Goal: Task Accomplishment & Management: Complete application form

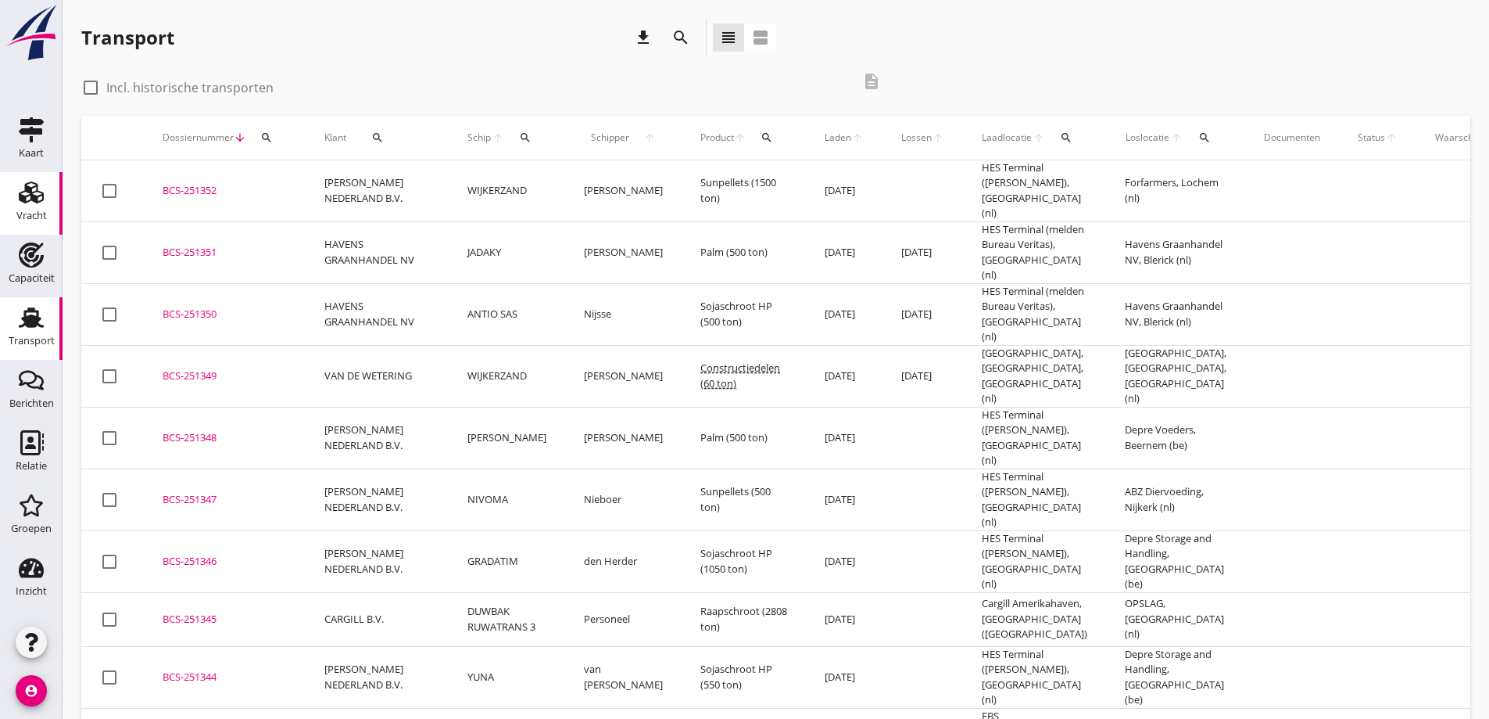
click at [31, 184] on icon "Vracht" at bounding box center [31, 192] width 25 height 25
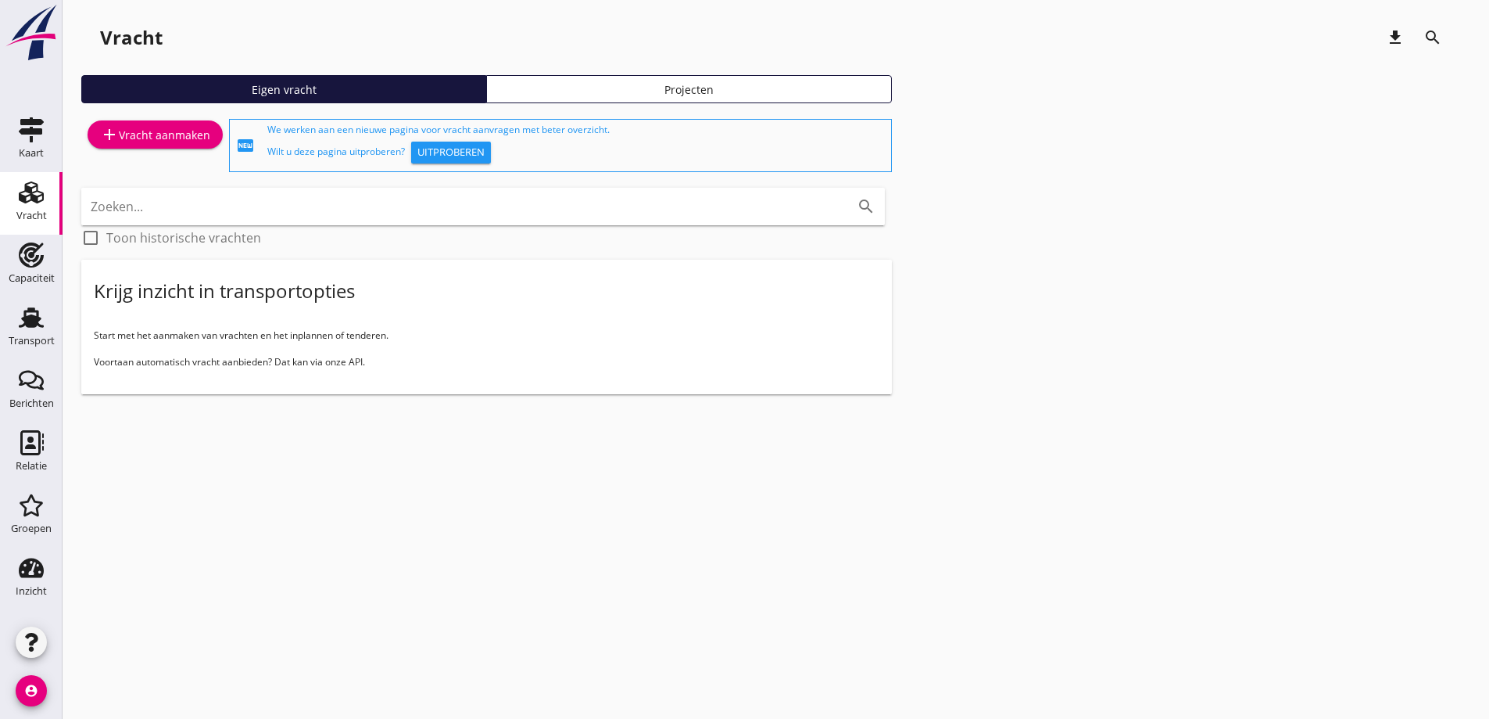
click at [159, 134] on div "add Vracht aanmaken" at bounding box center [155, 134] width 110 height 19
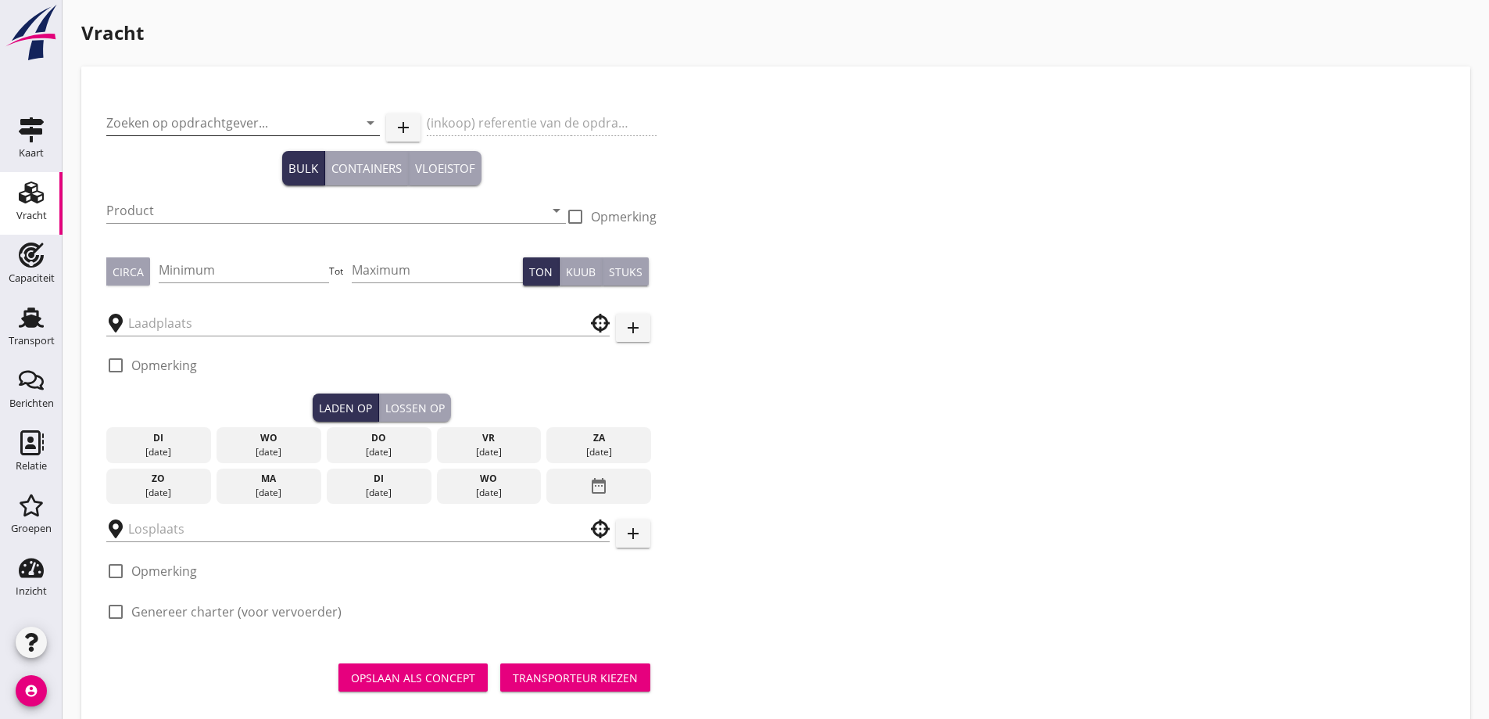
click at [211, 126] on input "Zoeken op opdrachtgever..." at bounding box center [221, 122] width 230 height 25
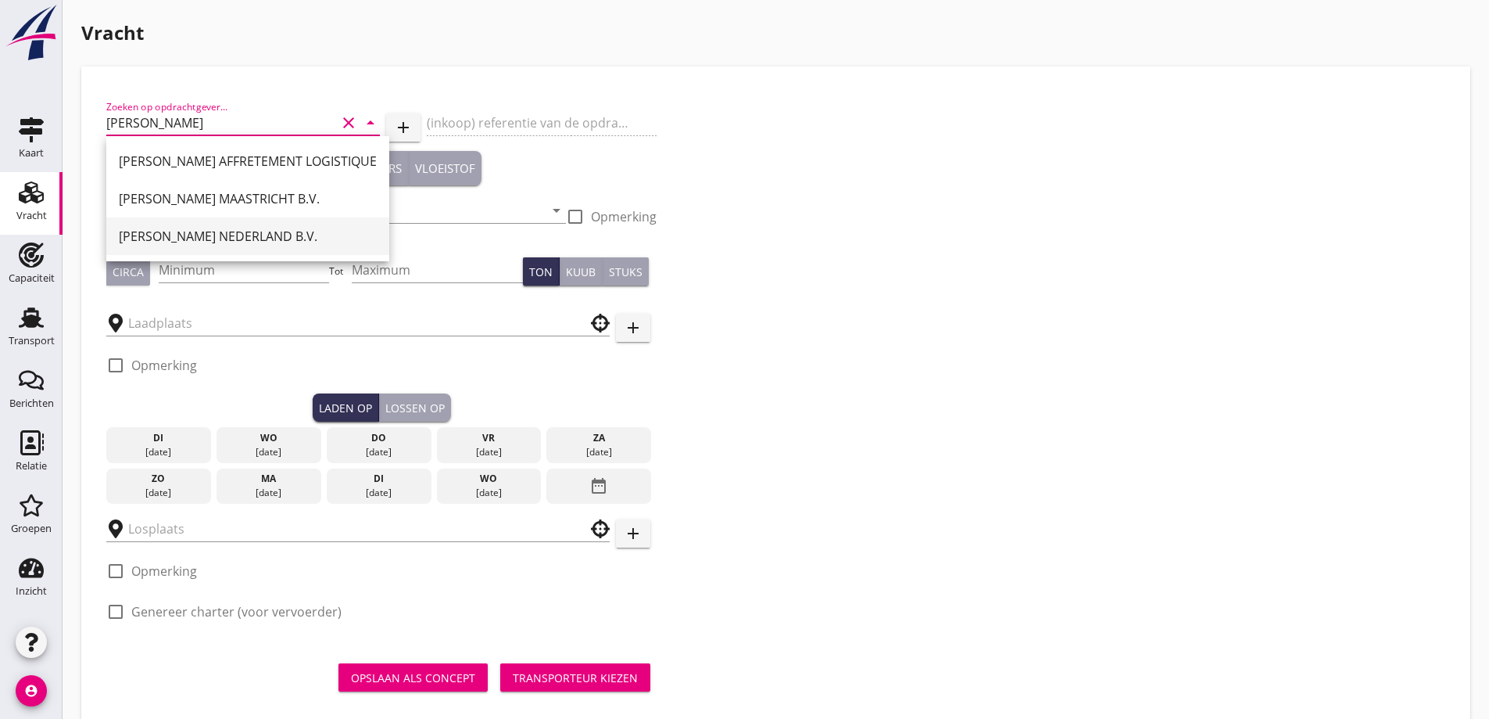
click at [220, 241] on div "[PERSON_NAME] NEDERLAND B.V." at bounding box center [248, 236] width 258 height 19
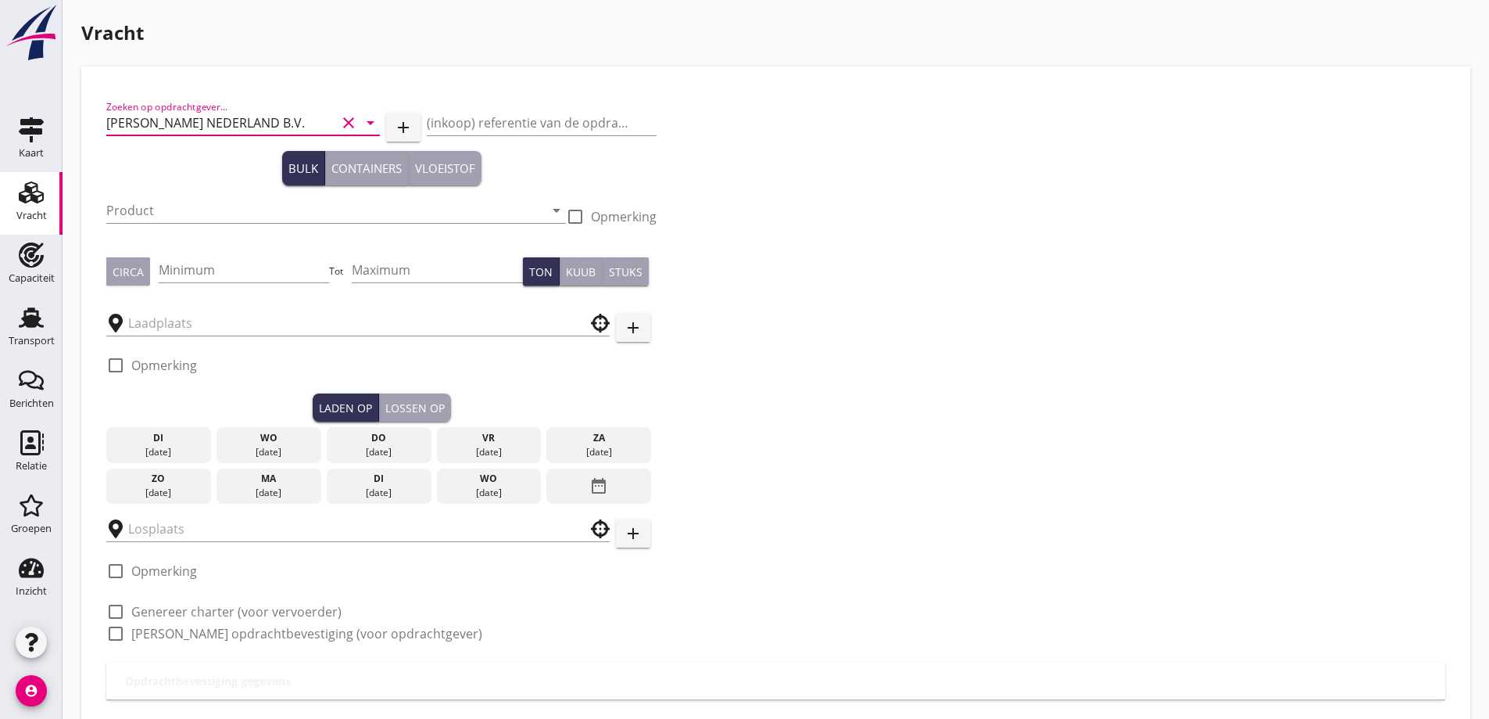
type input "[PERSON_NAME] NEDERLAND B.V."
click at [231, 212] on input "Product" at bounding box center [325, 210] width 438 height 25
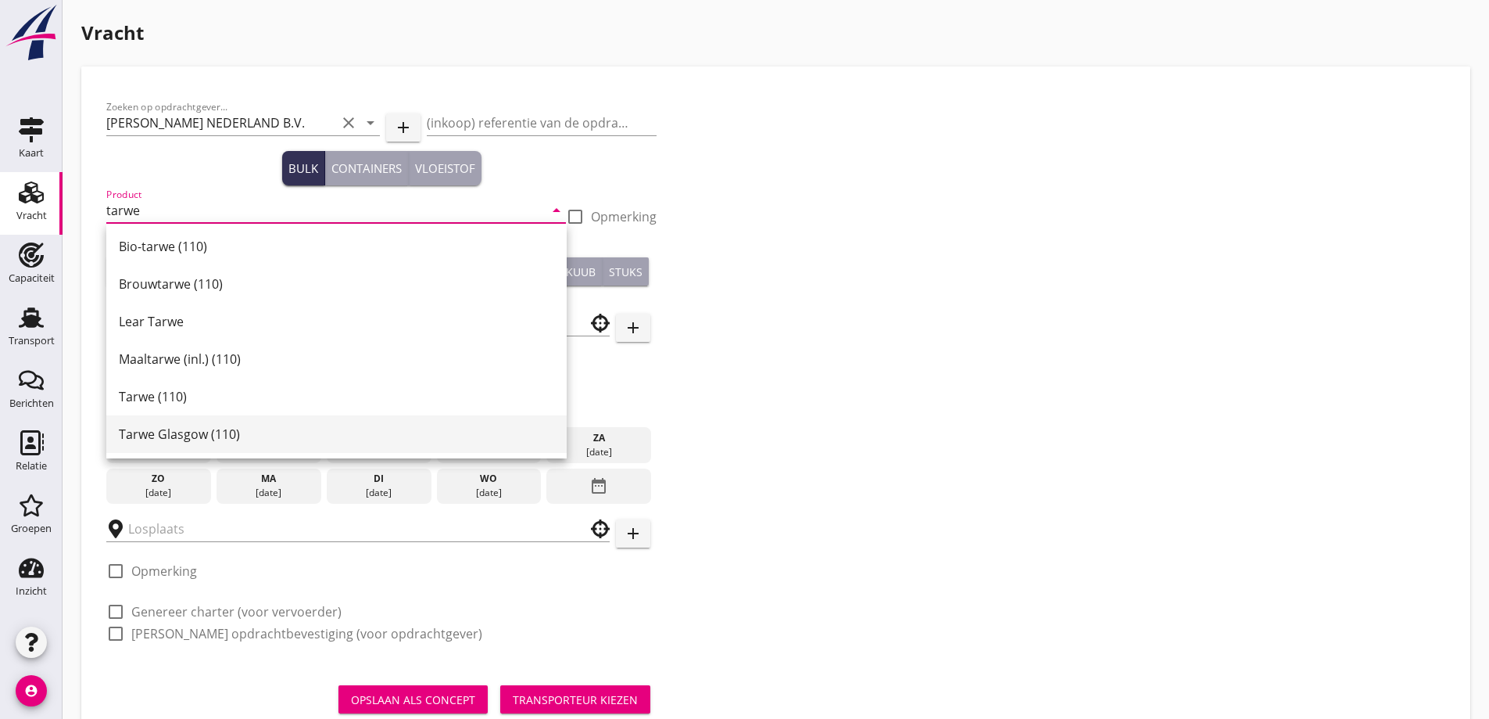
scroll to position [78, 0]
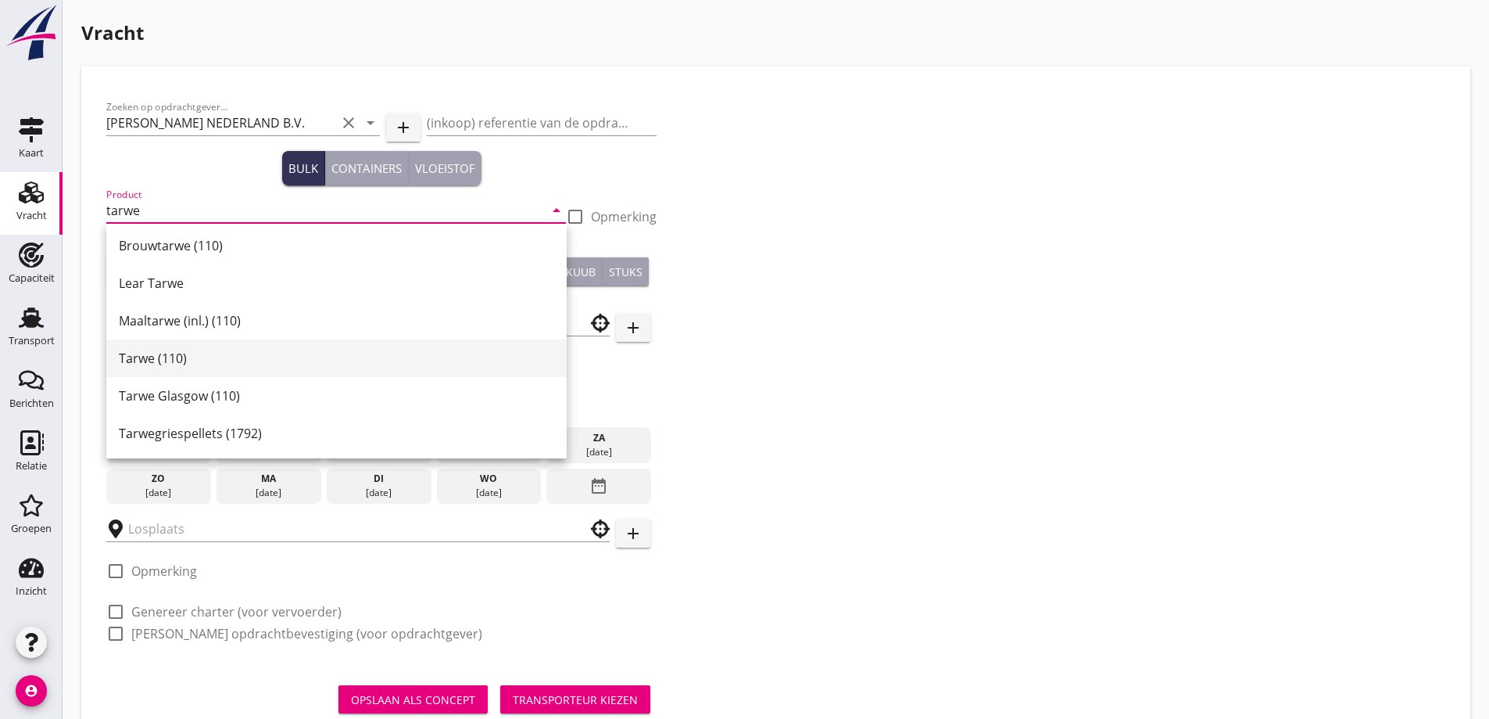
click at [183, 363] on div "Tarwe (110)" at bounding box center [336, 358] width 435 height 19
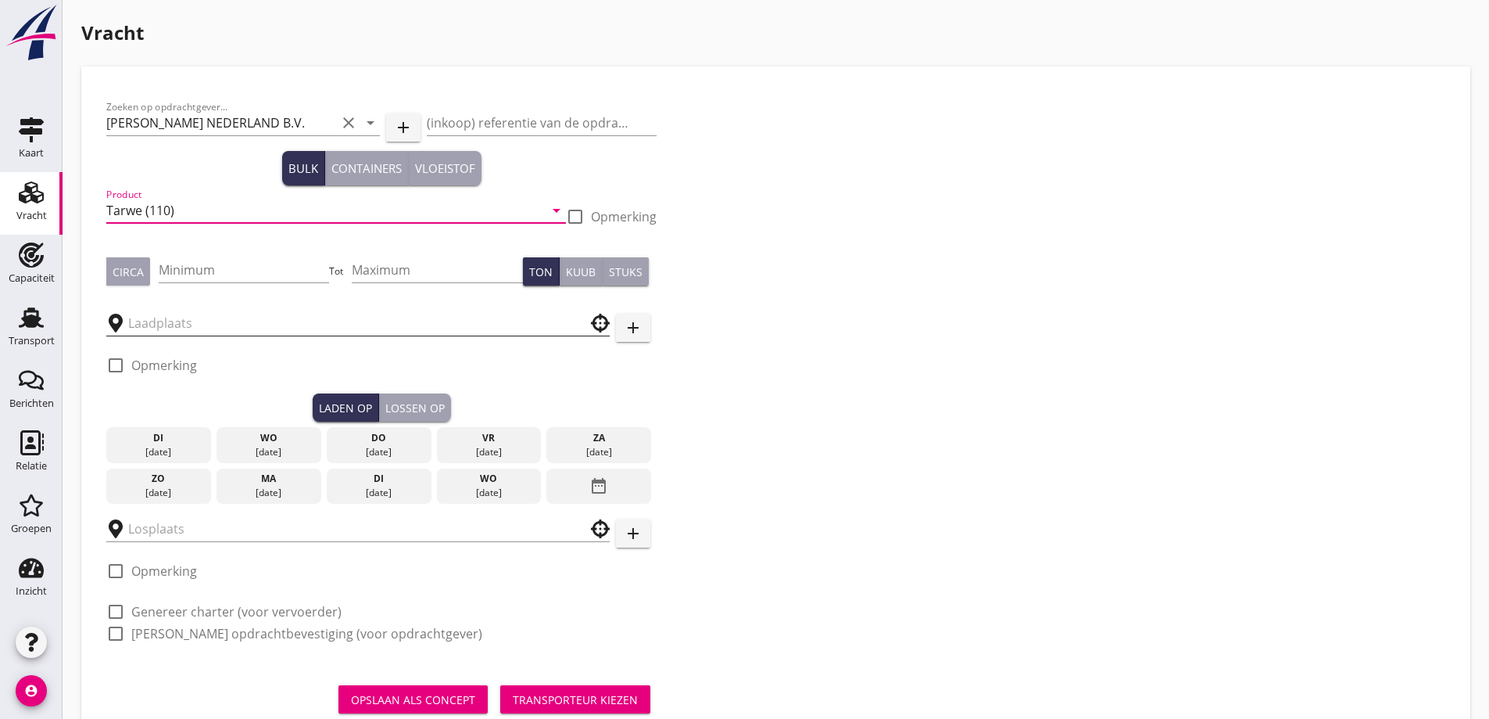
type input "Tarwe (110)"
click at [192, 324] on input "text" at bounding box center [347, 322] width 438 height 25
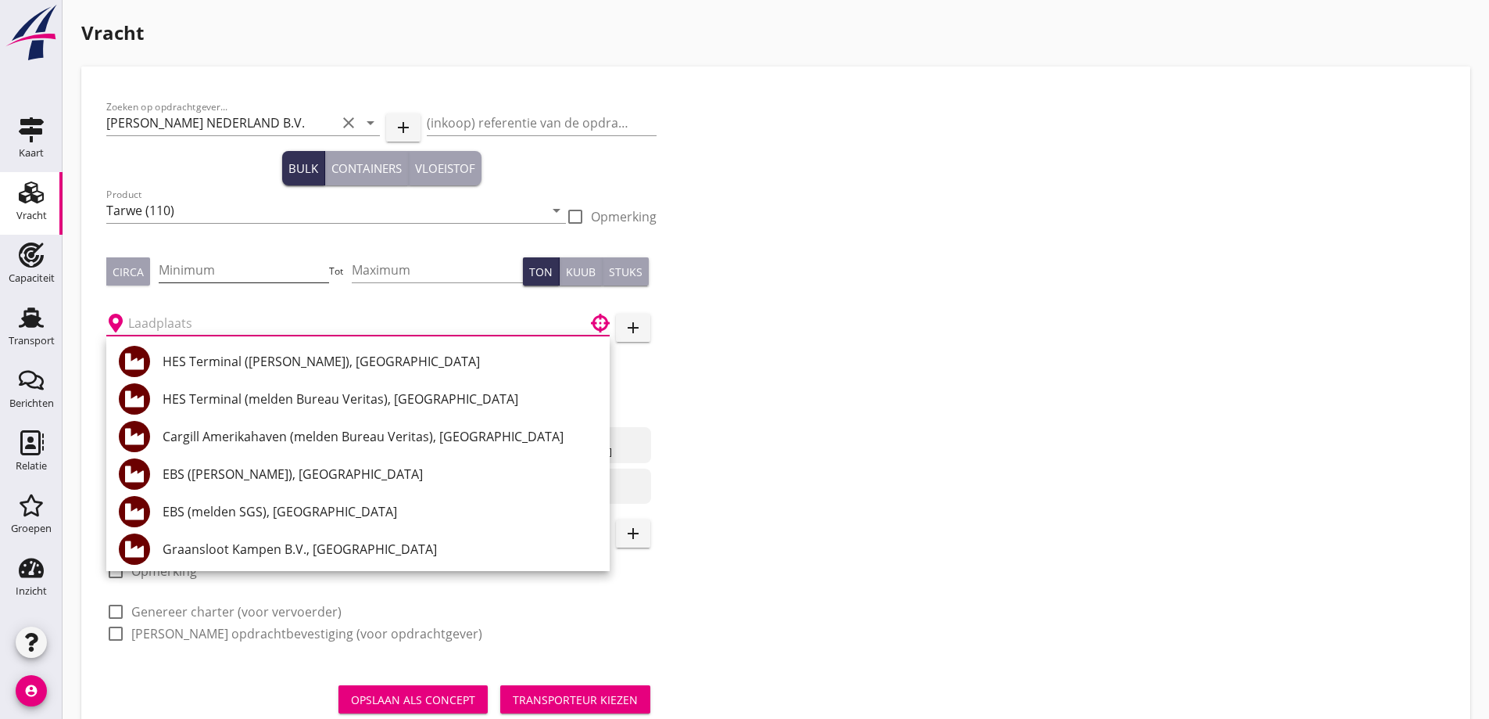
click at [202, 274] on input "Minimum" at bounding box center [244, 269] width 171 height 25
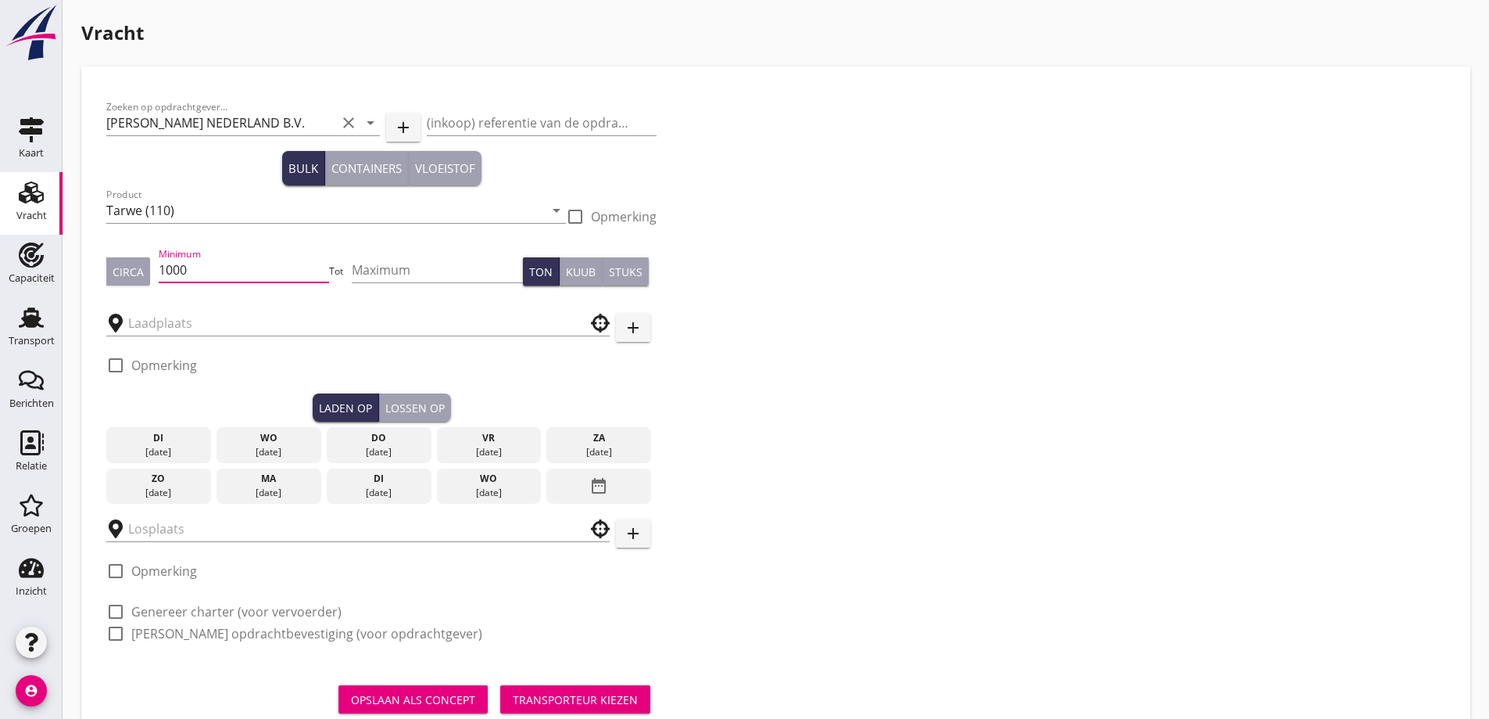
type input "1000"
click at [240, 313] on input "text" at bounding box center [347, 322] width 438 height 25
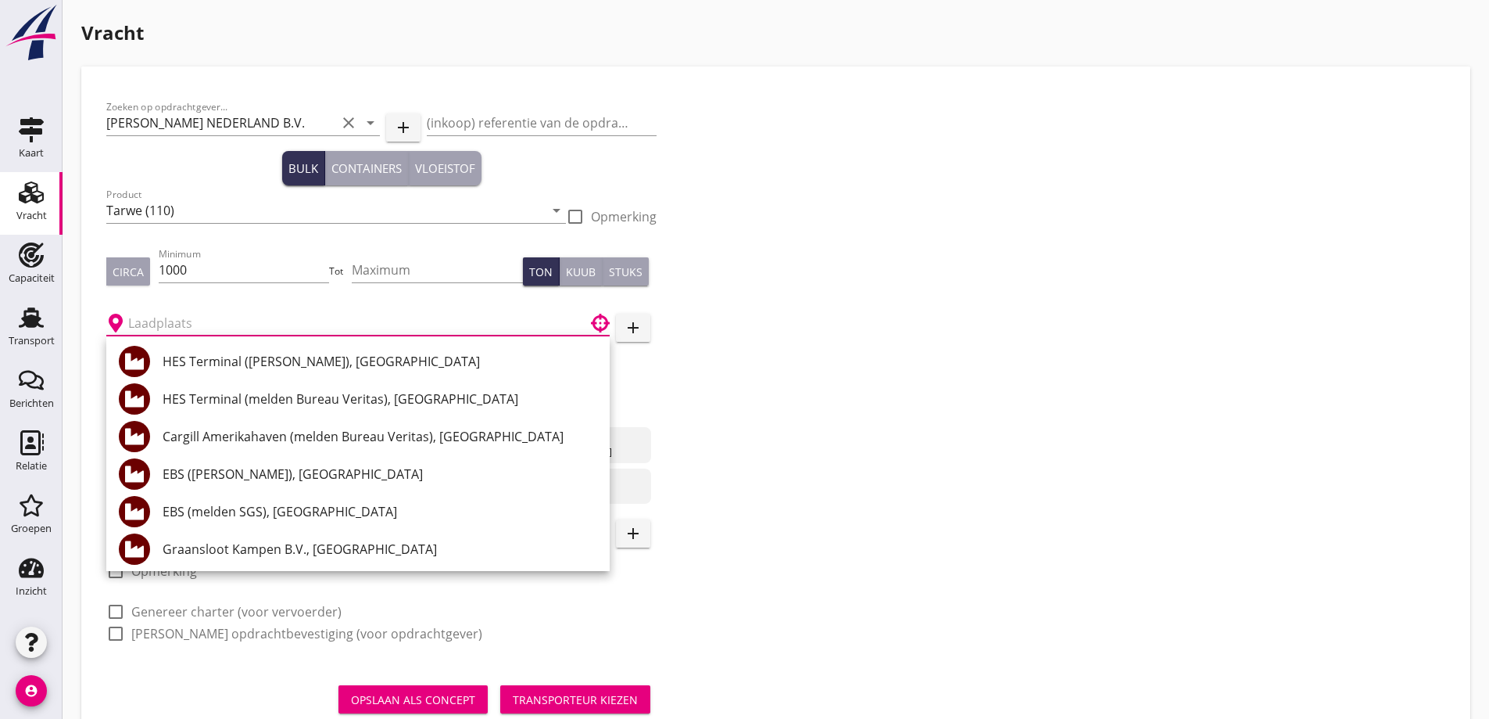
click at [146, 279] on button "Circa" at bounding box center [128, 271] width 44 height 28
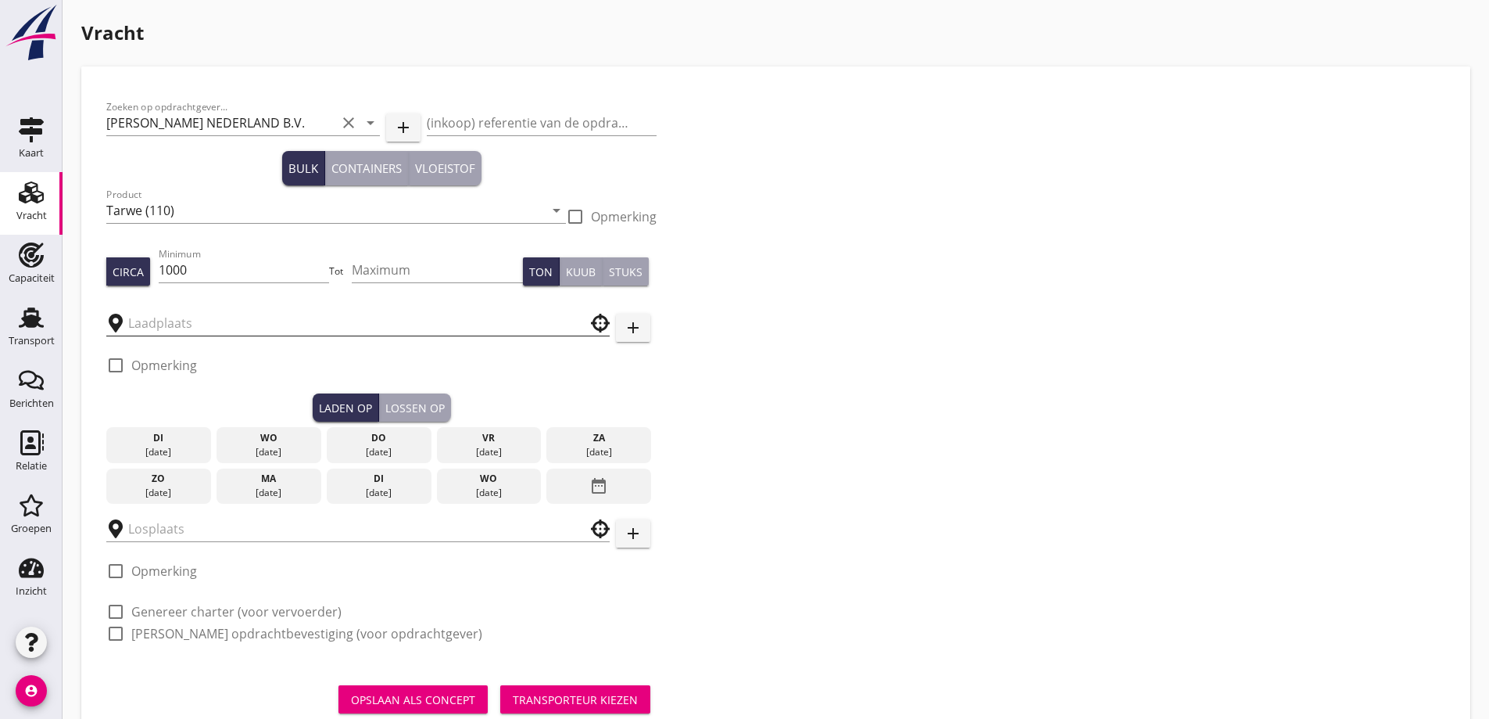
click at [181, 322] on input "text" at bounding box center [347, 322] width 438 height 25
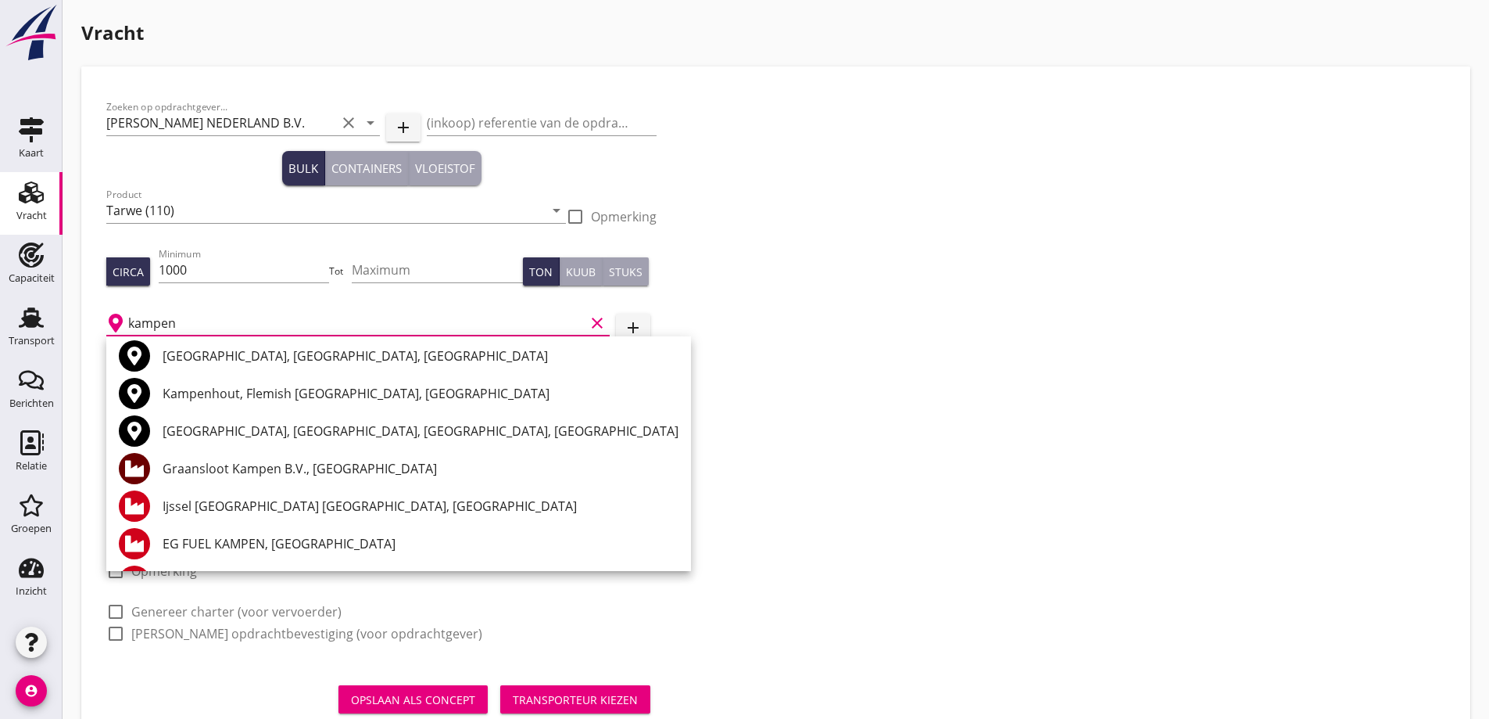
scroll to position [0, 0]
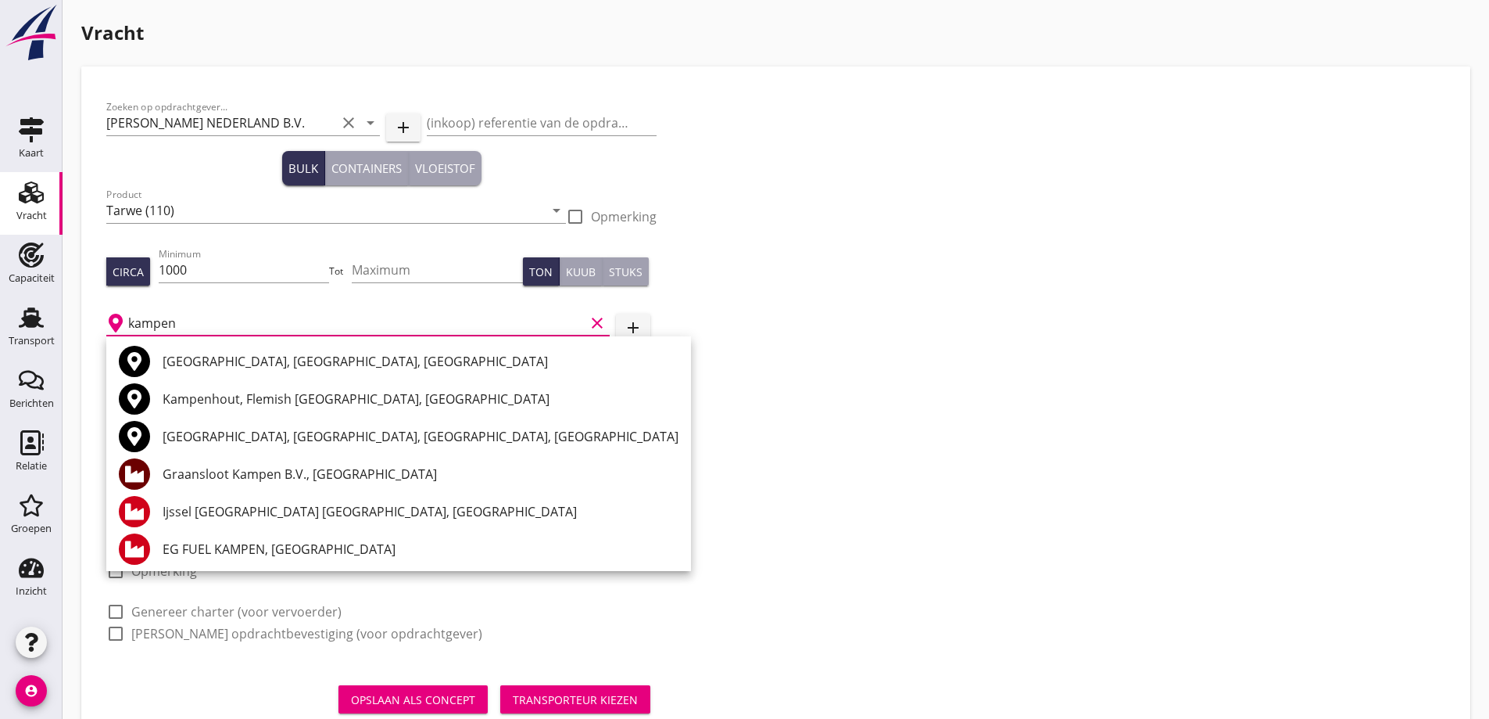
click at [267, 475] on div "Graansloot Kampen B.V., [GEOGRAPHIC_DATA]" at bounding box center [421, 473] width 516 height 19
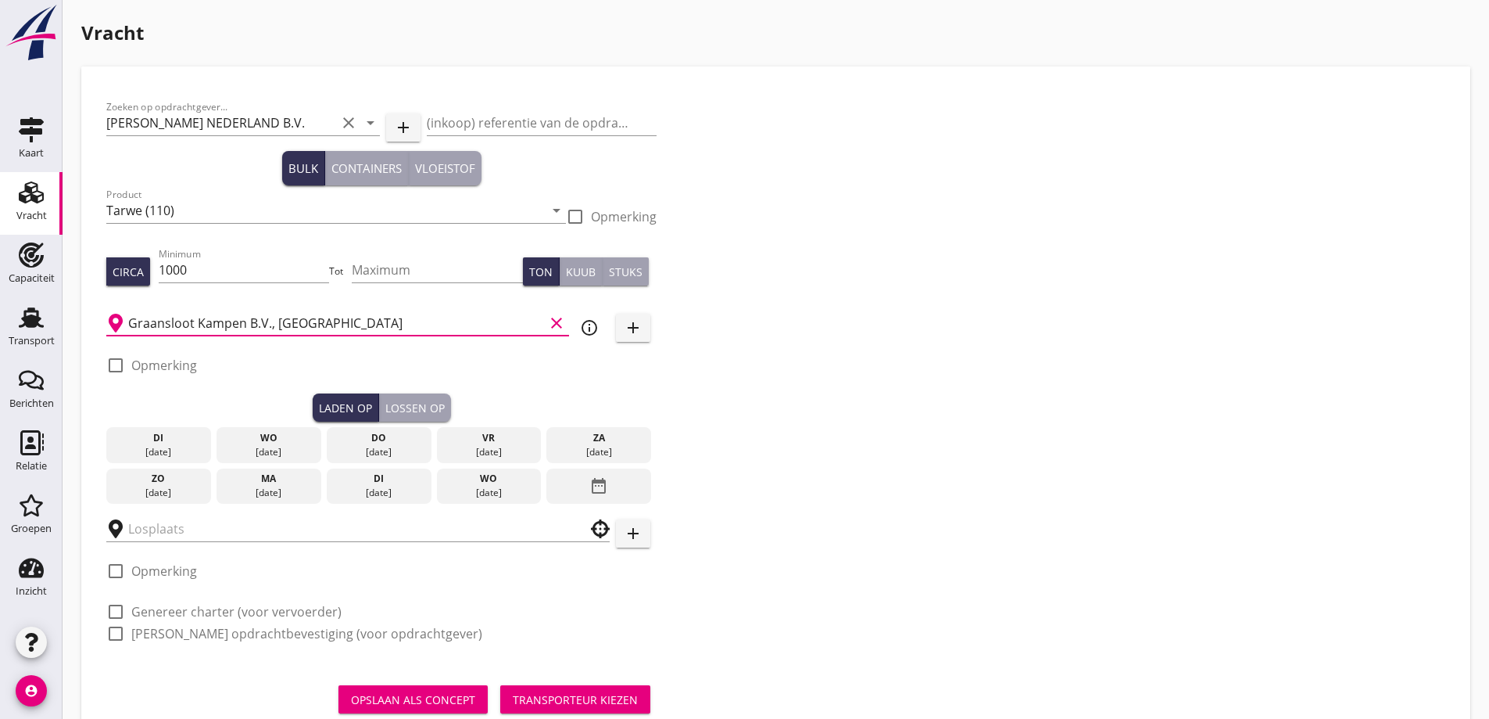
type input "Graansloot Kampen B.V., [GEOGRAPHIC_DATA]"
click at [495, 448] on div "[DATE]" at bounding box center [488, 452] width 97 height 14
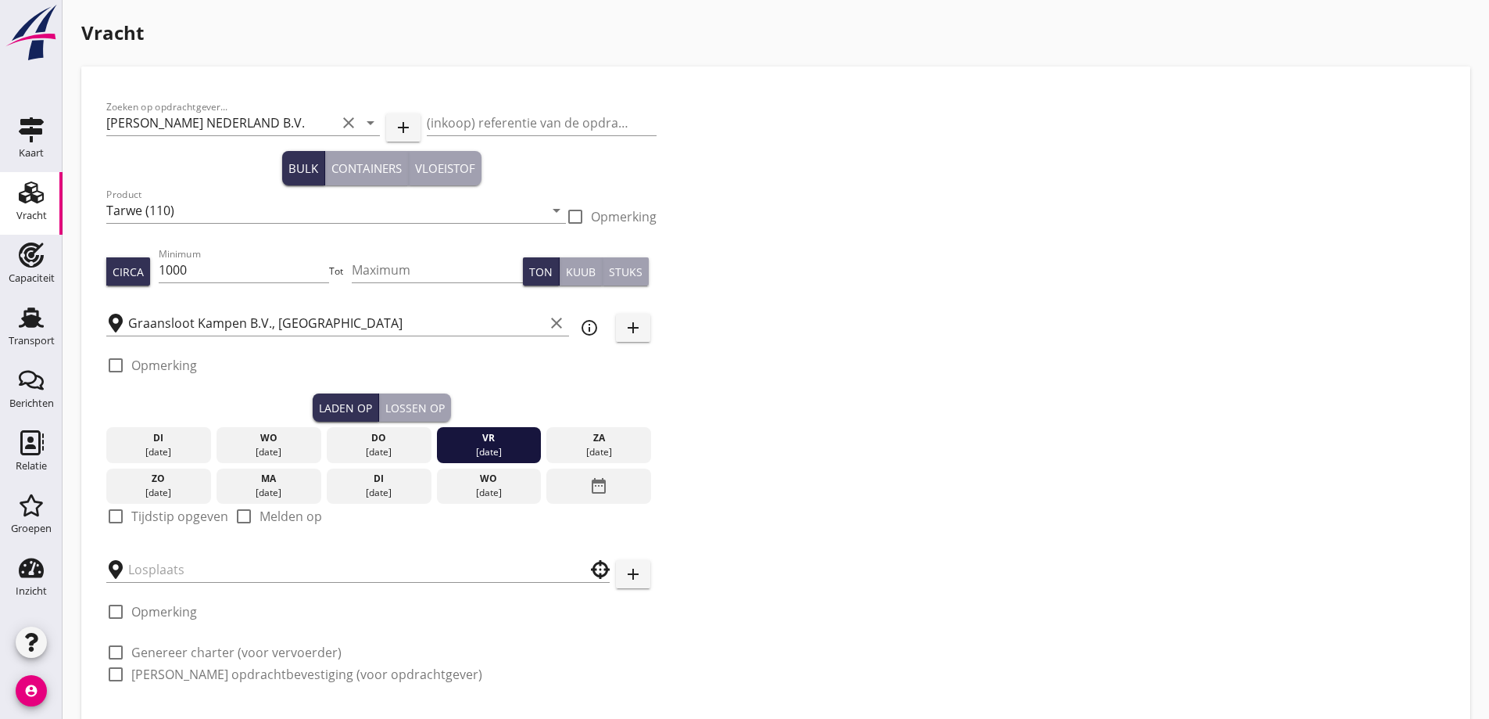
click at [194, 519] on label "Tijdstip opgeven" at bounding box center [179, 516] width 97 height 16
checkbox input "true"
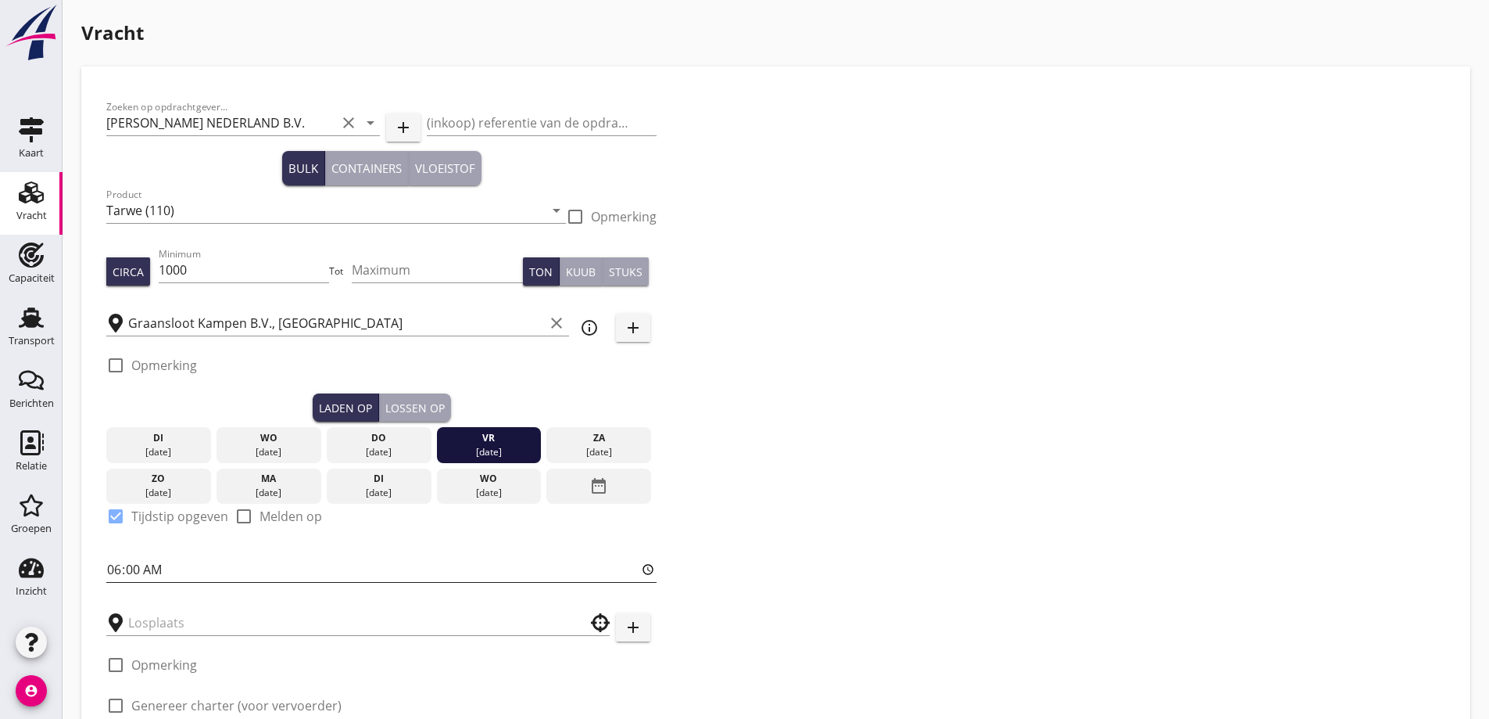
click at [139, 573] on input "06:00" at bounding box center [381, 569] width 550 height 25
click at [151, 619] on input "text" at bounding box center [347, 622] width 438 height 25
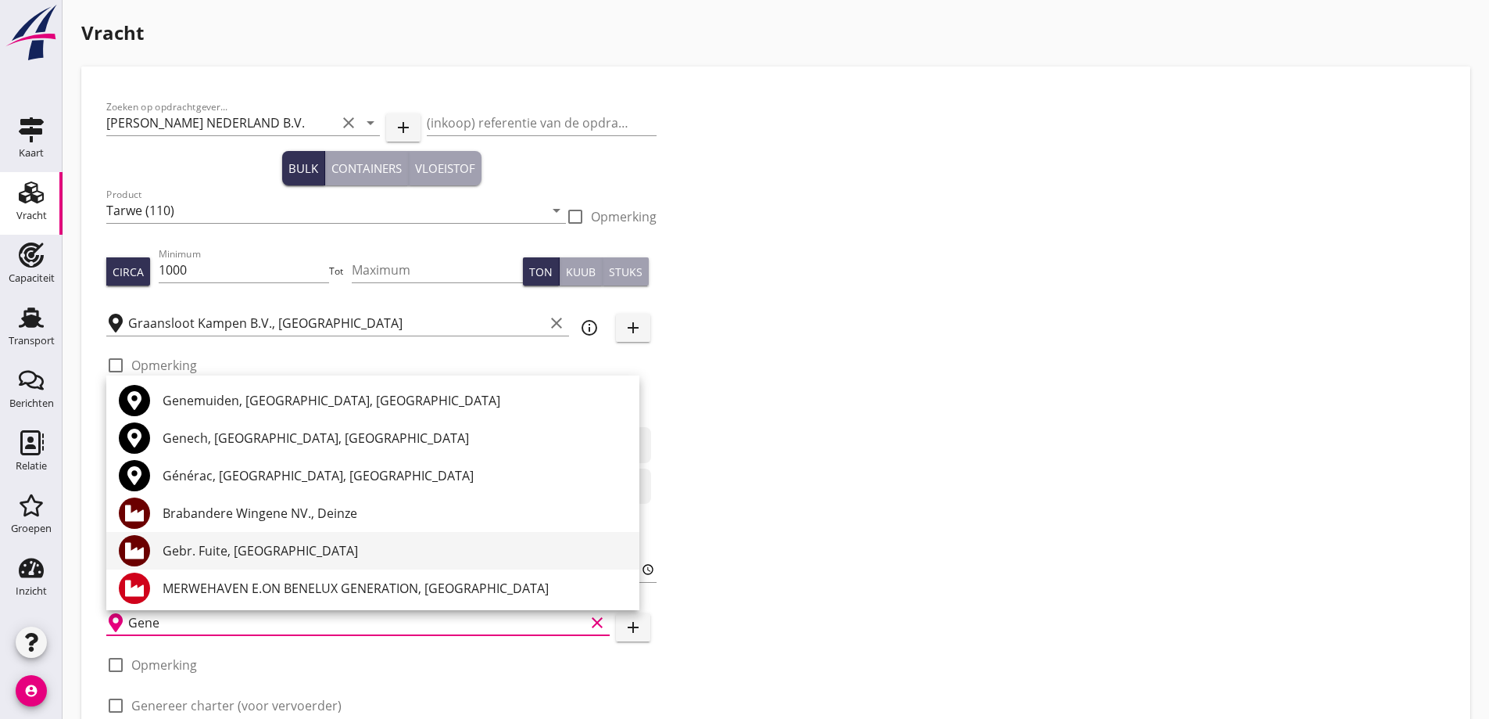
click at [269, 544] on div "Gebr. Fuite, [GEOGRAPHIC_DATA]" at bounding box center [395, 550] width 464 height 19
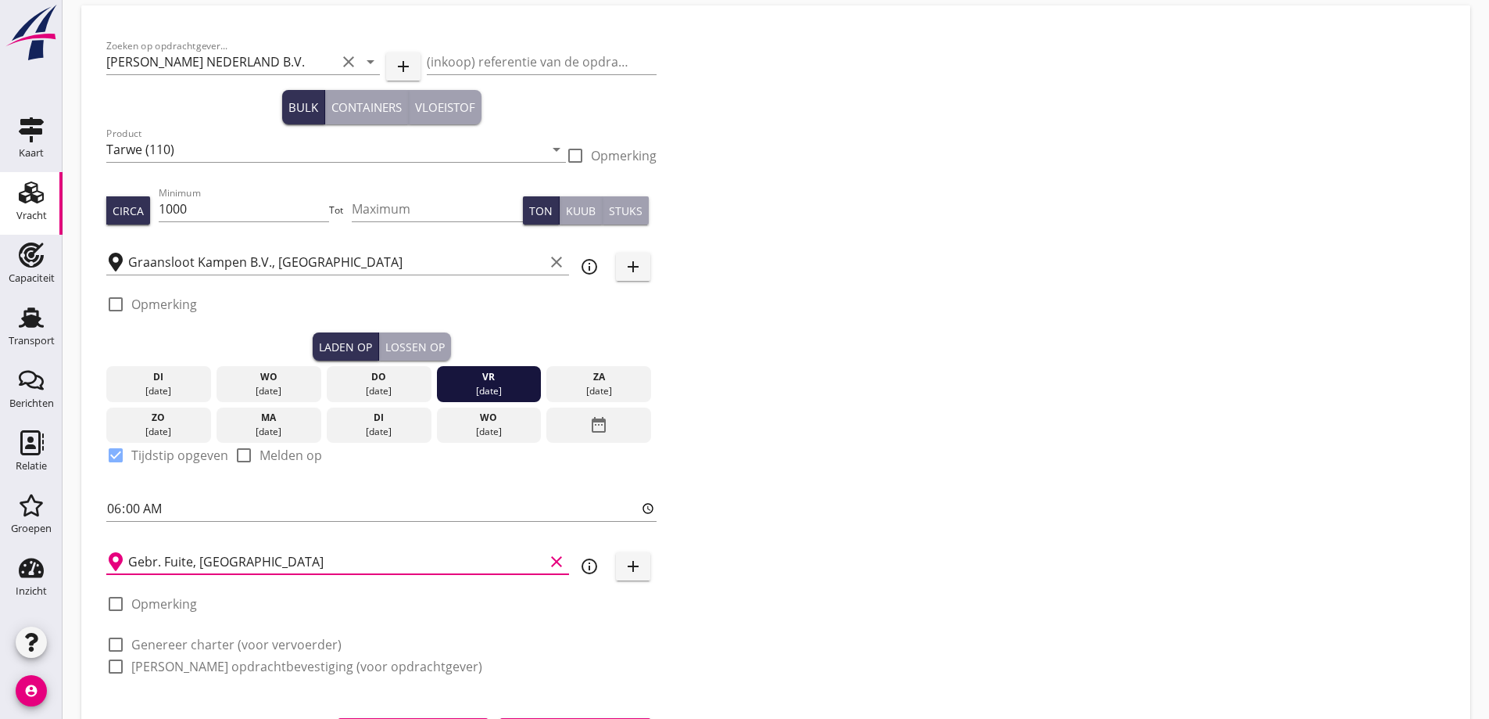
scroll to position [143, 0]
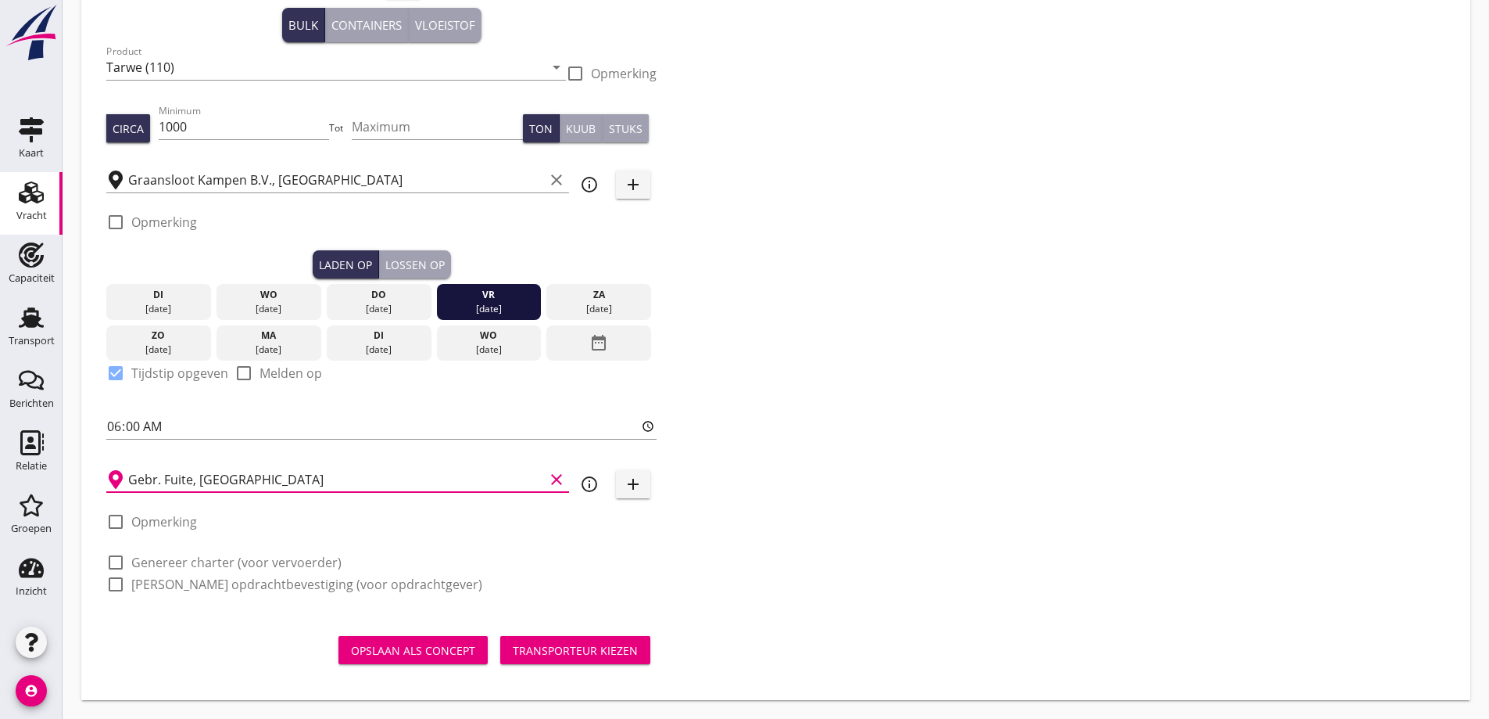
type input "Gebr. Fuite, [GEOGRAPHIC_DATA]"
click at [149, 527] on label "Opmerking" at bounding box center [164, 522] width 66 height 16
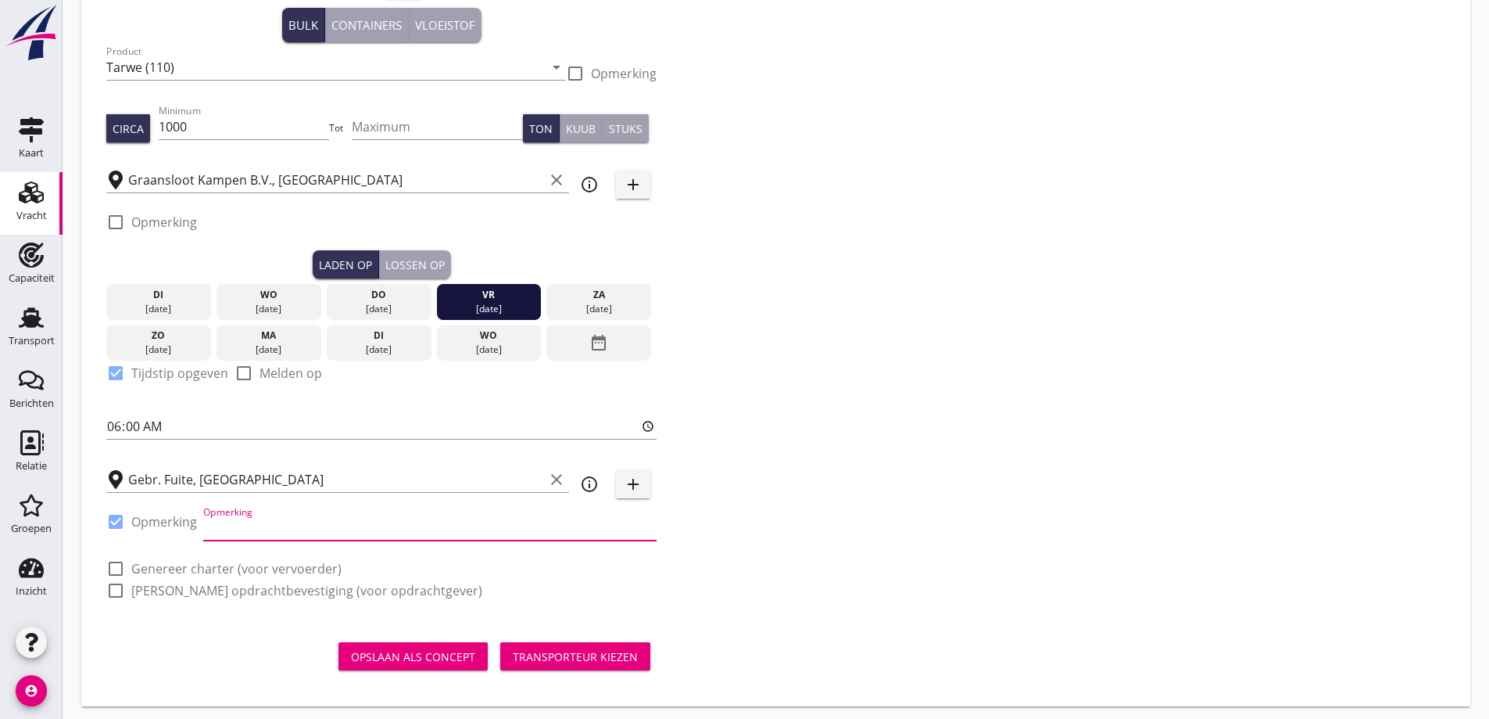
click at [260, 524] on input "Opmerking" at bounding box center [429, 527] width 453 height 25
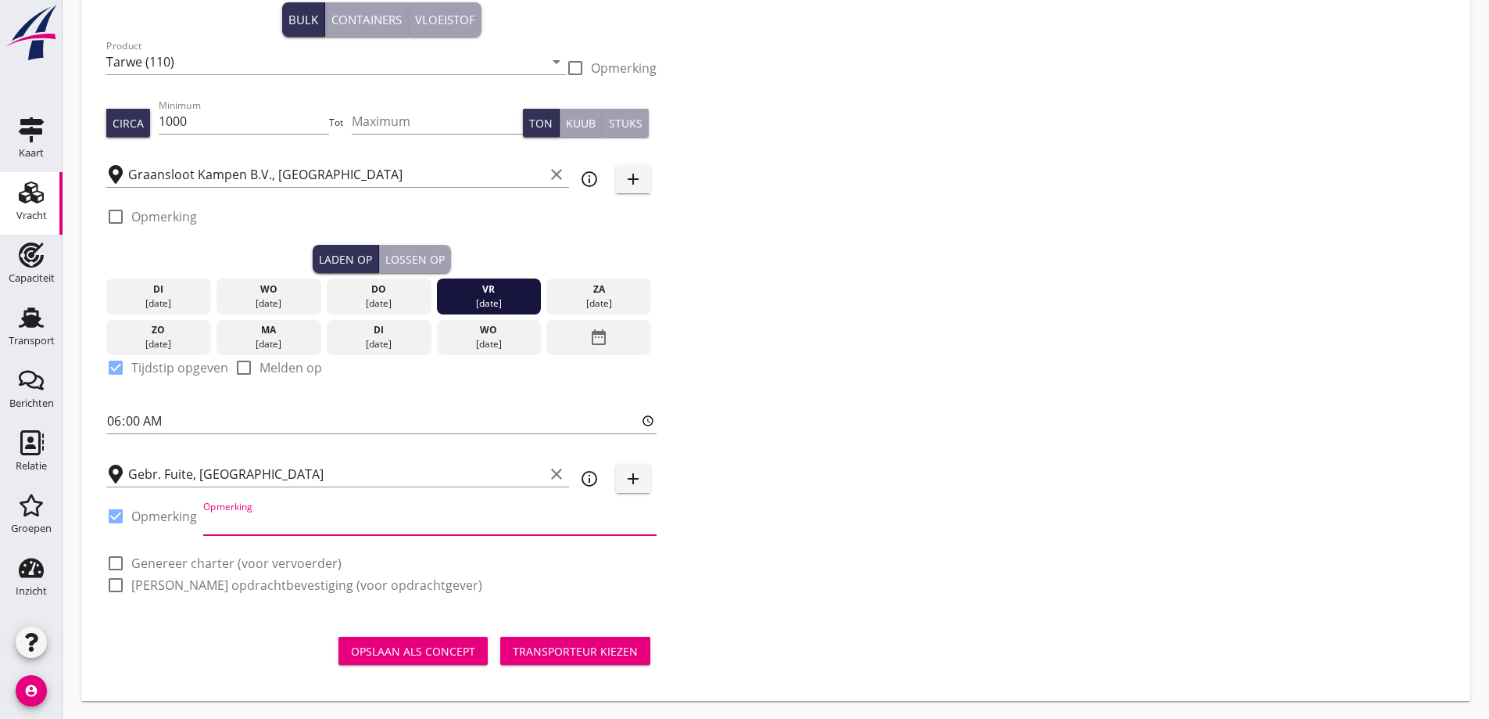
scroll to position [149, 0]
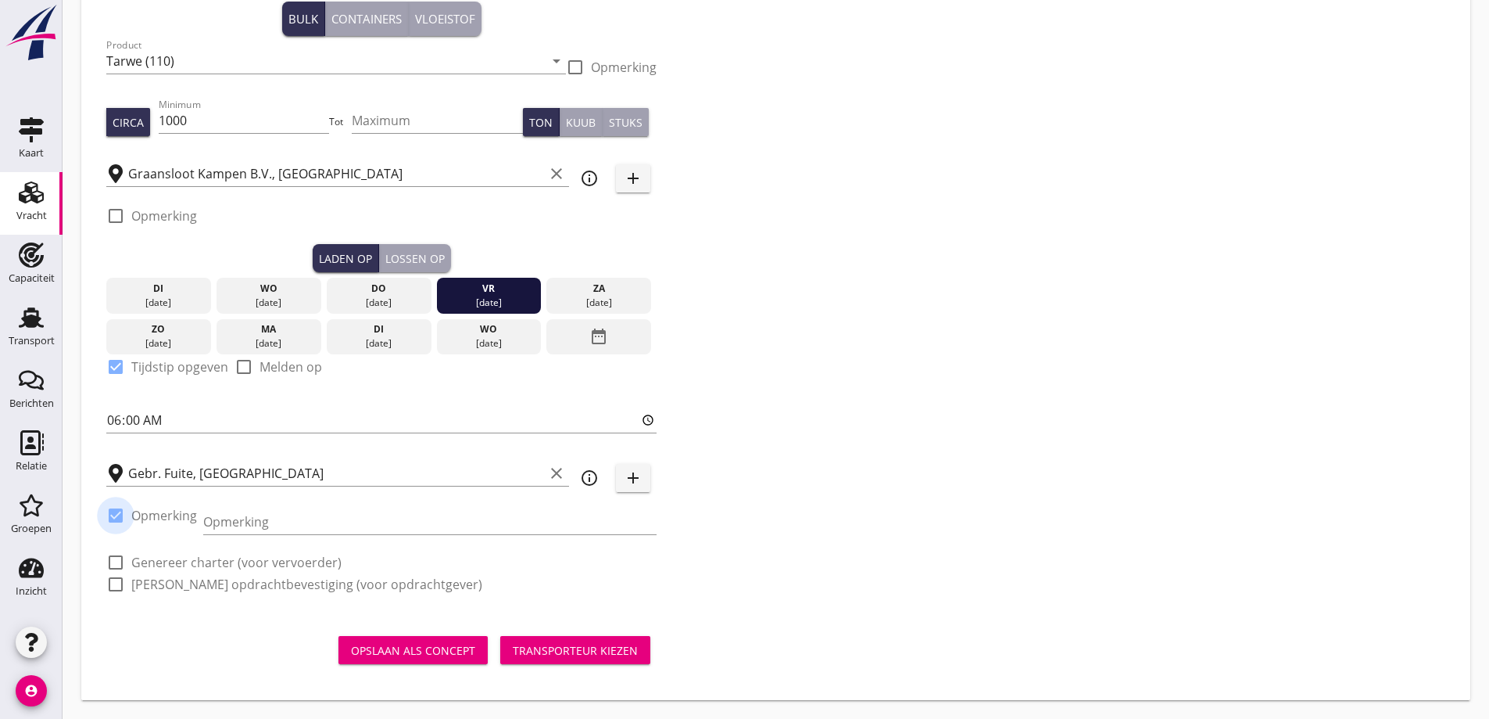
click at [127, 522] on div at bounding box center [115, 515] width 27 height 27
checkbox input "false"
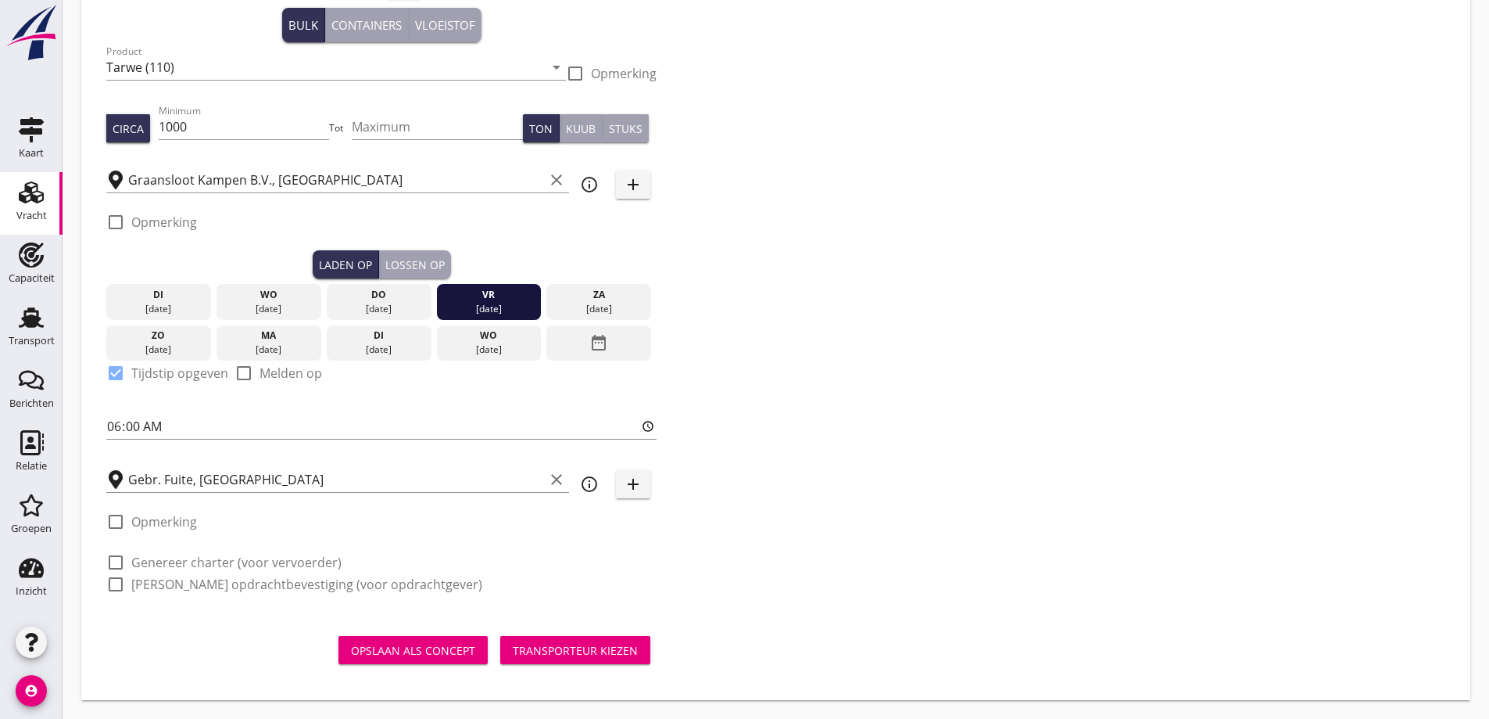
click at [149, 568] on label "Genereer charter (voor vervoerder)" at bounding box center [236, 562] width 210 height 16
checkbox input "true"
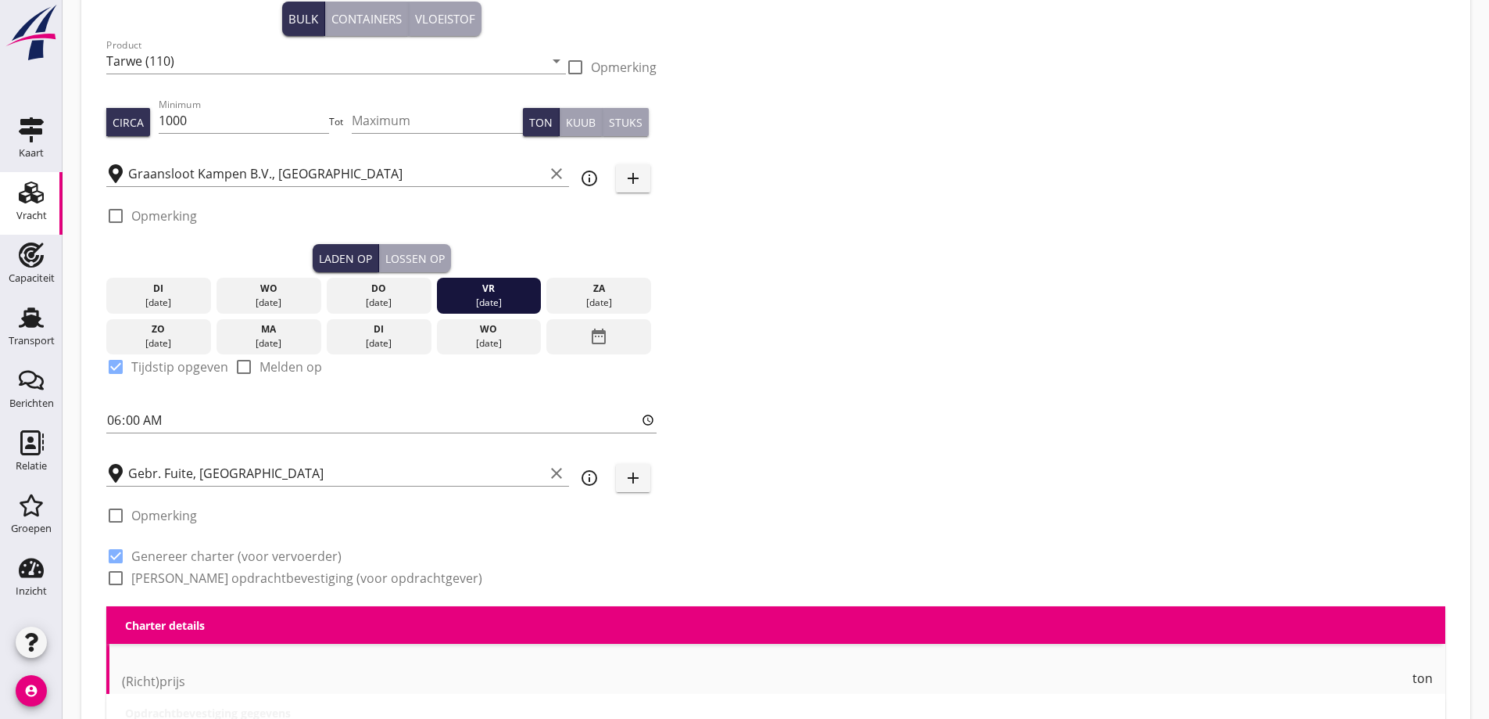
checkbox input "true"
click at [156, 586] on label "[PERSON_NAME] opdrachtbevestiging (voor opdrachtgever)" at bounding box center [306, 578] width 351 height 16
checkbox input "true"
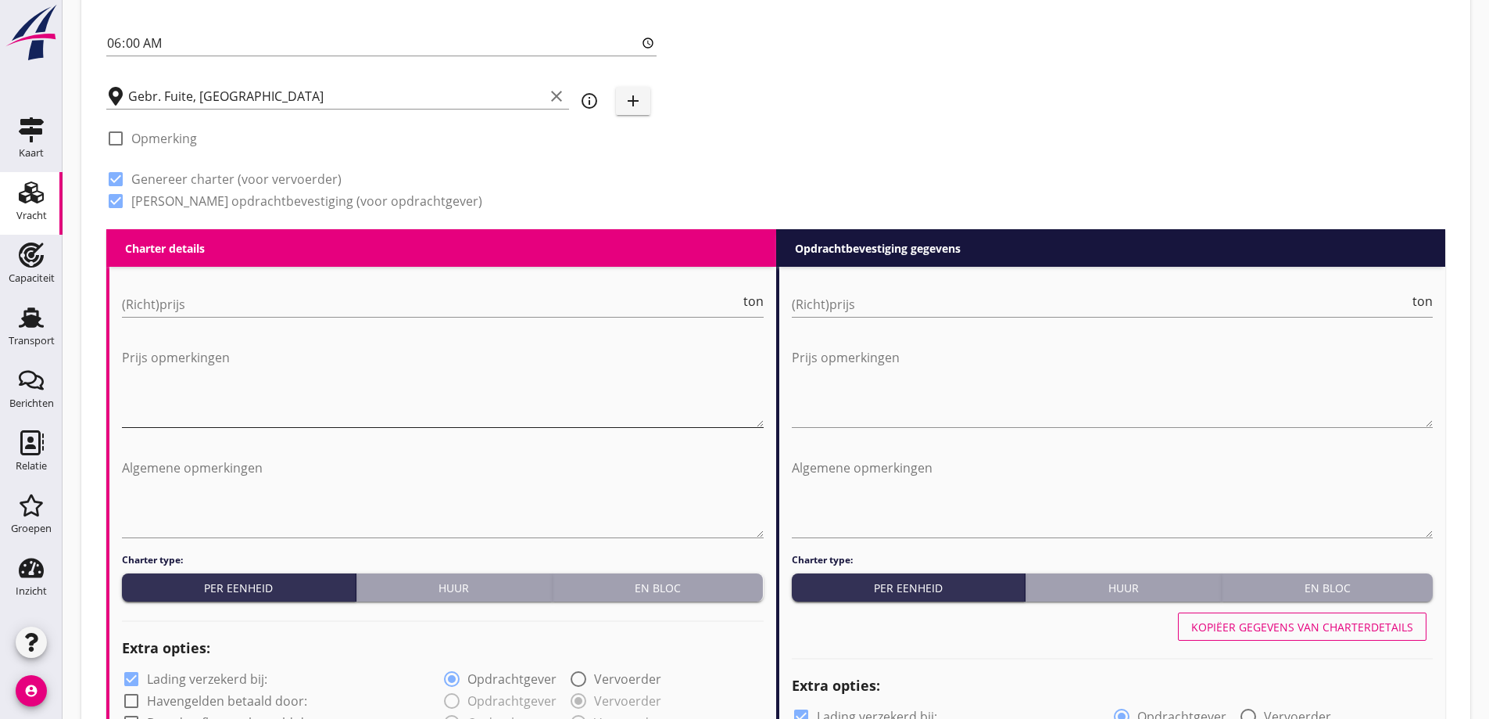
scroll to position [540, 0]
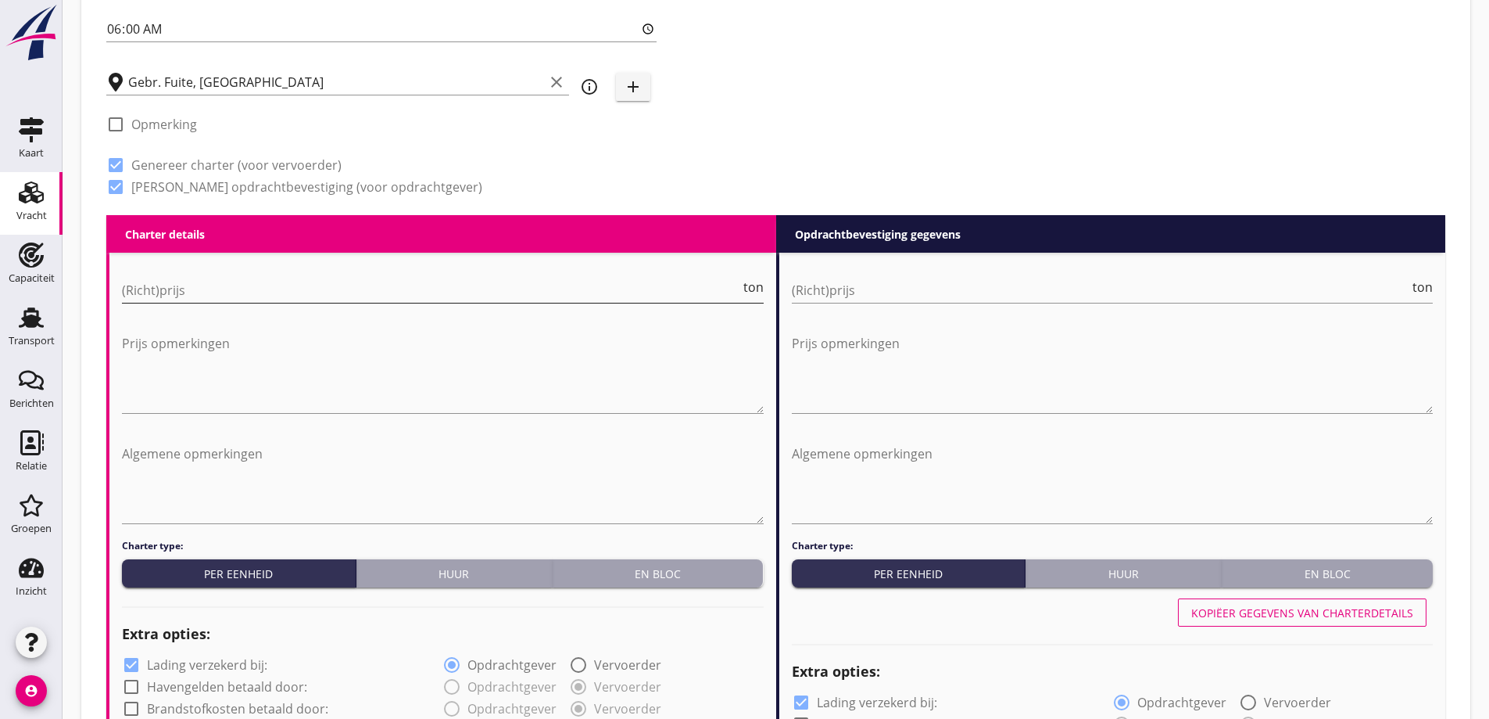
click at [332, 292] on input "(Richt)prijs" at bounding box center [431, 290] width 618 height 25
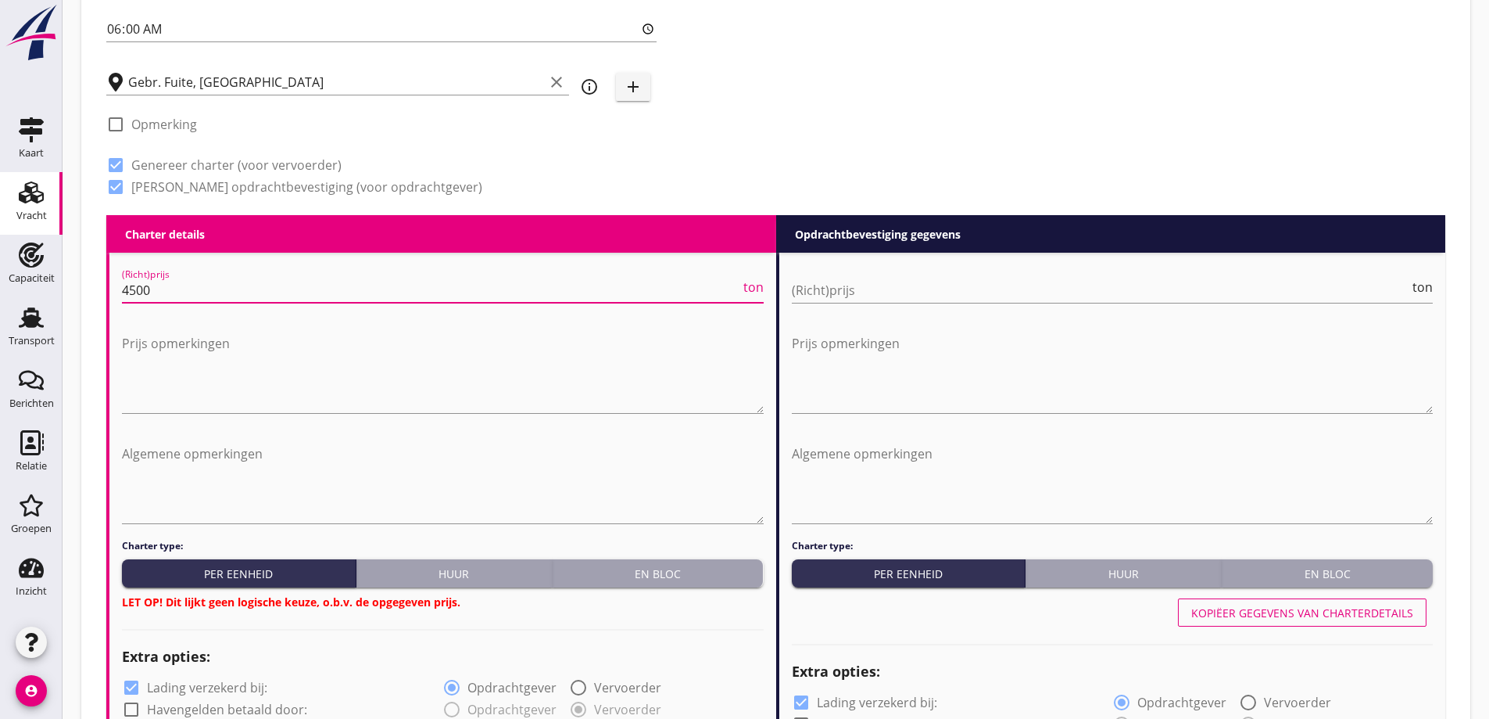
type input "4500"
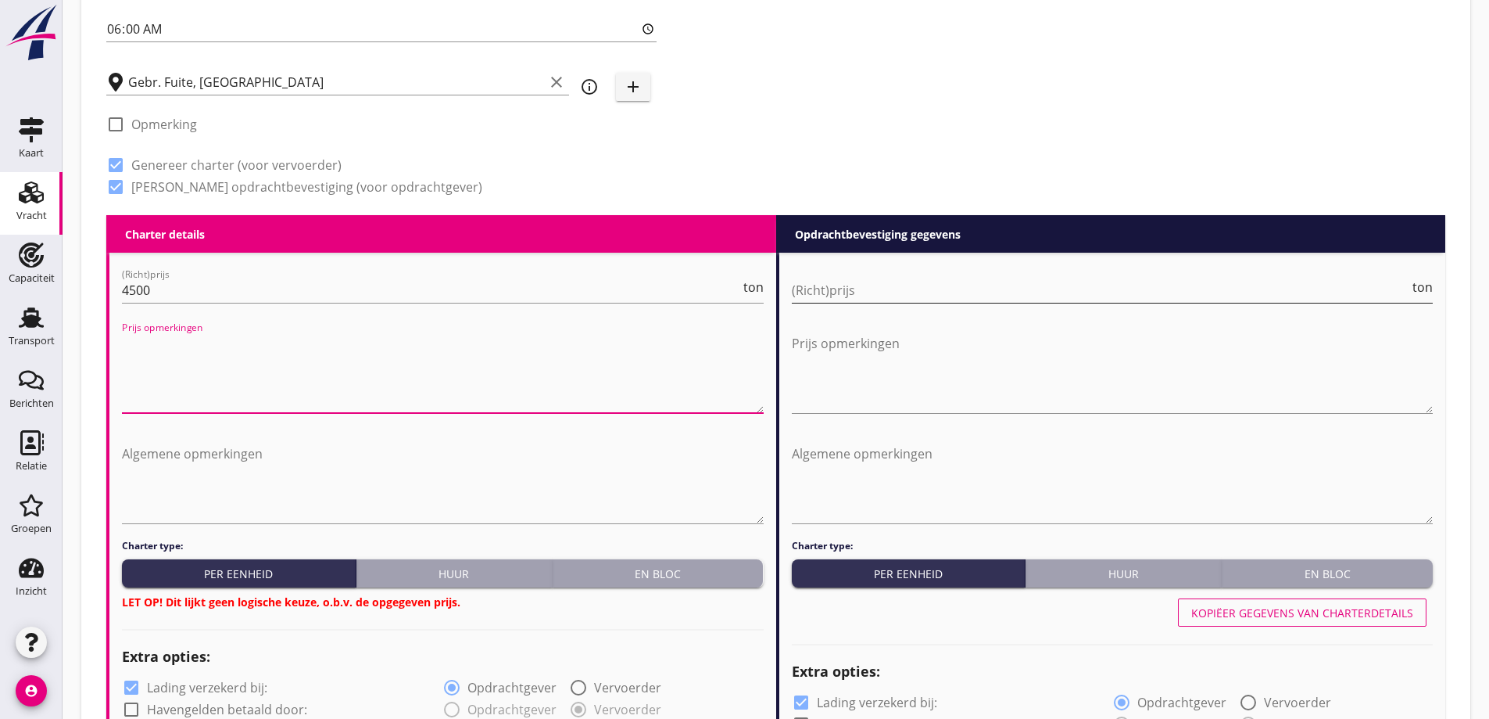
click at [885, 297] on input "(Richt)prijs" at bounding box center [1101, 290] width 618 height 25
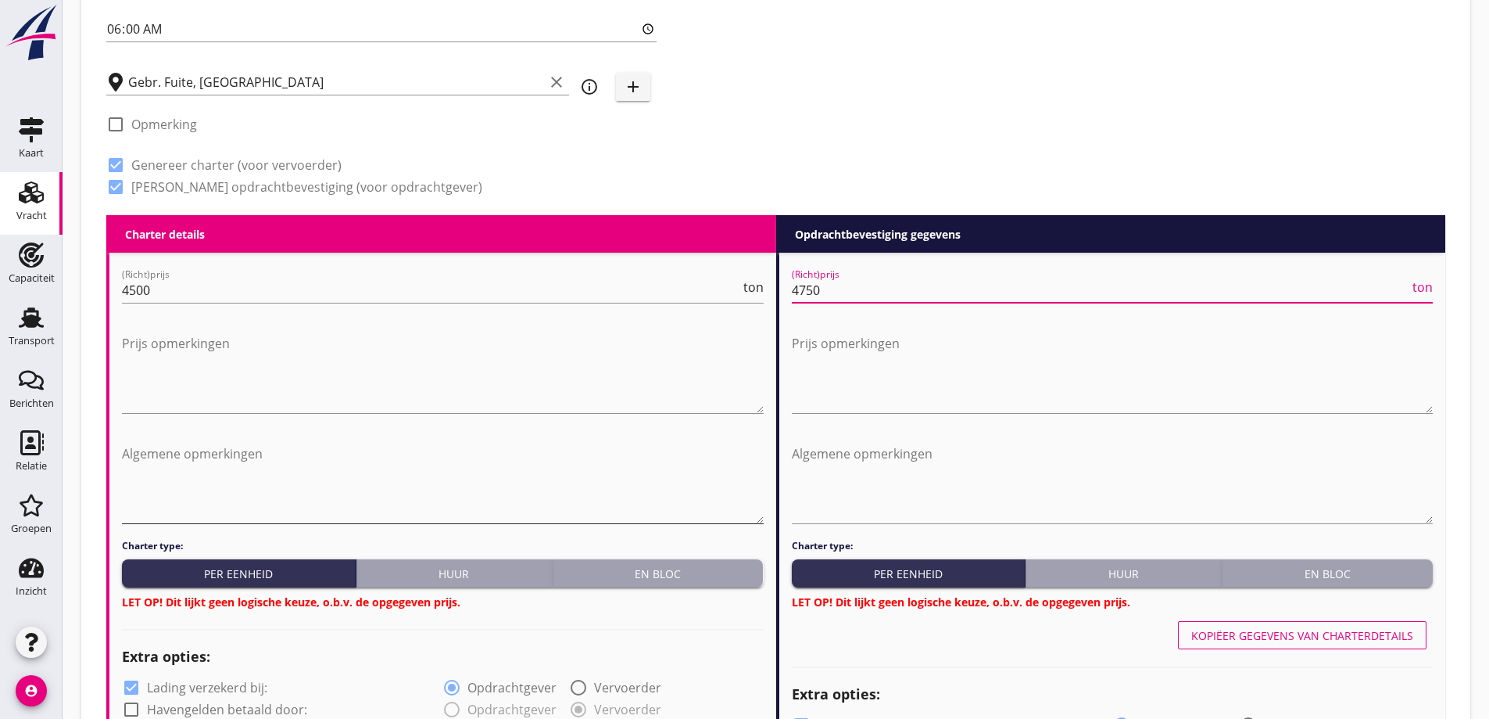
type input "4750"
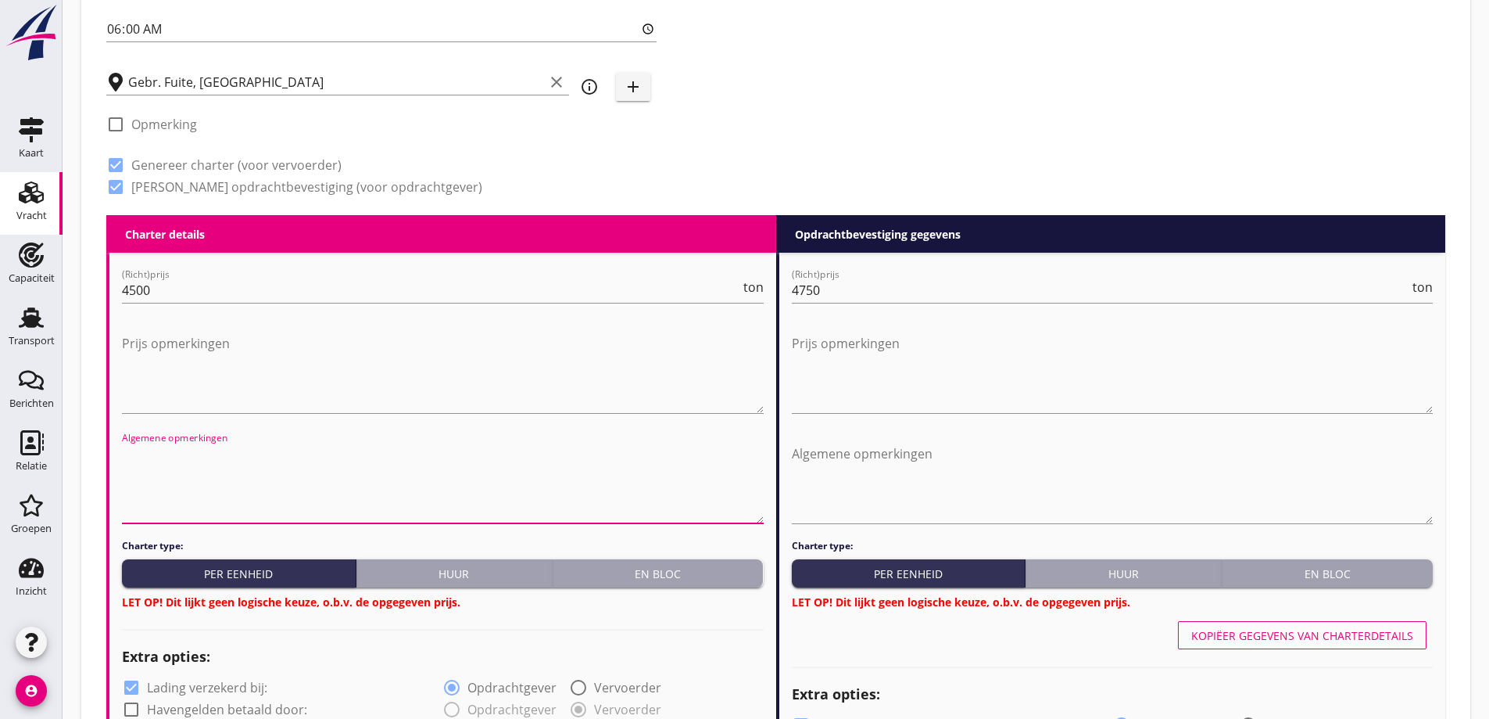
click at [253, 507] on textarea "Algemene opmerkingen" at bounding box center [443, 482] width 642 height 82
drag, startPoint x: 311, startPoint y: 474, endPoint x: 70, endPoint y: 449, distance: 242.9
type textarea "Aansluitend los gereed"
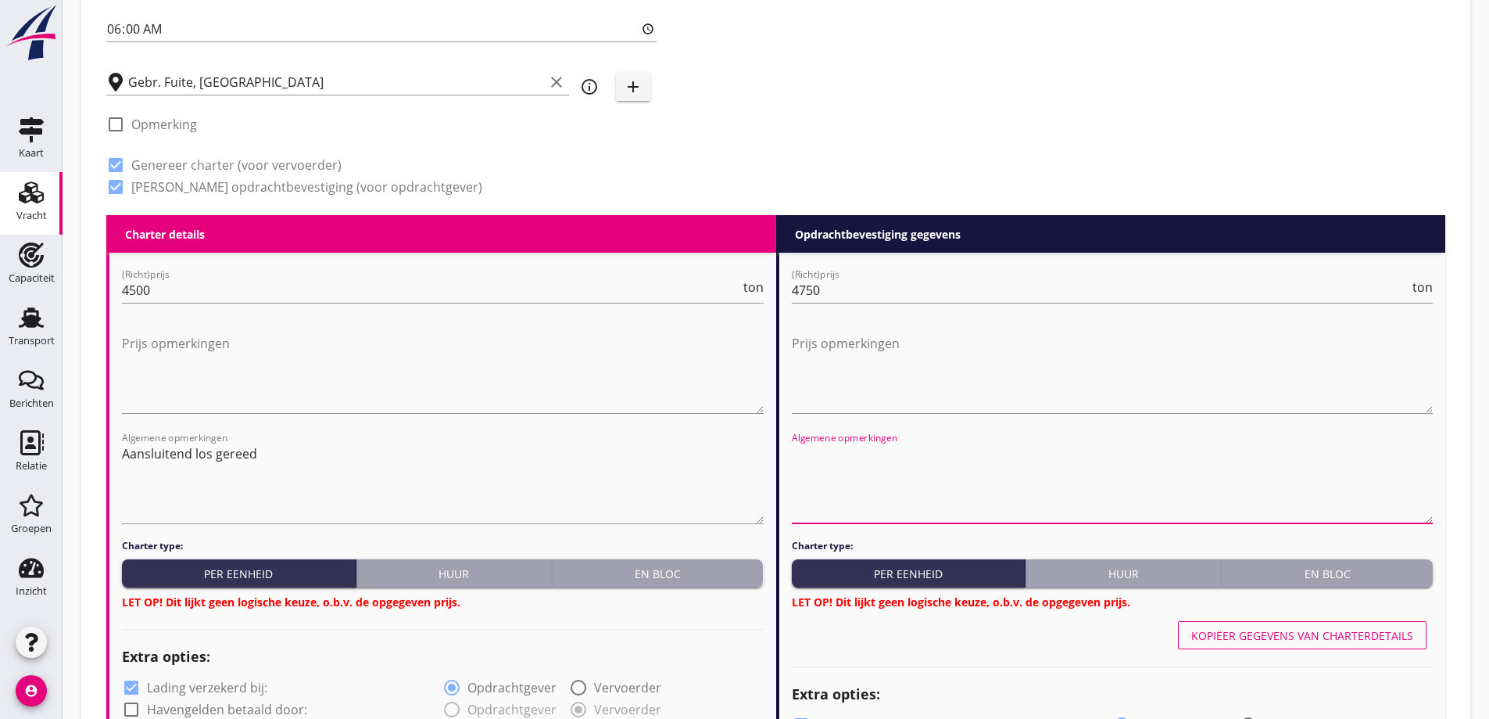
click at [1054, 461] on textarea "Algemene opmerkingen" at bounding box center [1113, 482] width 642 height 82
paste textarea "Aansluitend los gereed"
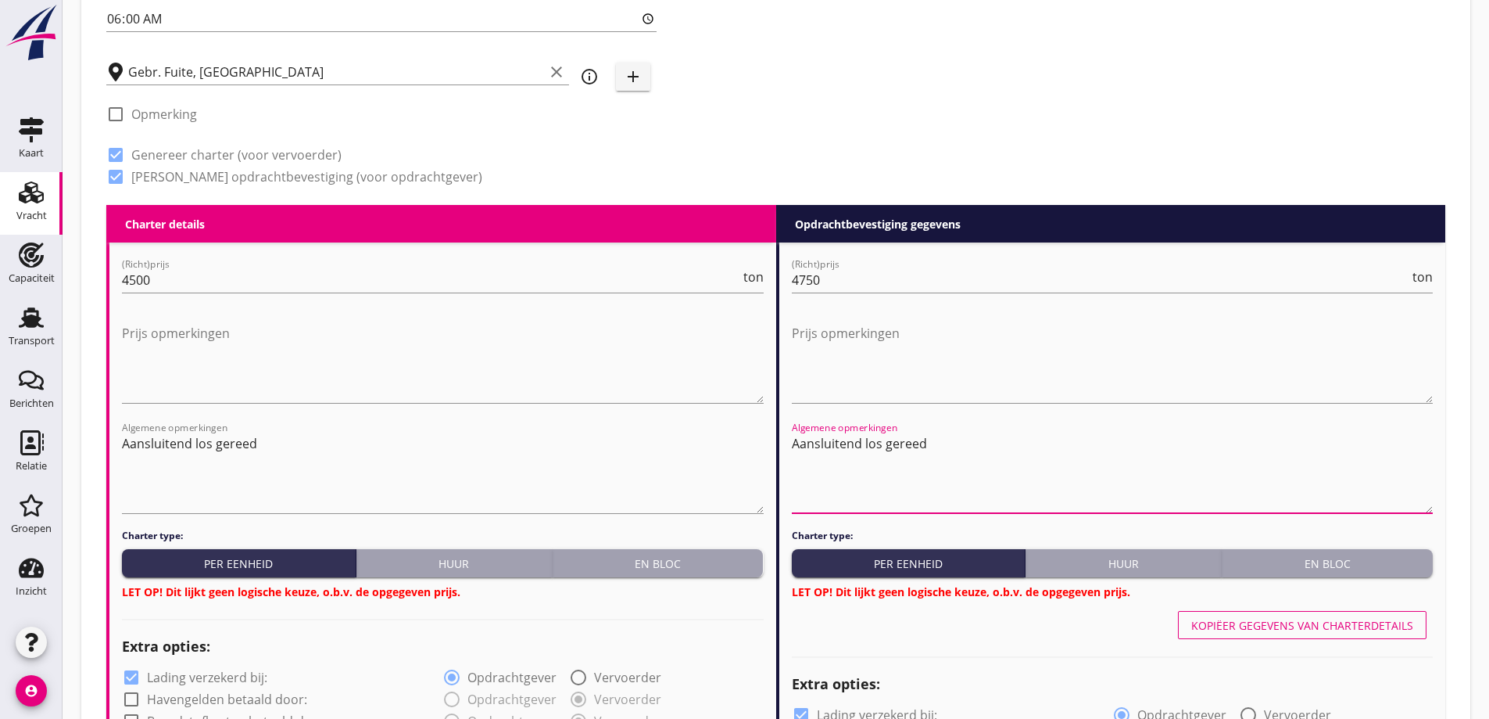
scroll to position [697, 0]
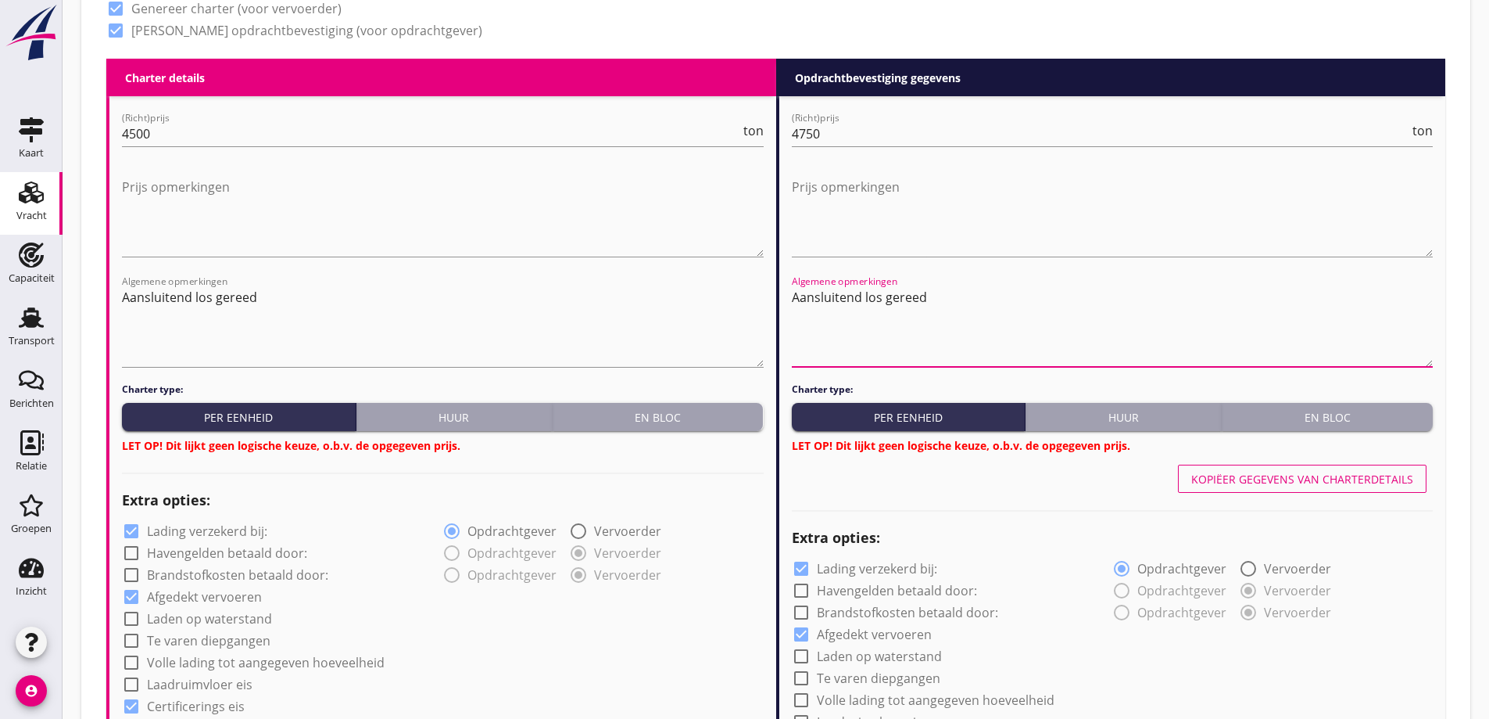
type textarea "Aansluitend los gereed"
click at [630, 422] on div "En bloc" at bounding box center [658, 417] width 199 height 16
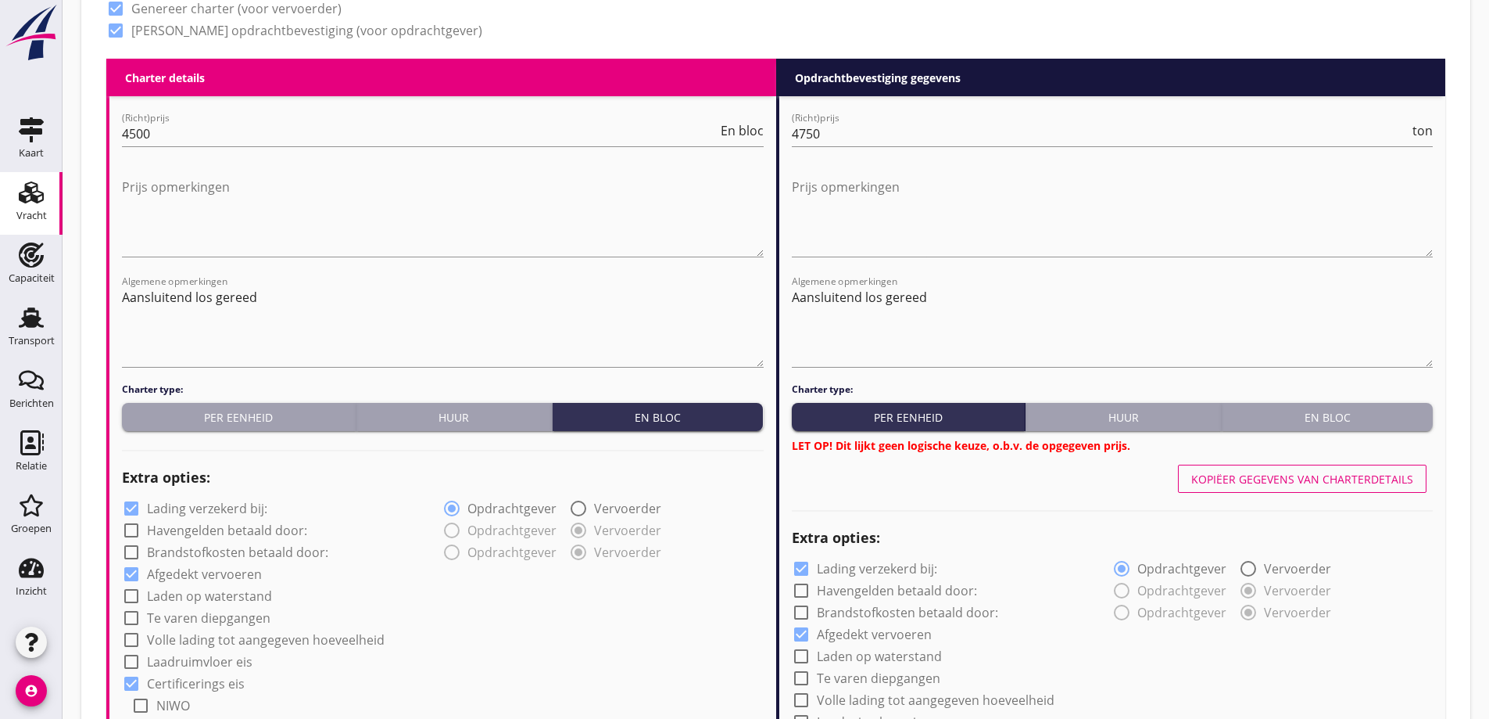
click at [1307, 416] on div "En bloc" at bounding box center [1327, 417] width 199 height 16
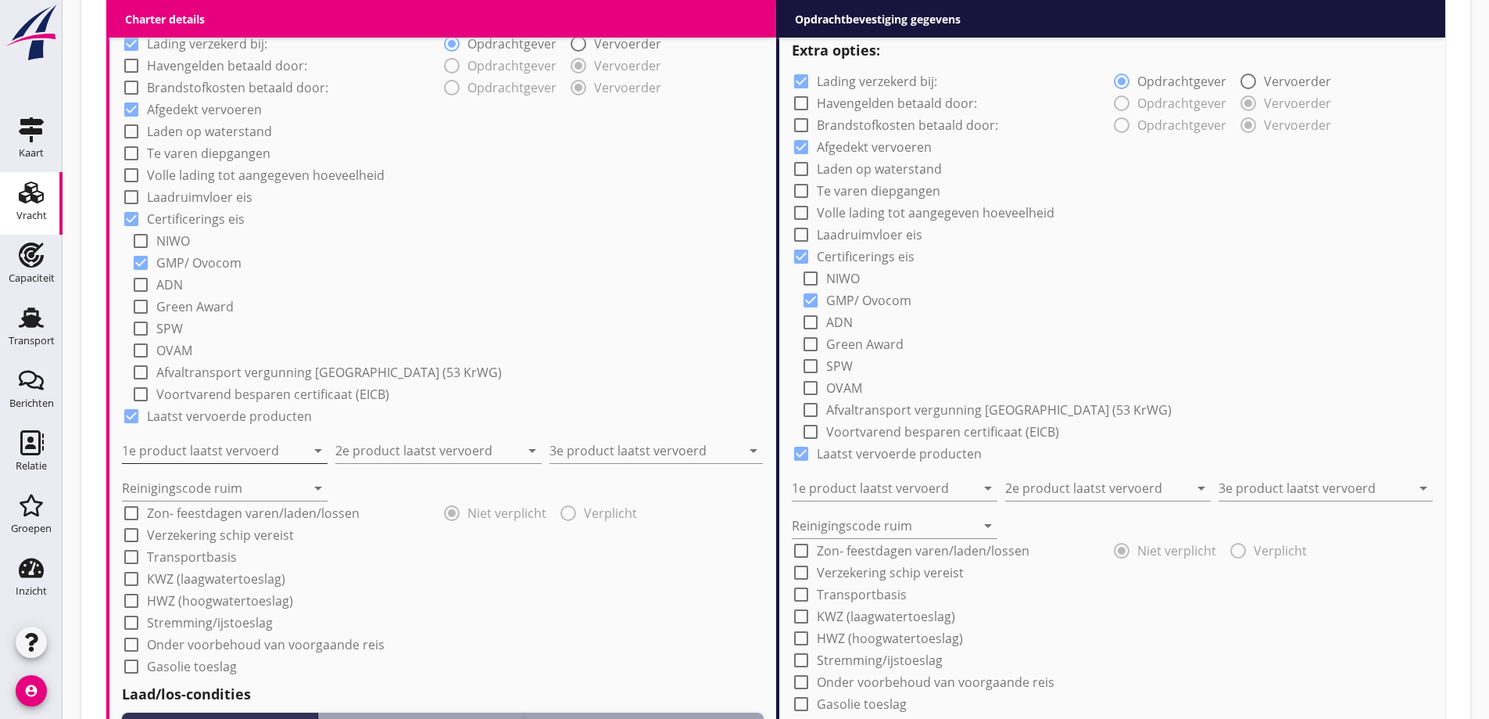
scroll to position [1166, 0]
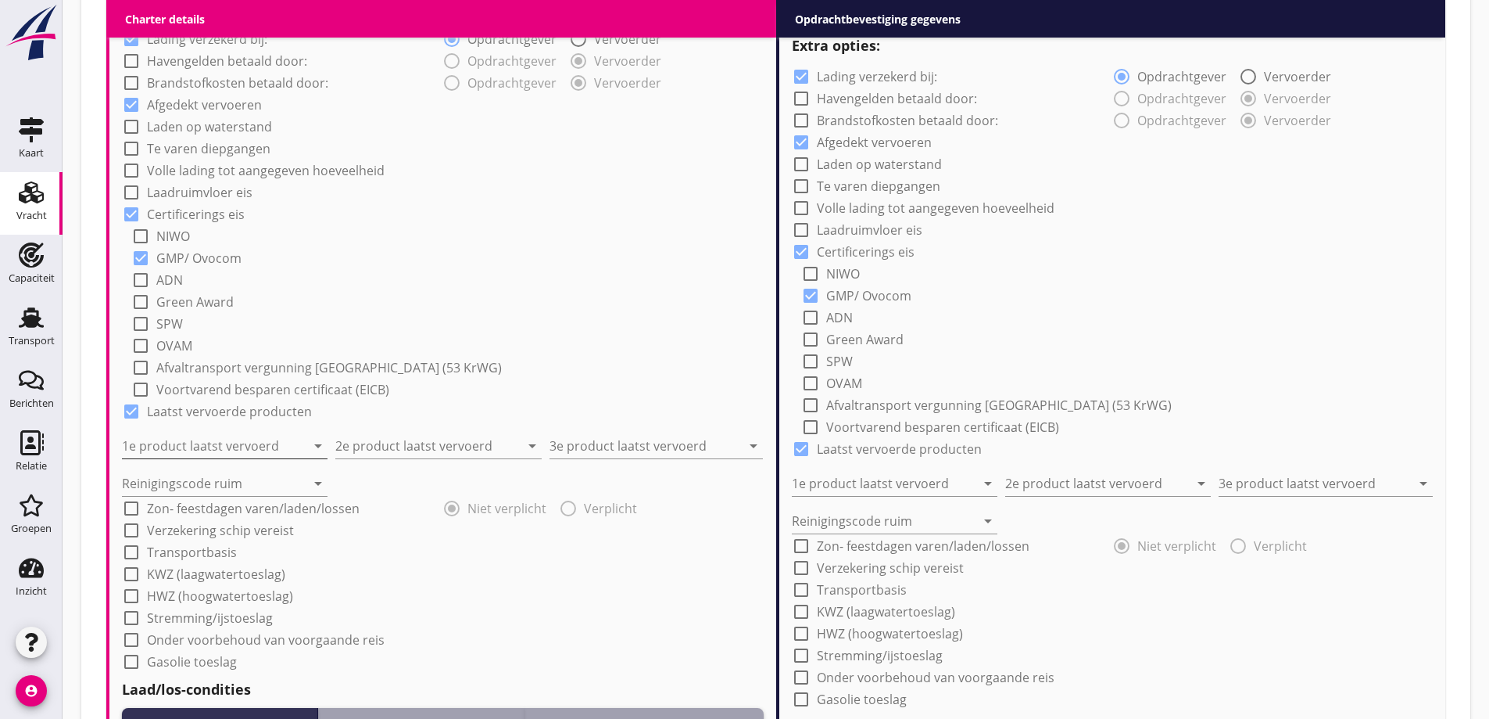
click at [274, 446] on input "1e product laatst vervoerd" at bounding box center [214, 445] width 184 height 25
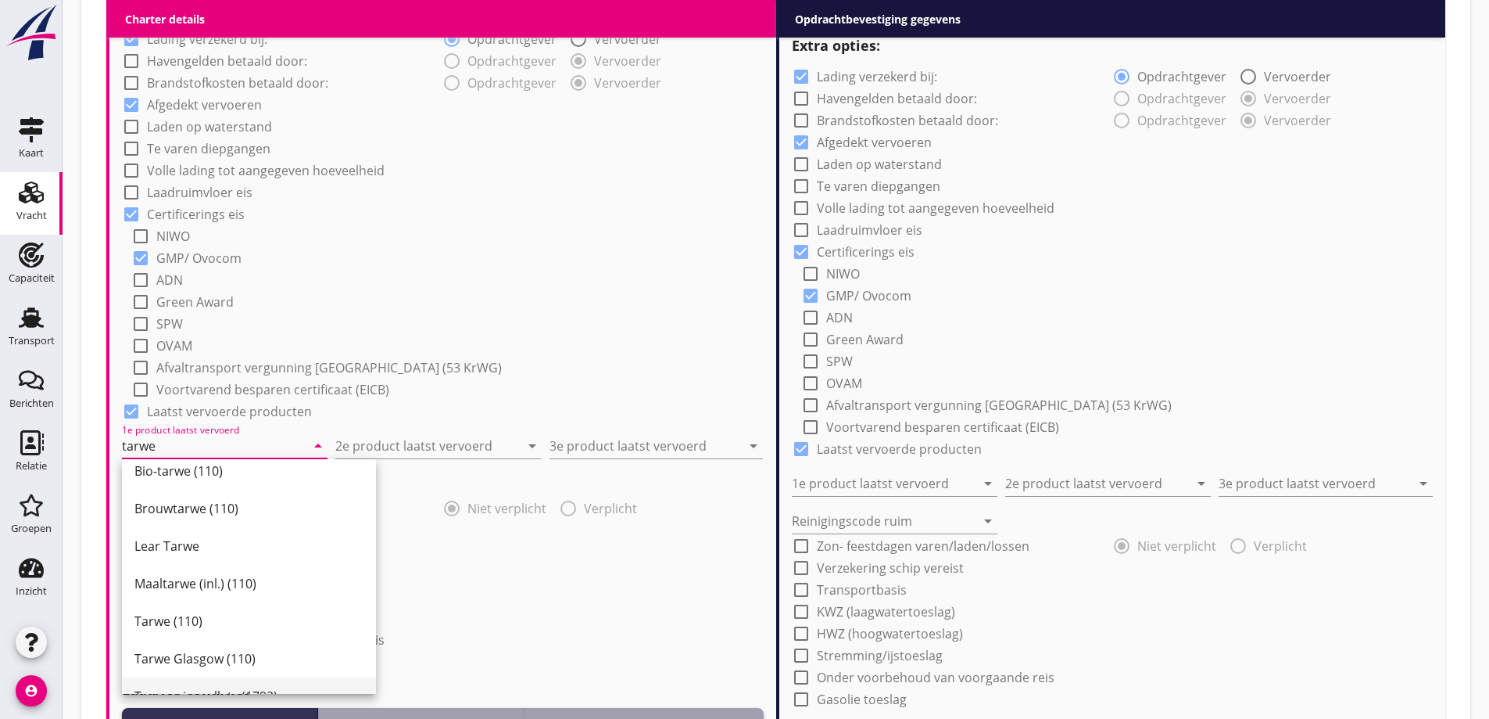
scroll to position [78, 0]
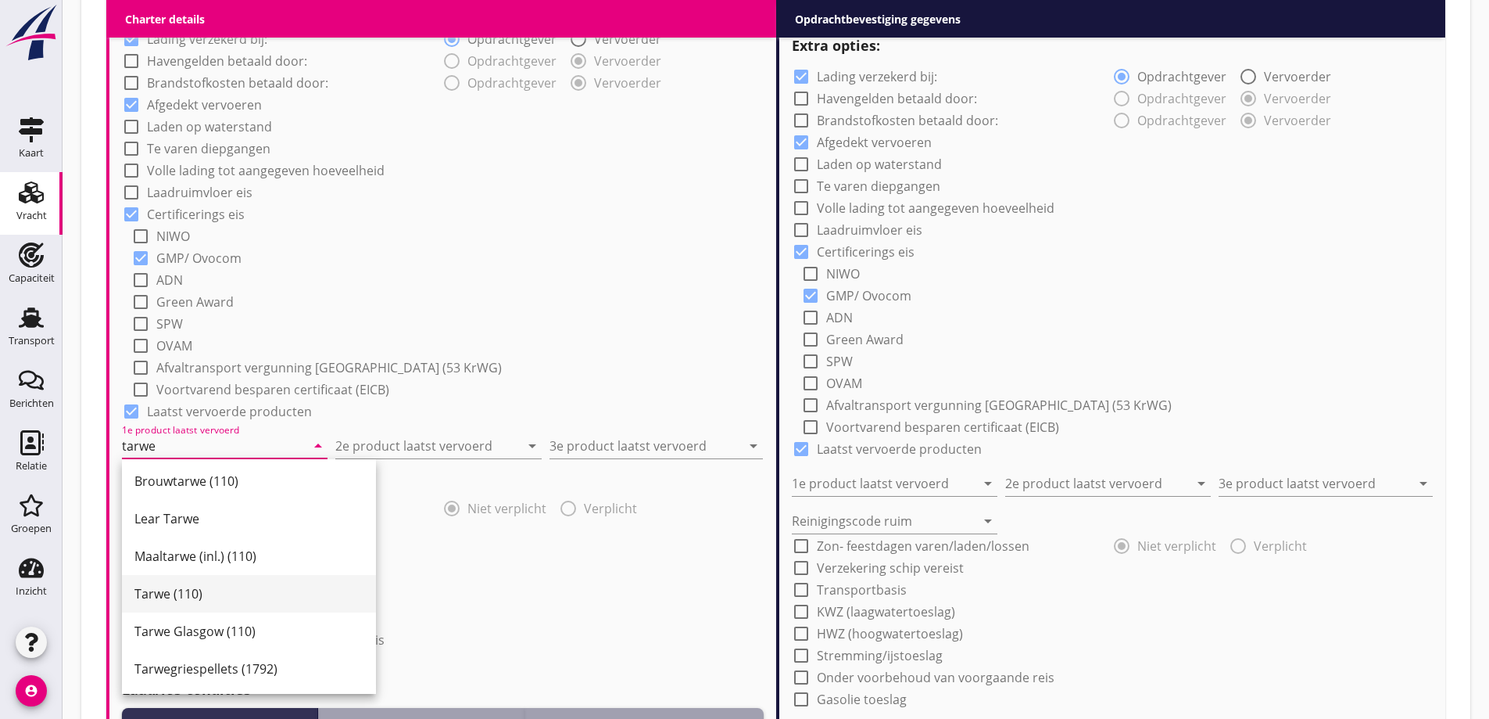
click at [187, 597] on div "Tarwe (110)" at bounding box center [248, 593] width 229 height 19
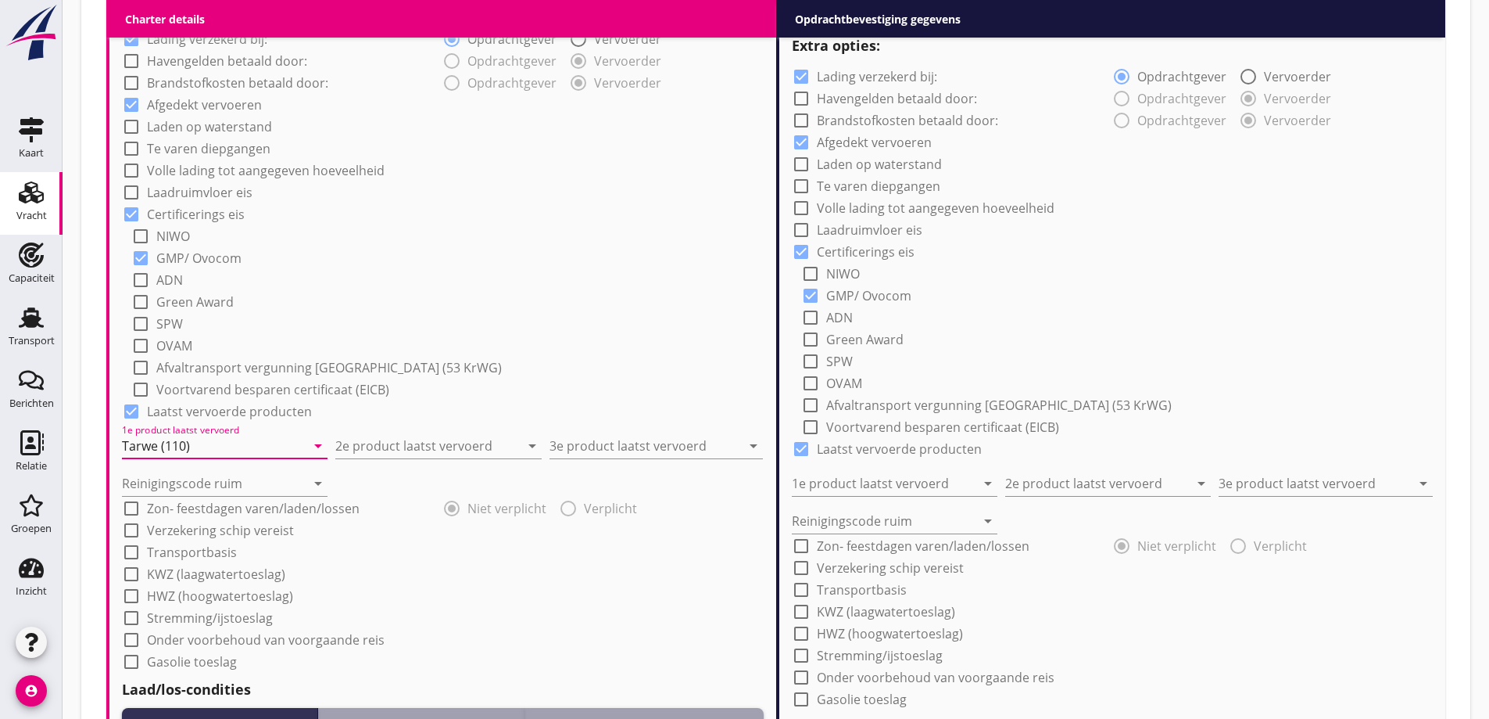
type input "Tarwe (110)"
click at [422, 439] on input "2e product laatst vervoerd" at bounding box center [427, 445] width 184 height 25
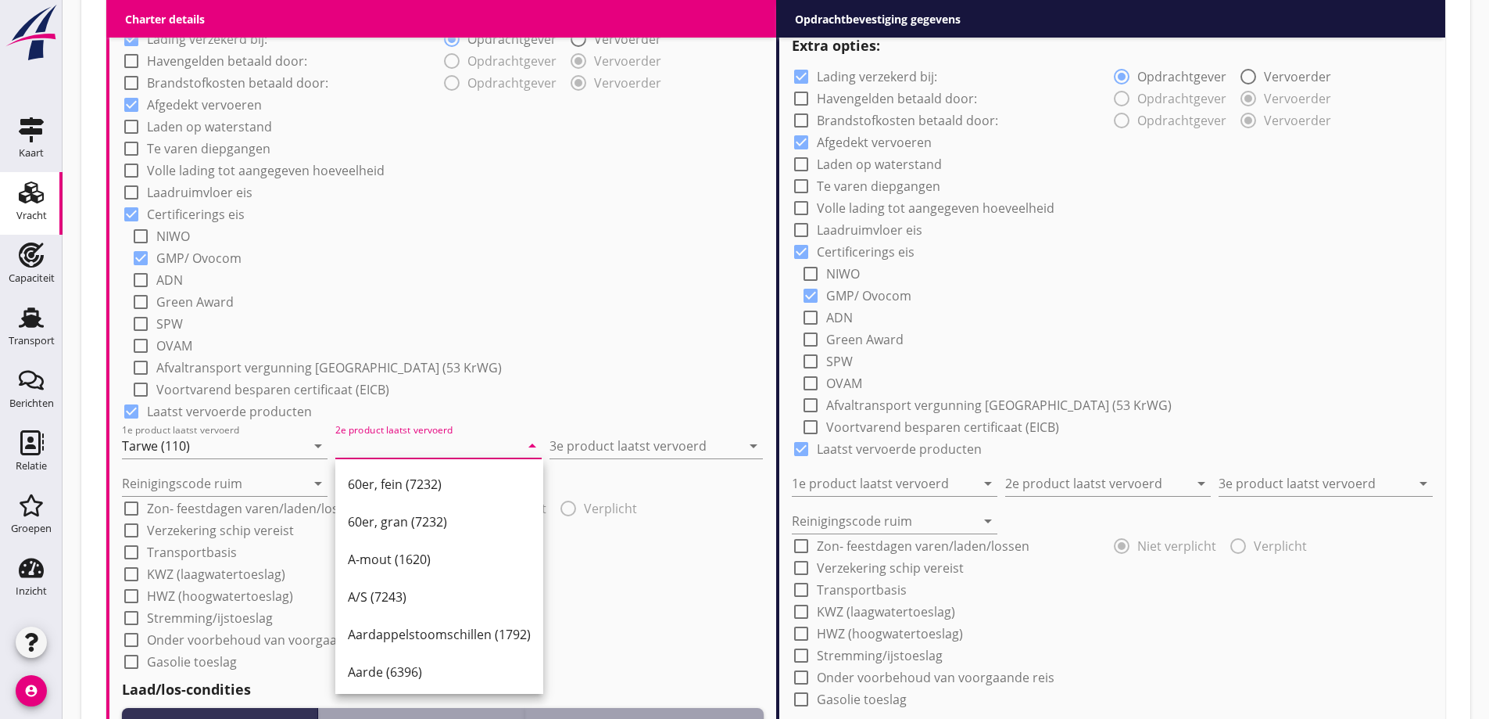
type input "a"
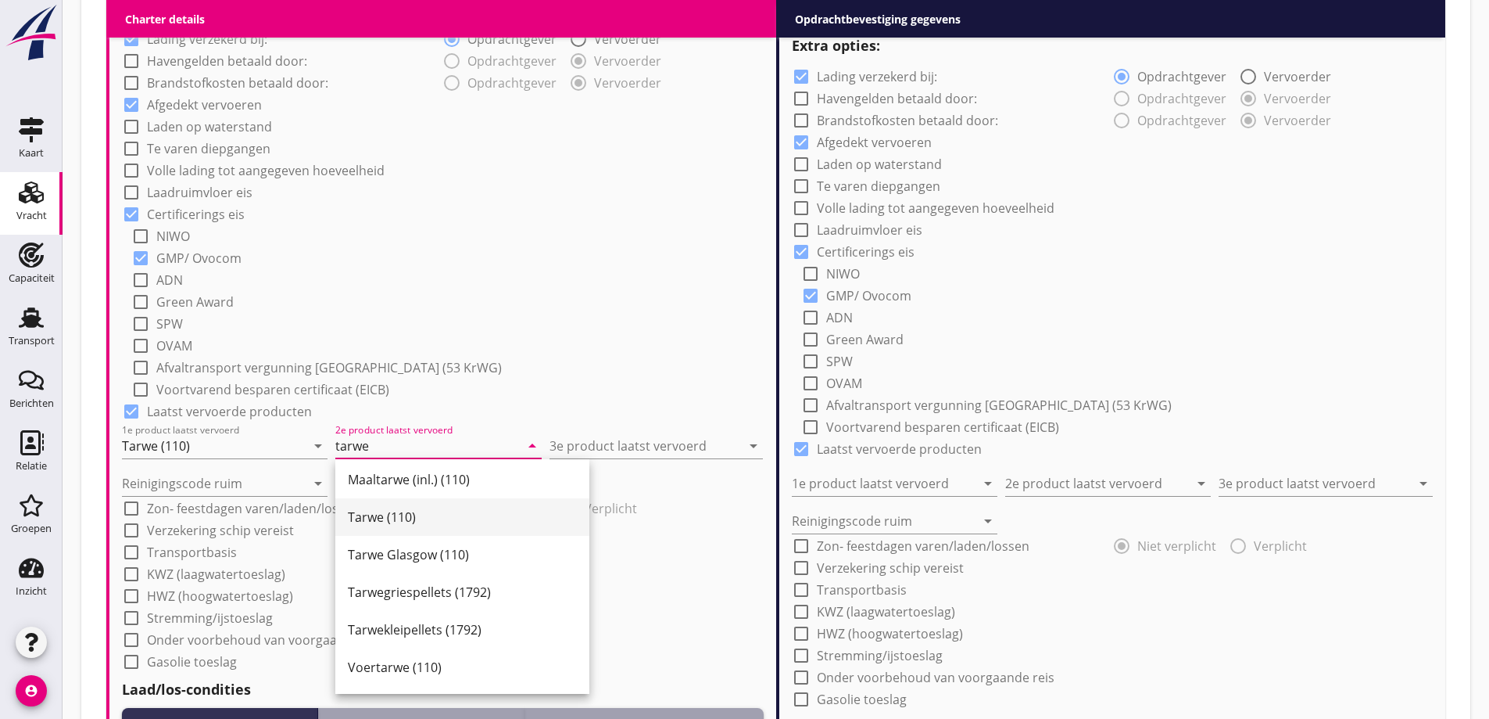
scroll to position [156, 0]
click at [404, 519] on div "Tarwe (110)" at bounding box center [462, 515] width 229 height 19
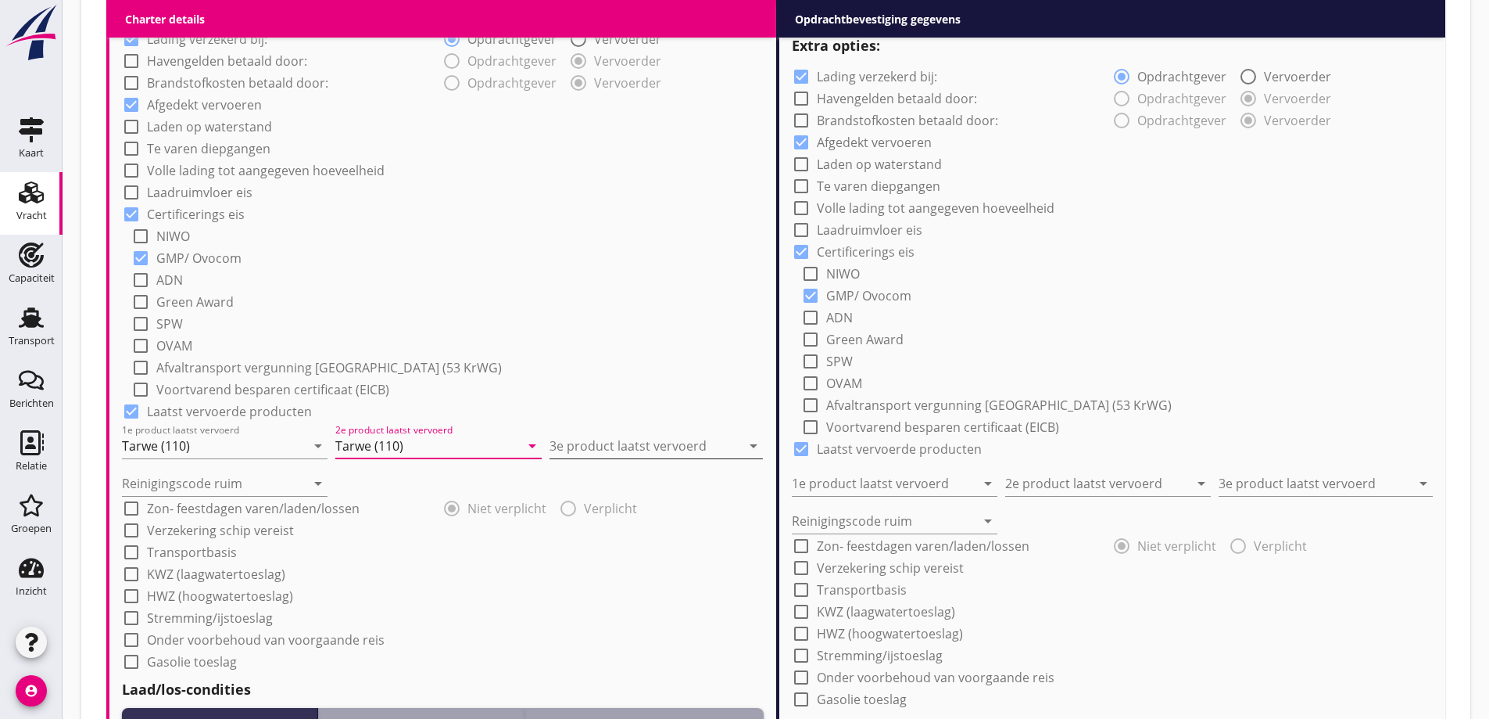
type input "Tarwe (110)"
click at [603, 450] on input "3e product laatst vervoerd" at bounding box center [646, 445] width 192 height 25
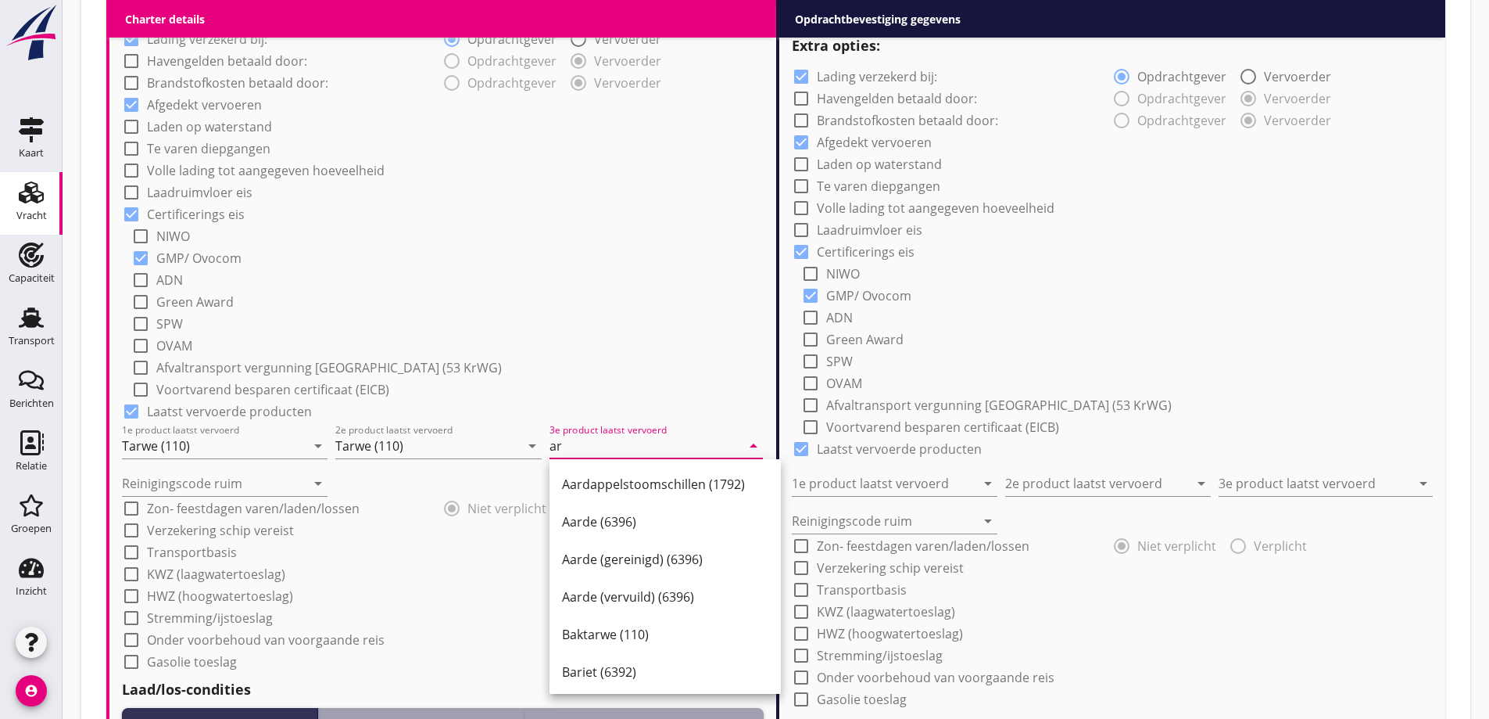
type input "a"
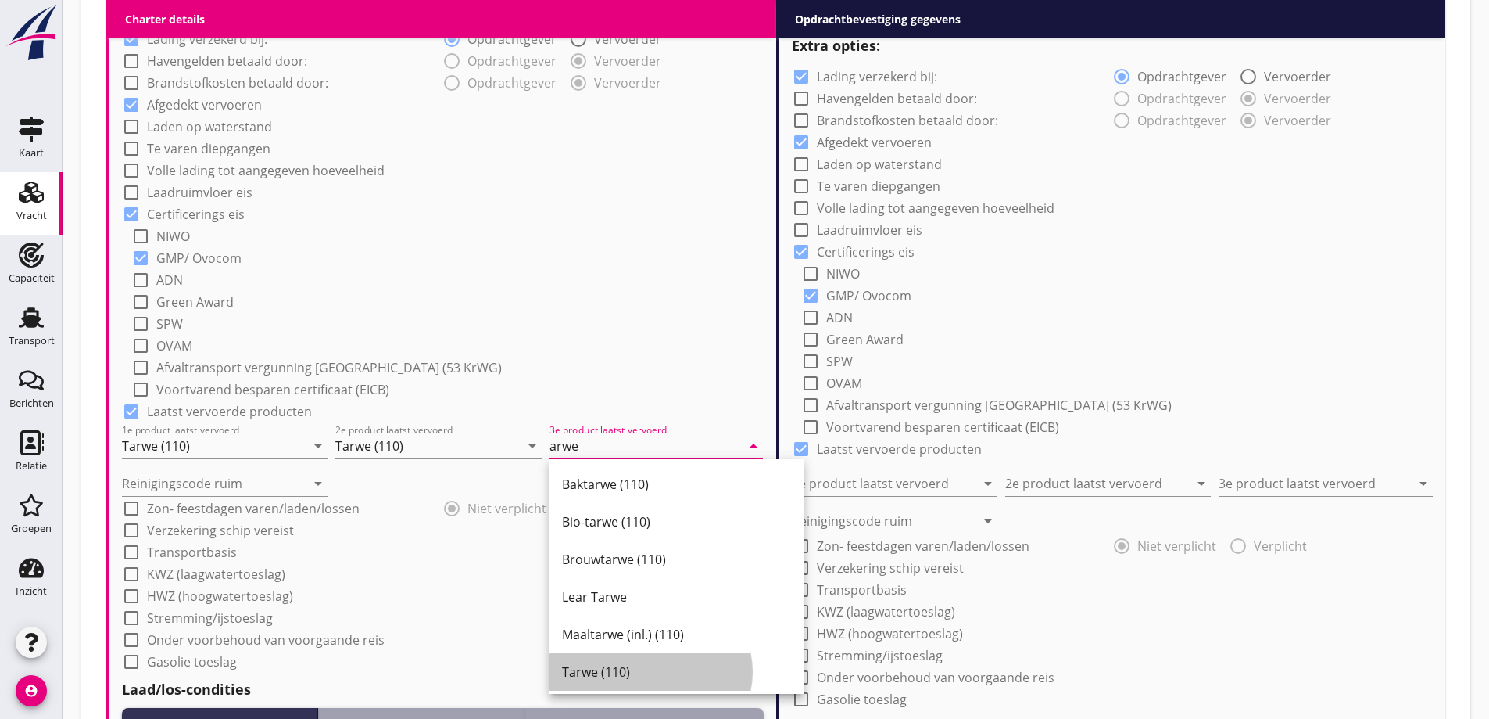
click at [648, 664] on div "Tarwe (110)" at bounding box center [676, 672] width 229 height 38
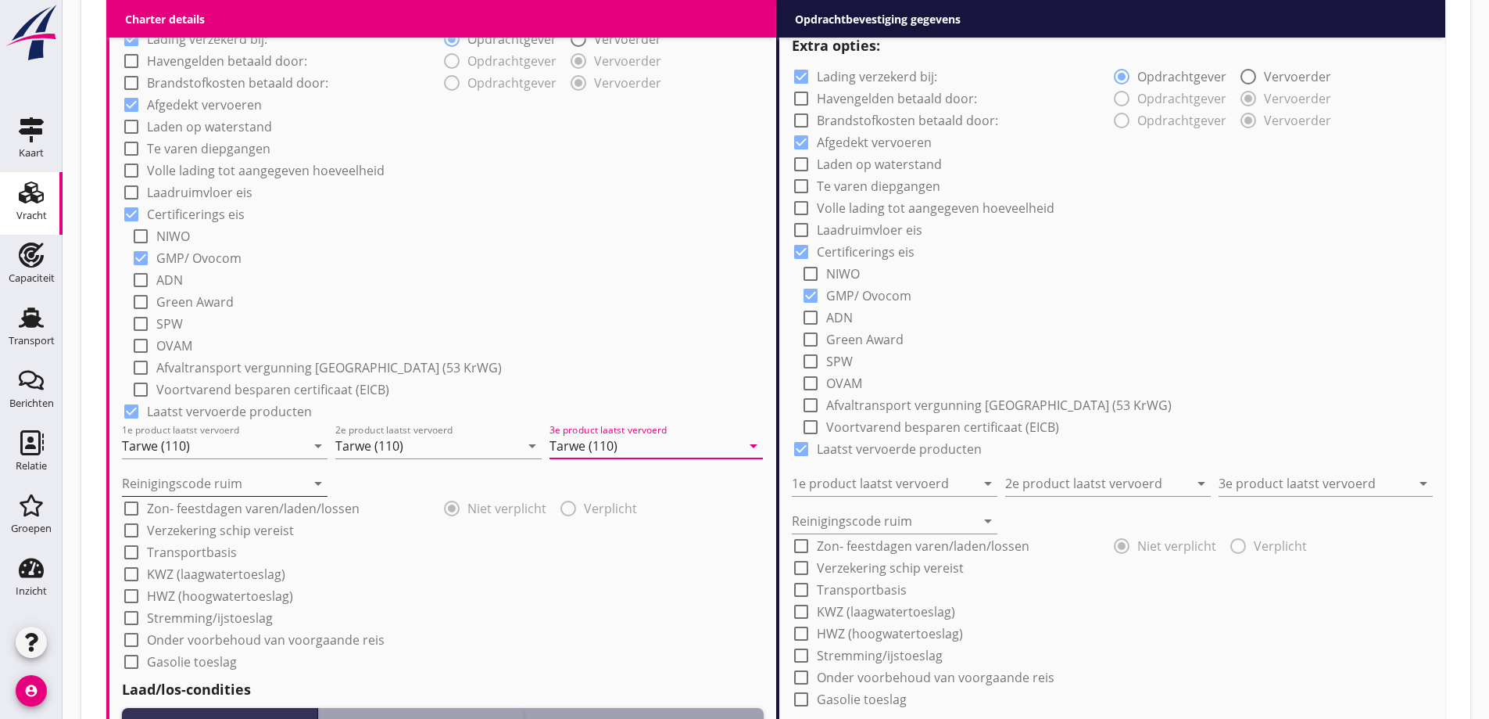
type input "Tarwe (110)"
click at [245, 478] on input "Reinigingscode ruim" at bounding box center [214, 483] width 184 height 25
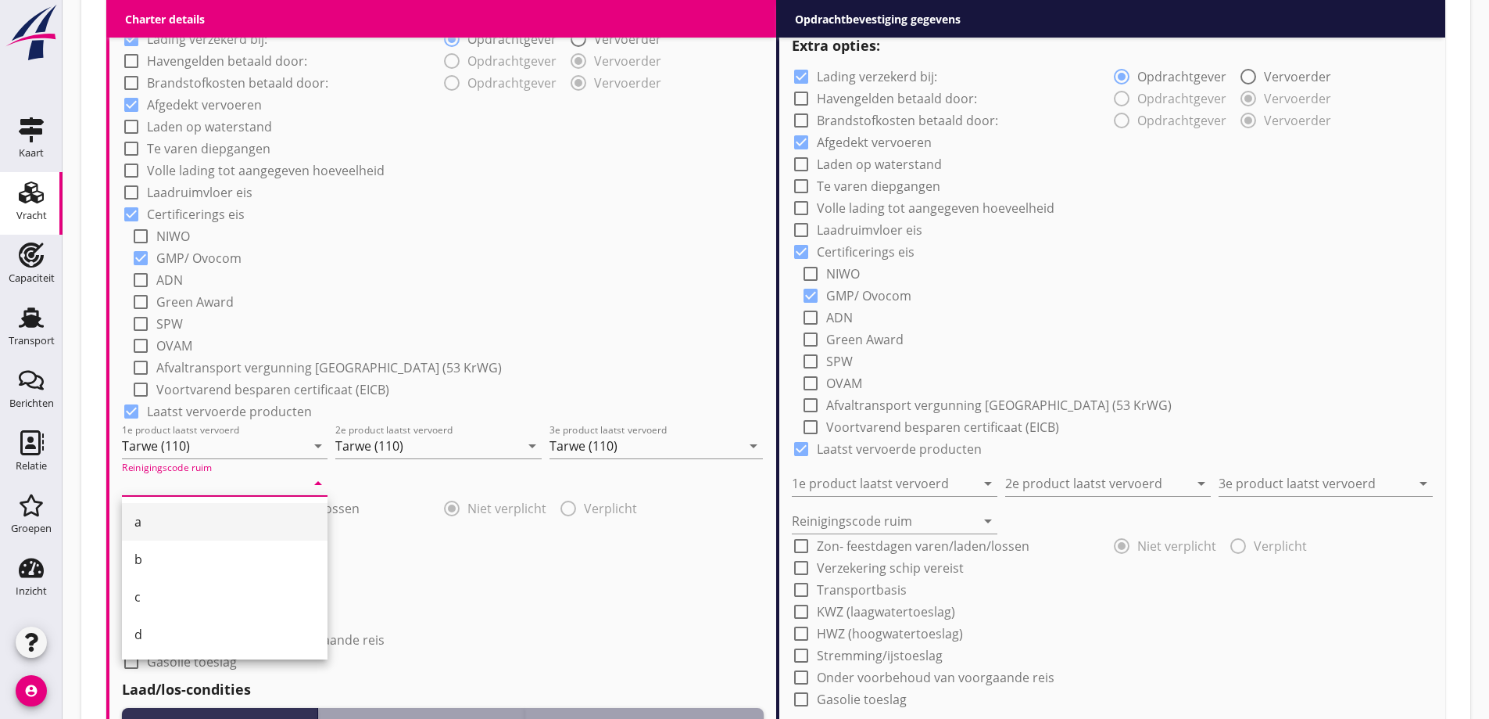
click at [182, 511] on div "a" at bounding box center [224, 522] width 181 height 38
type input "a"
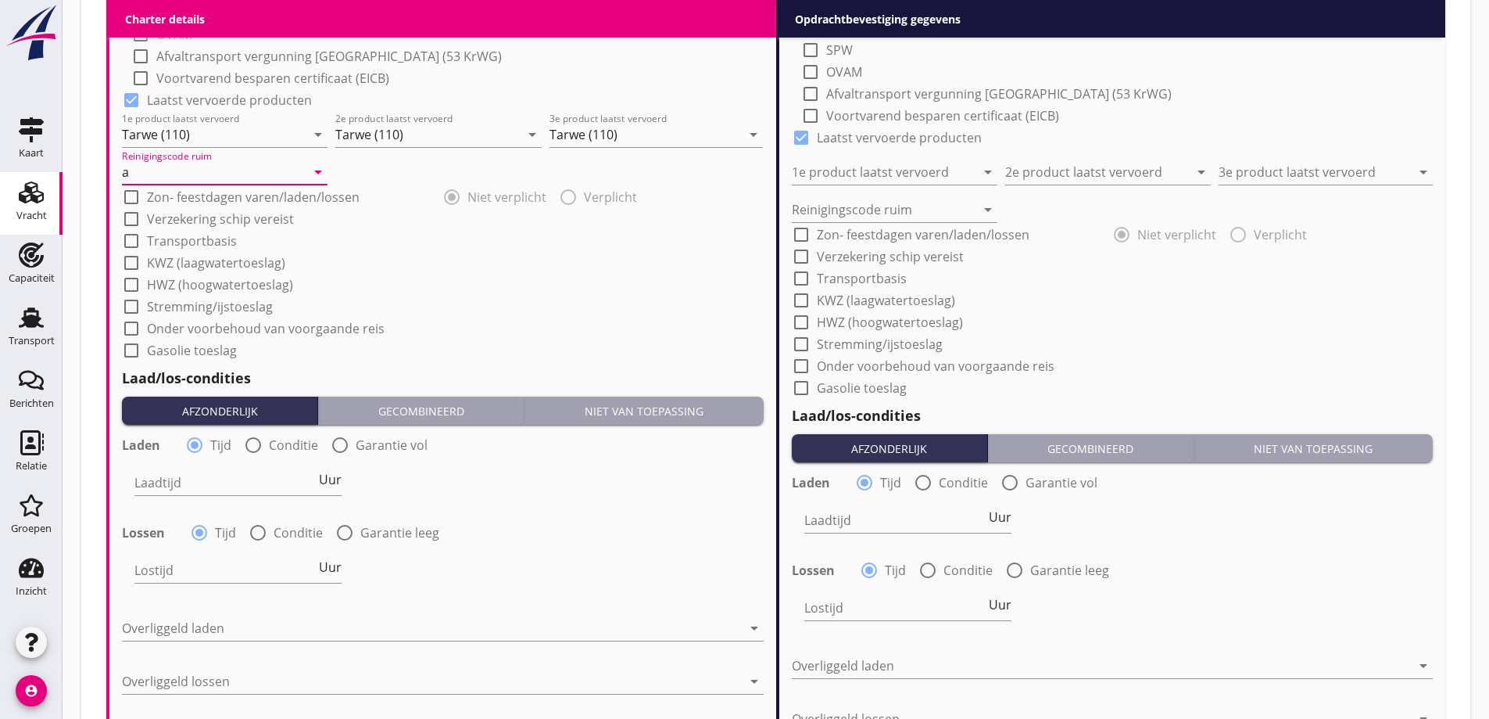
scroll to position [1478, 0]
click at [263, 443] on div at bounding box center [253, 443] width 27 height 27
radio input "false"
radio input "true"
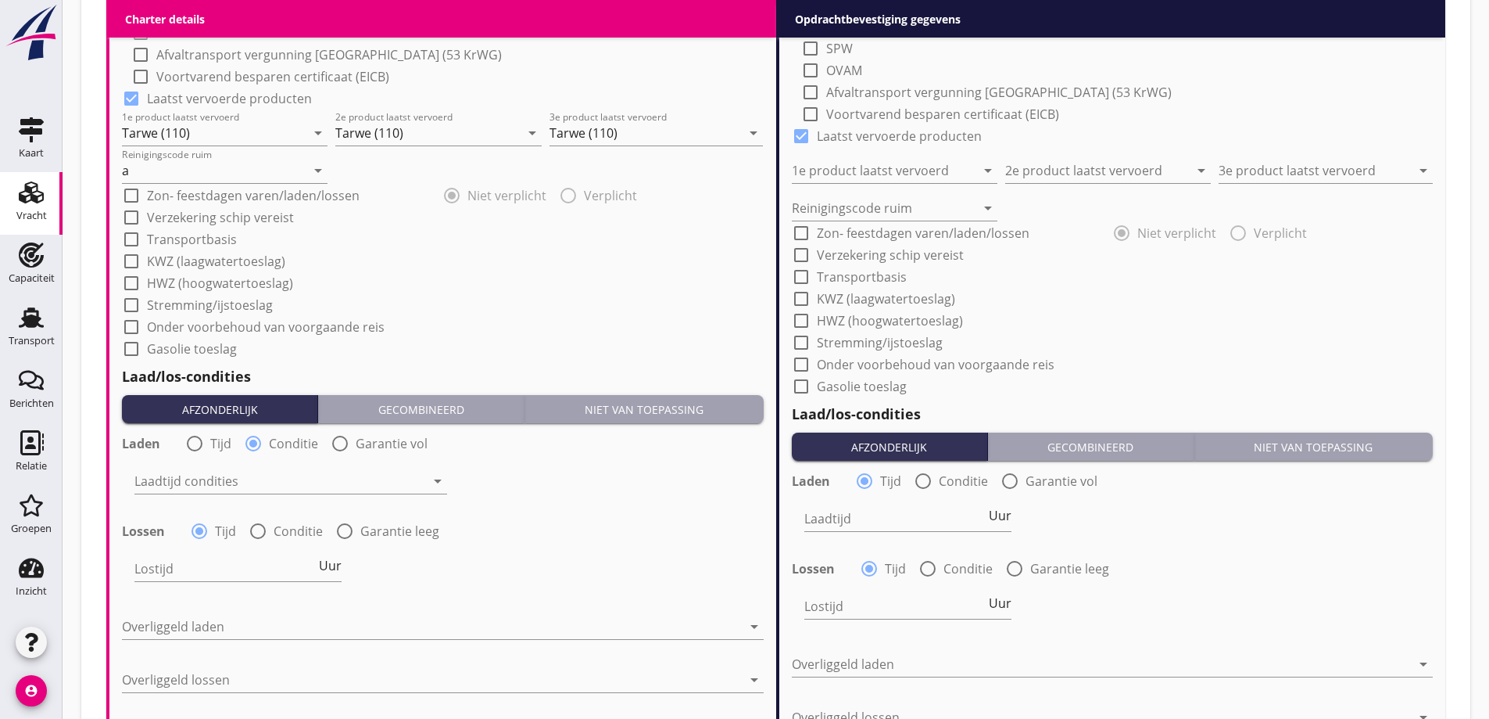
click at [267, 529] on div at bounding box center [258, 531] width 27 height 27
radio input "false"
radio input "true"
click at [257, 489] on div at bounding box center [279, 480] width 291 height 25
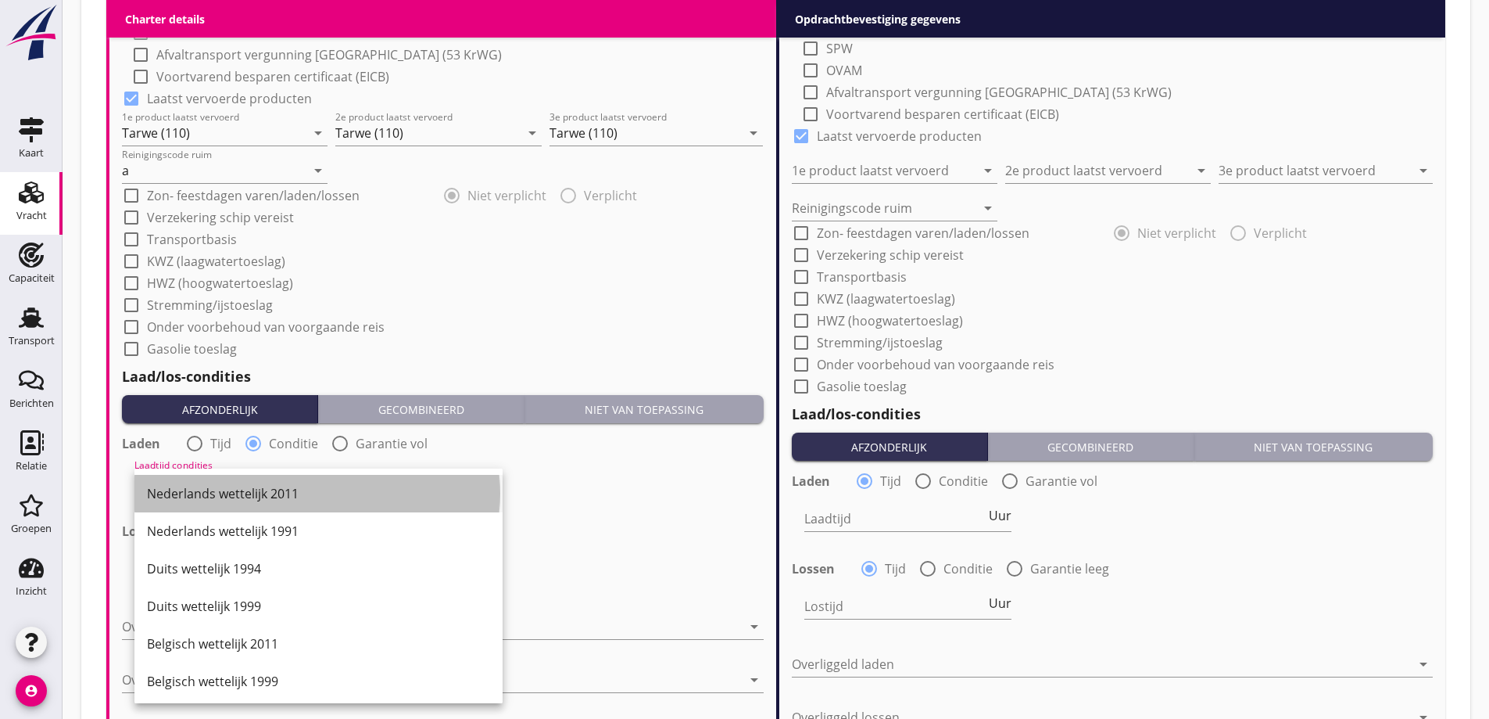
click at [260, 500] on div "Nederlands wettelijk 2011" at bounding box center [318, 493] width 343 height 19
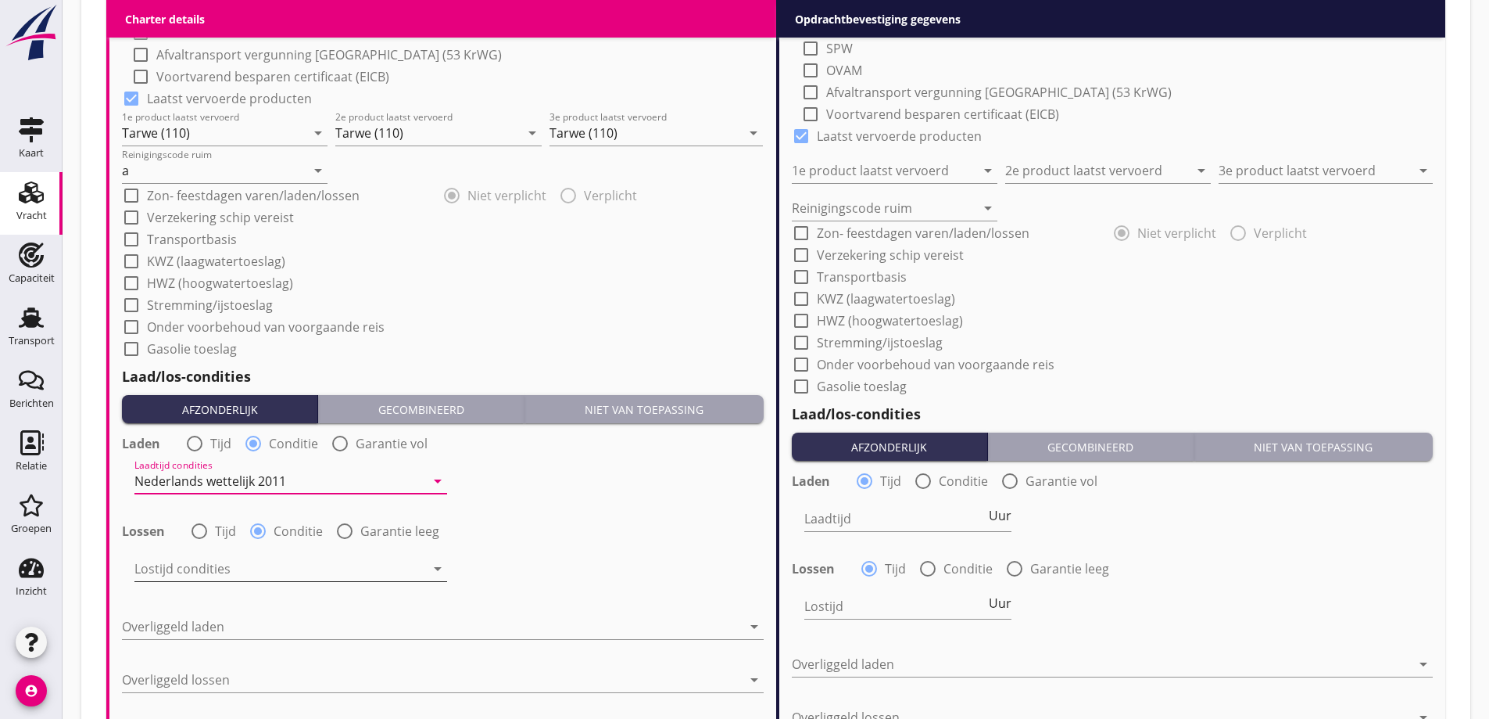
click at [269, 573] on div at bounding box center [279, 568] width 291 height 25
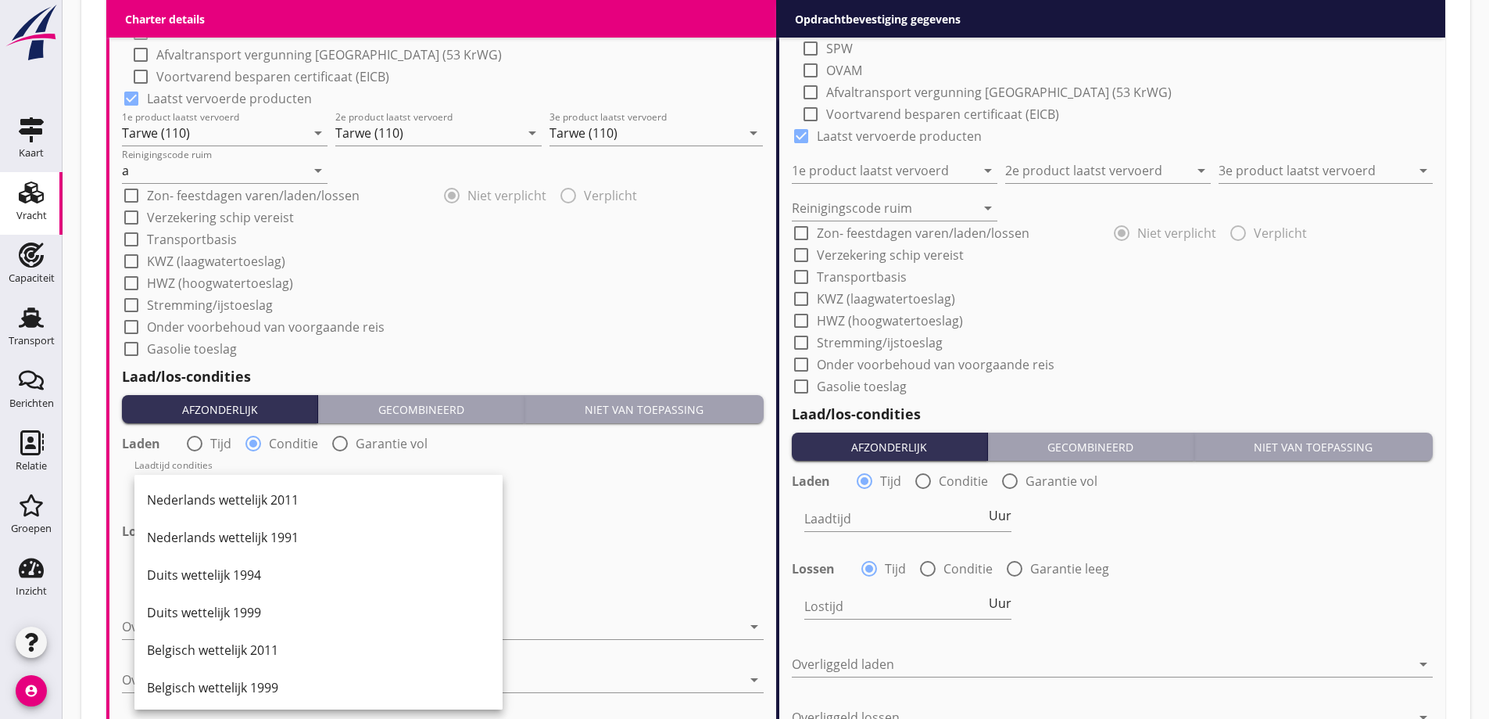
click at [252, 497] on div "Nederlands wettelijk 2011" at bounding box center [318, 499] width 343 height 19
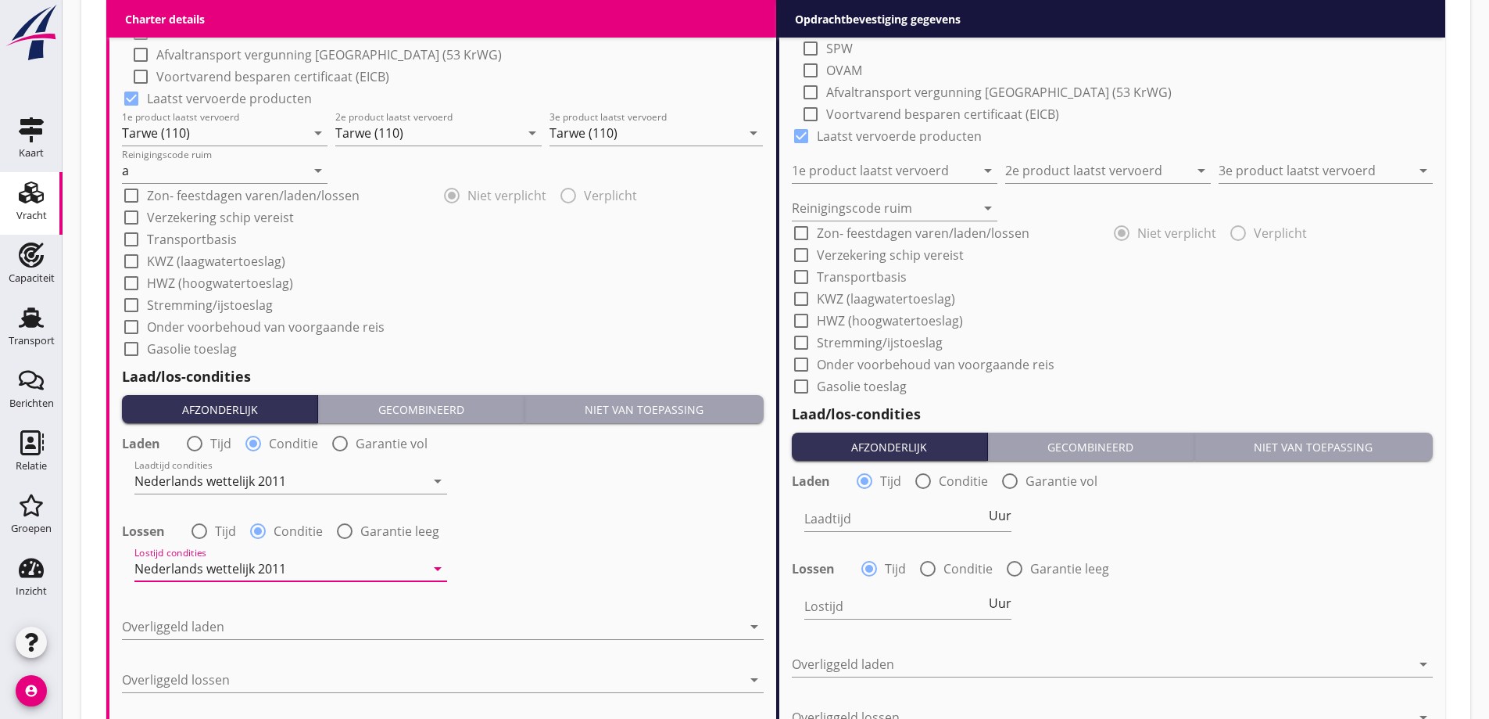
scroll to position [1635, 0]
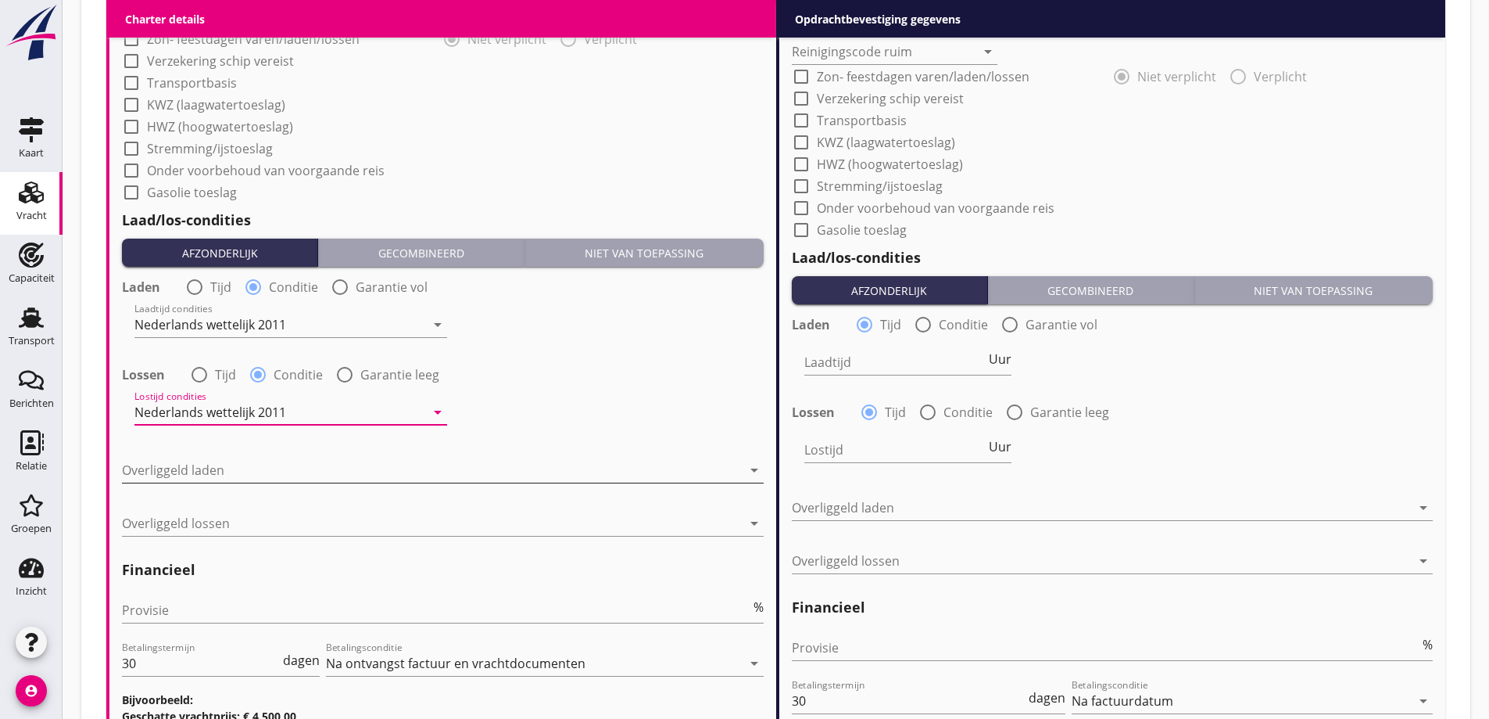
click at [246, 473] on div at bounding box center [432, 469] width 620 height 25
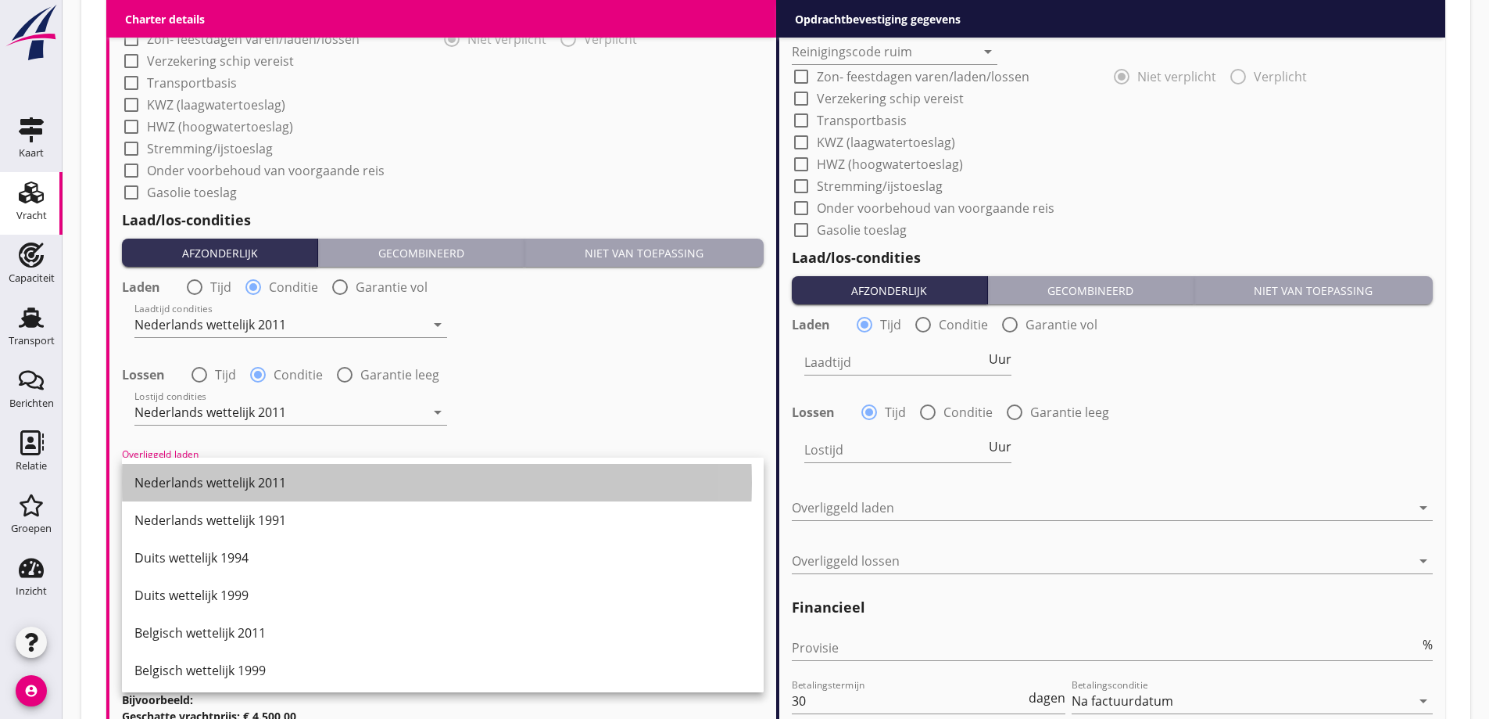
drag, startPoint x: 248, startPoint y: 489, endPoint x: 255, endPoint y: 510, distance: 21.5
click at [248, 491] on div "Nederlands wettelijk 2011" at bounding box center [442, 482] width 617 height 19
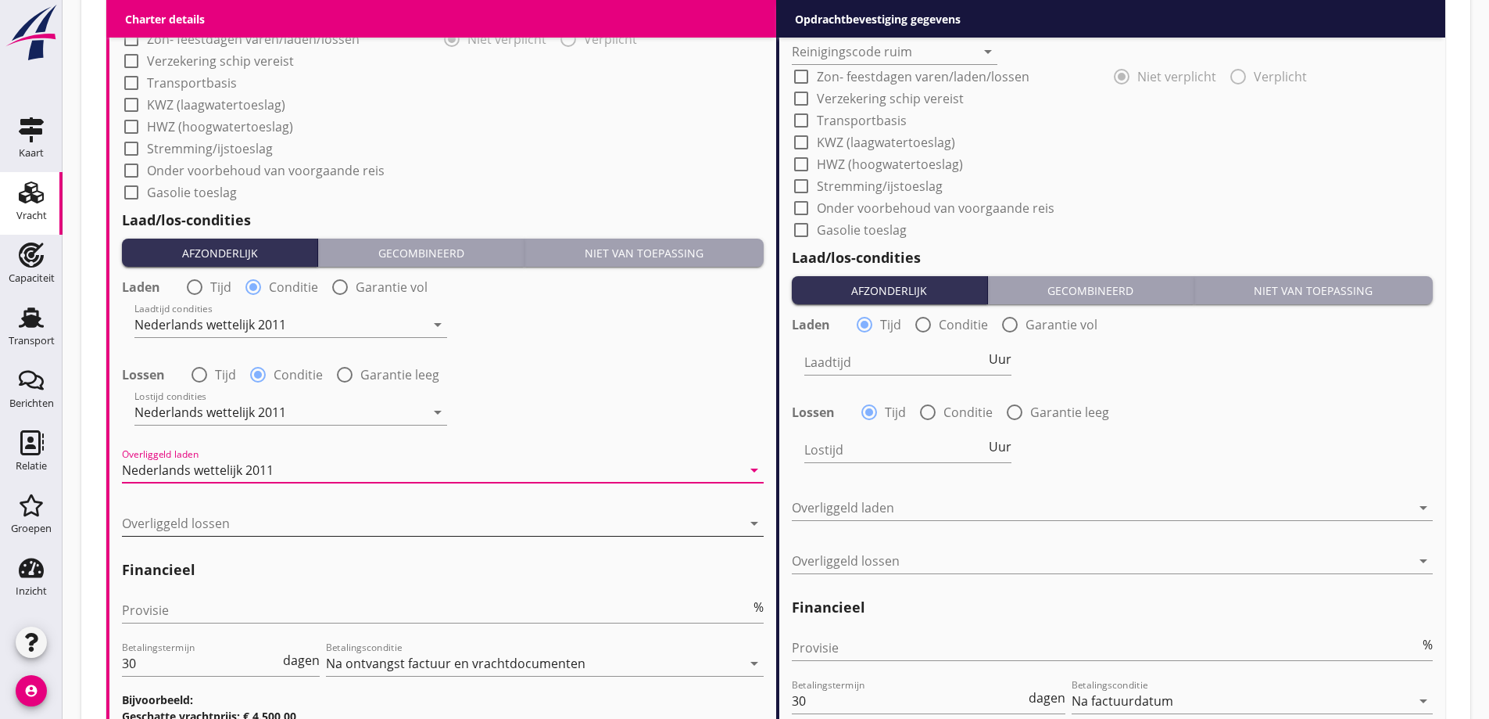
click at [258, 521] on div at bounding box center [432, 523] width 620 height 25
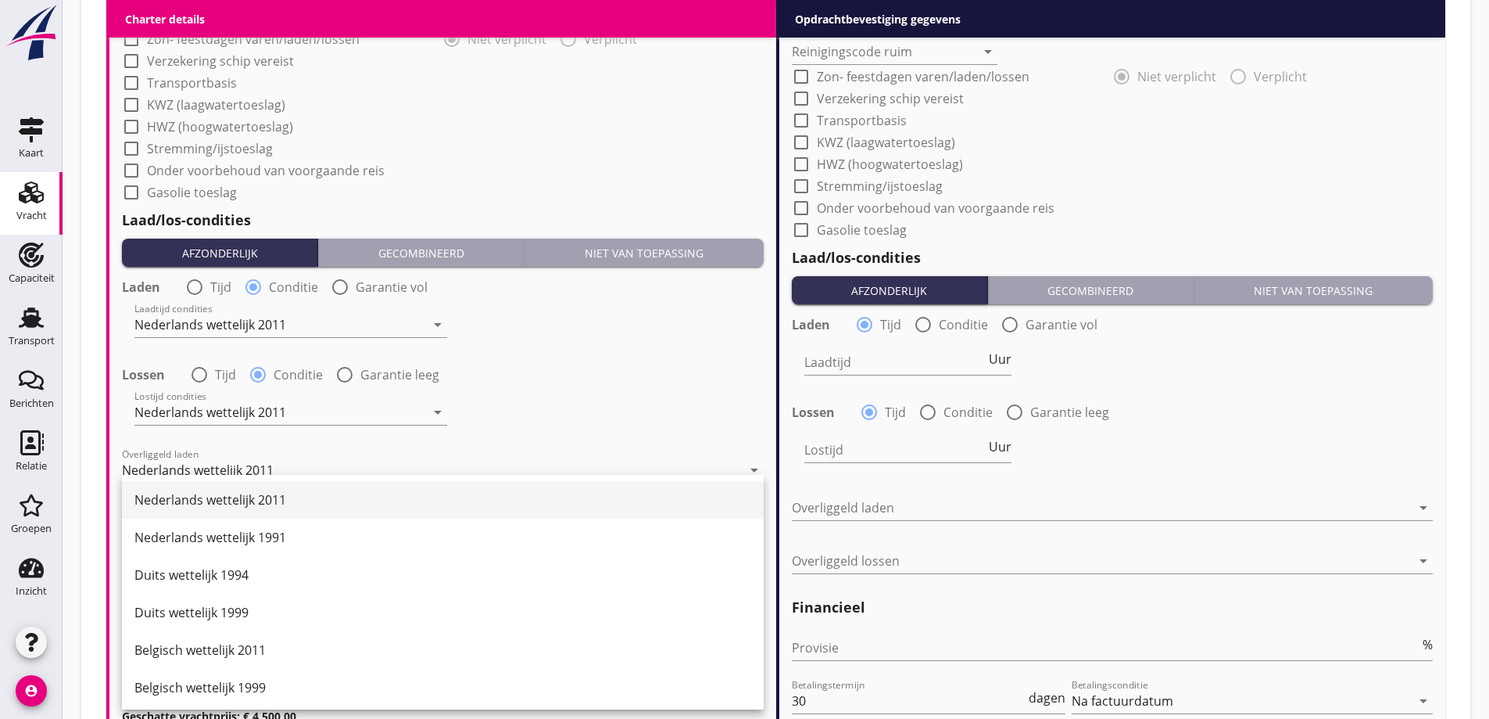
click at [268, 487] on div "Nederlands wettelijk 2011" at bounding box center [442, 500] width 617 height 38
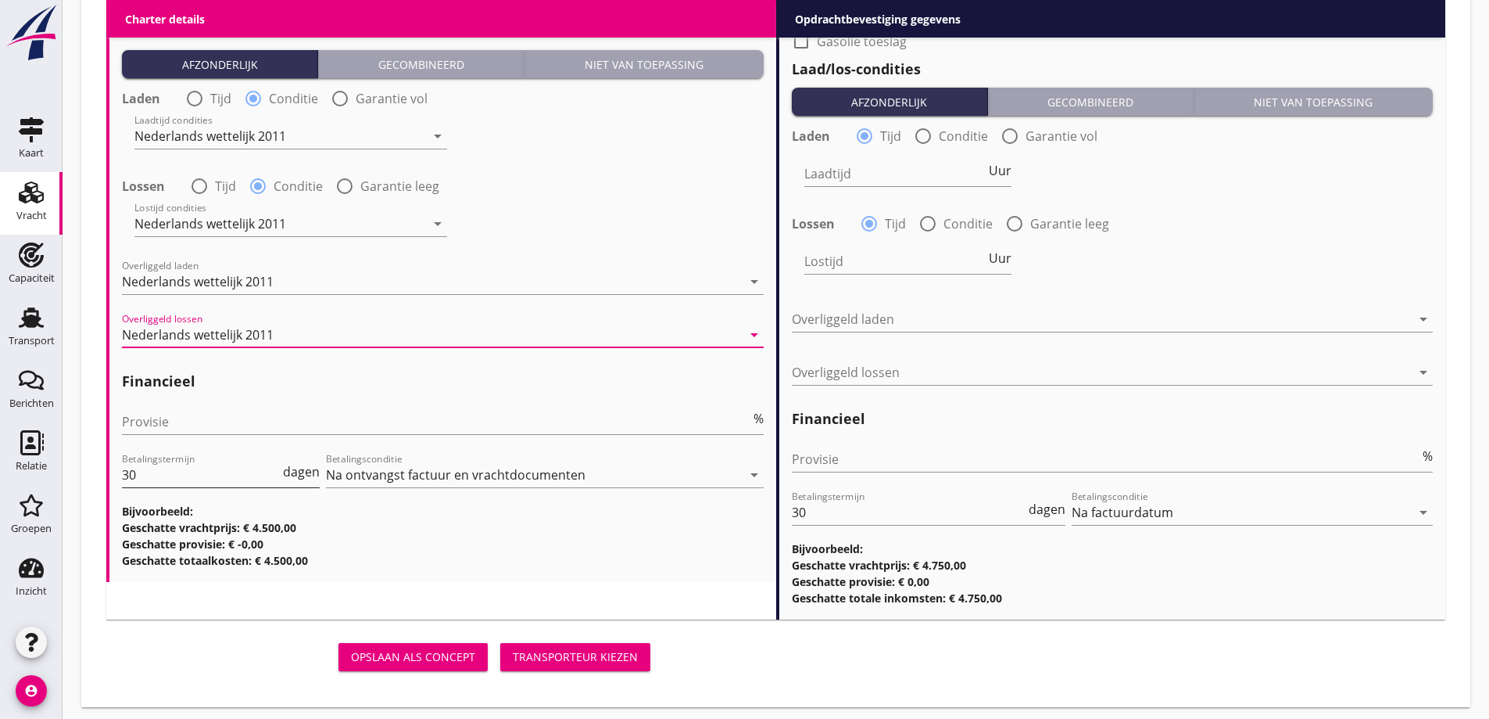
scroll to position [1830, 0]
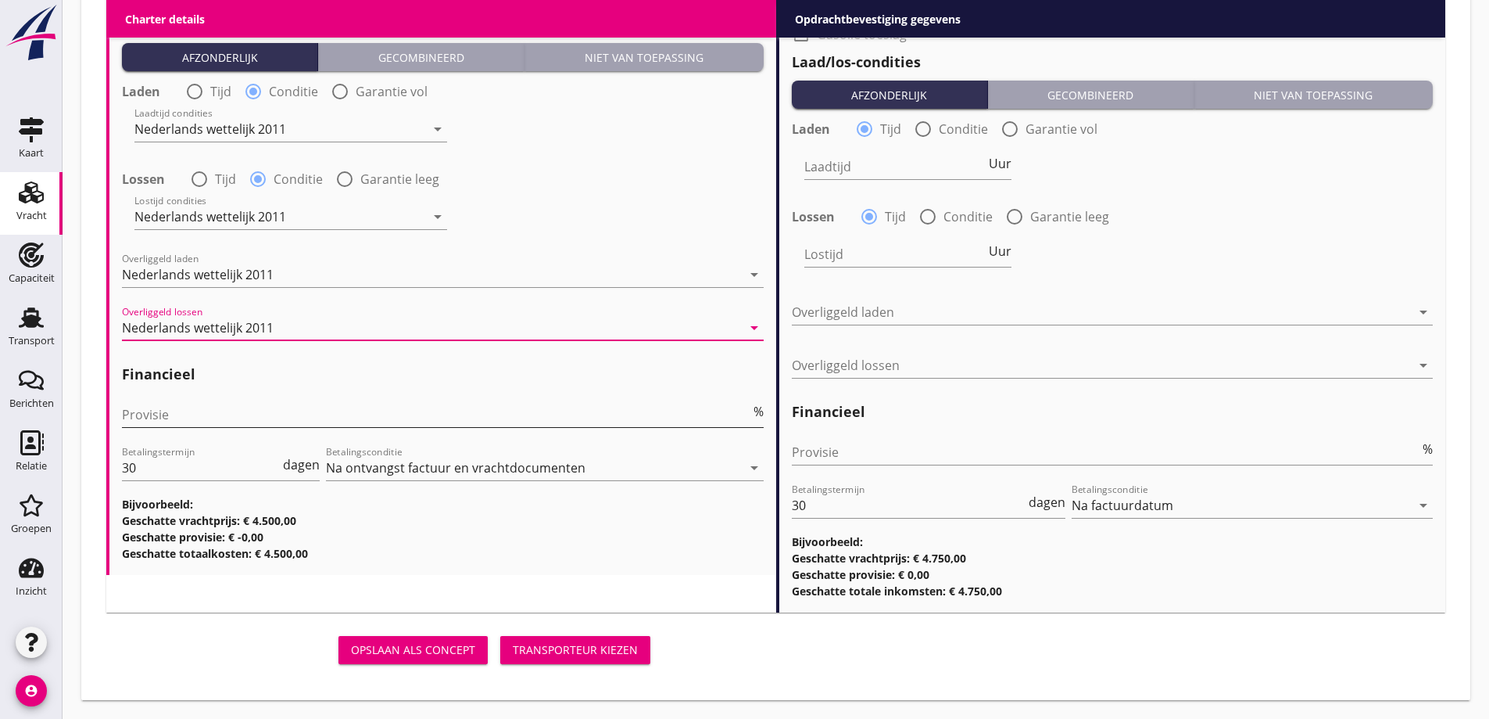
click at [199, 415] on input "Provisie" at bounding box center [436, 414] width 629 height 25
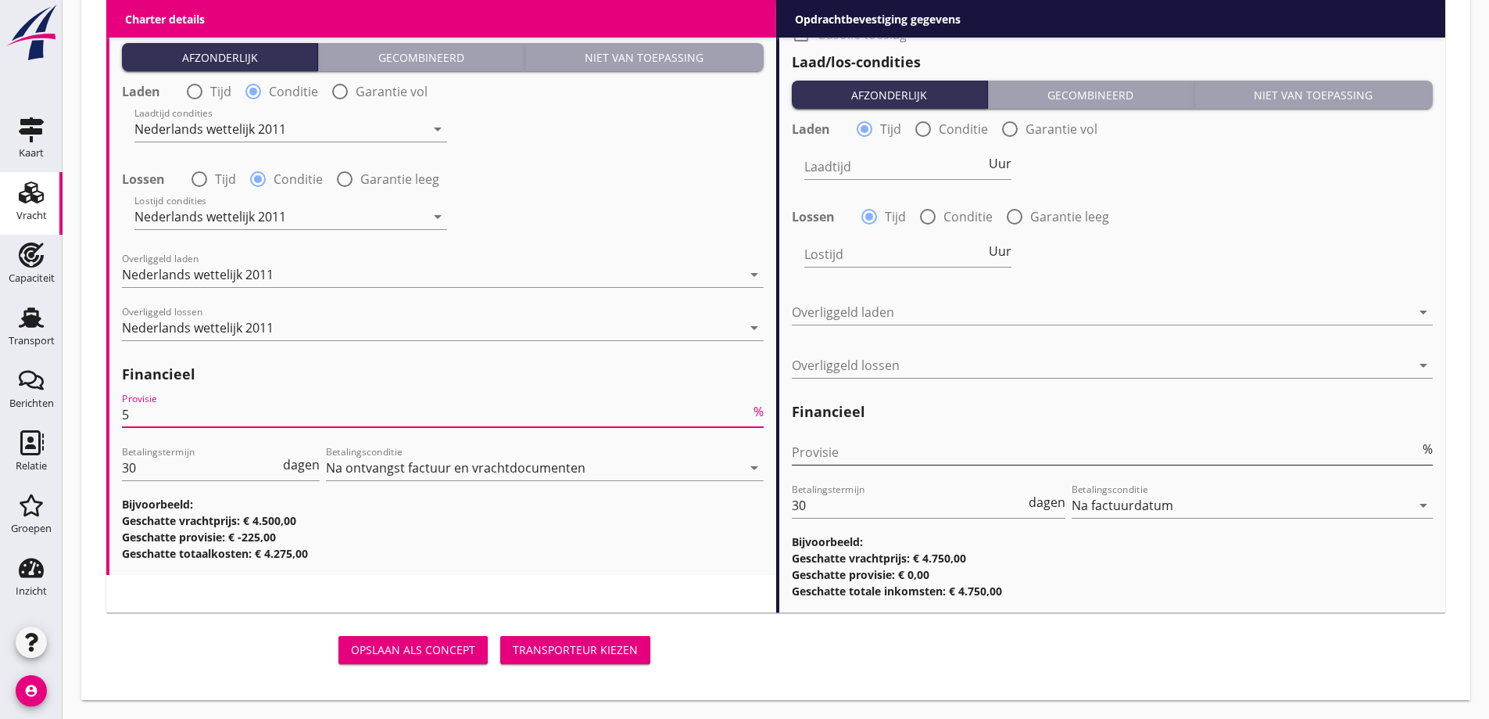
type input "5"
click at [855, 458] on input "Provisie" at bounding box center [1106, 451] width 629 height 25
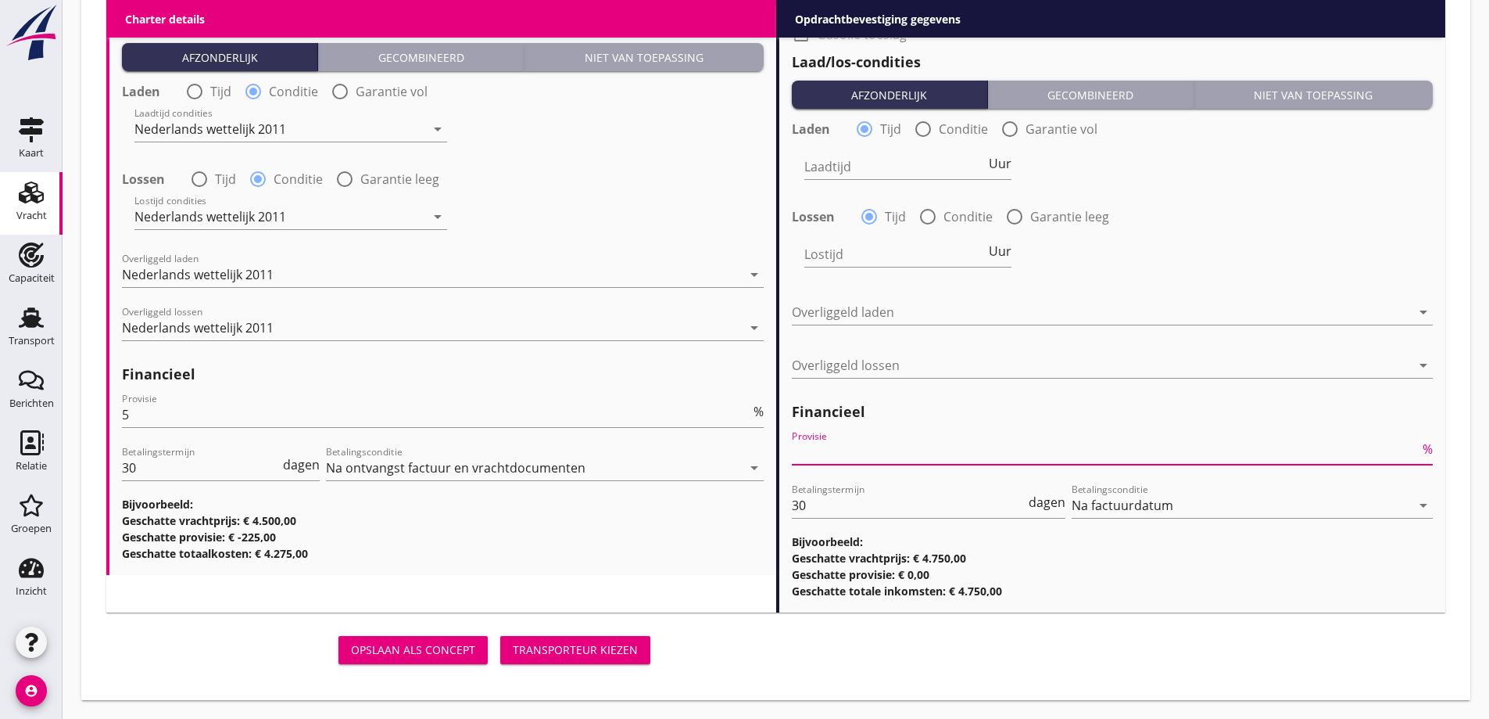
type input "2"
type input "2.5"
click at [652, 543] on h3 "Geschatte provisie: € -225,00" at bounding box center [443, 537] width 642 height 16
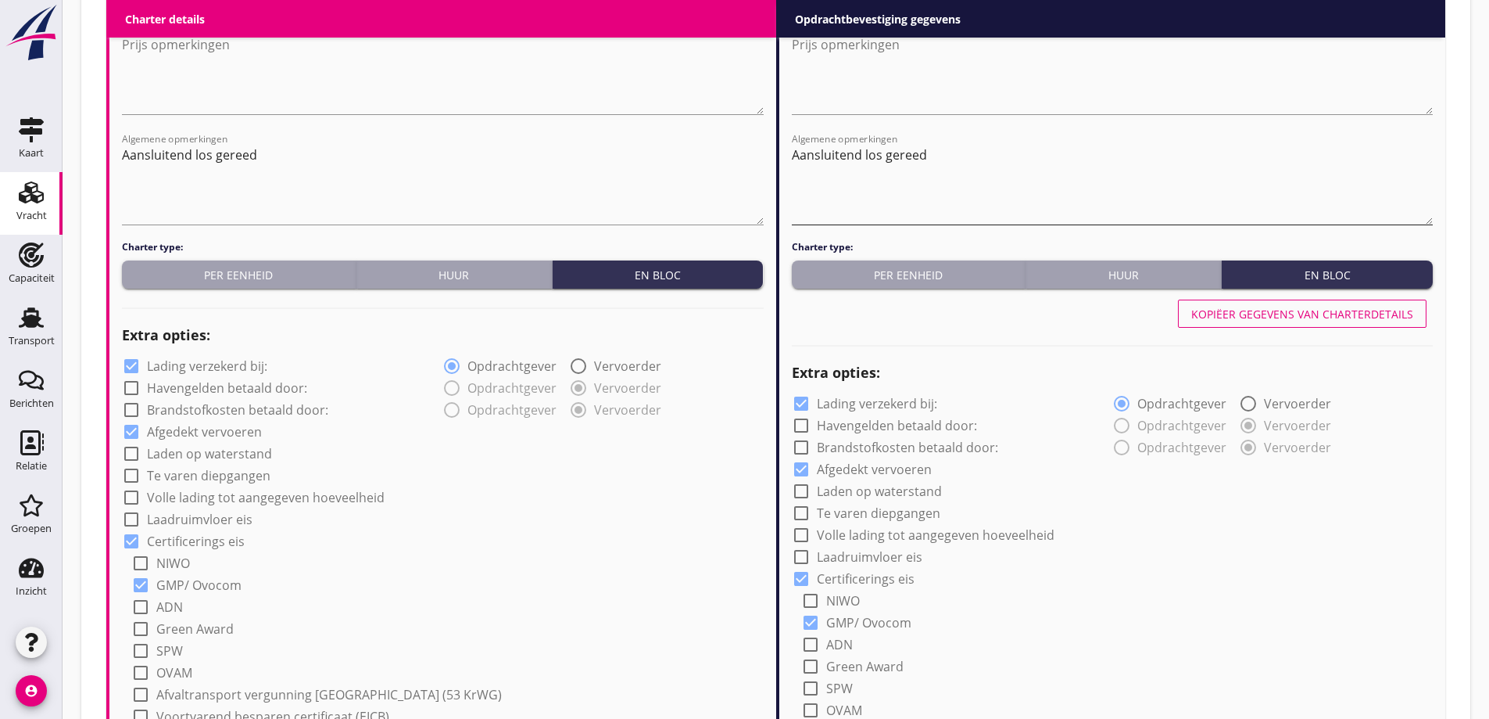
scroll to position [736, 0]
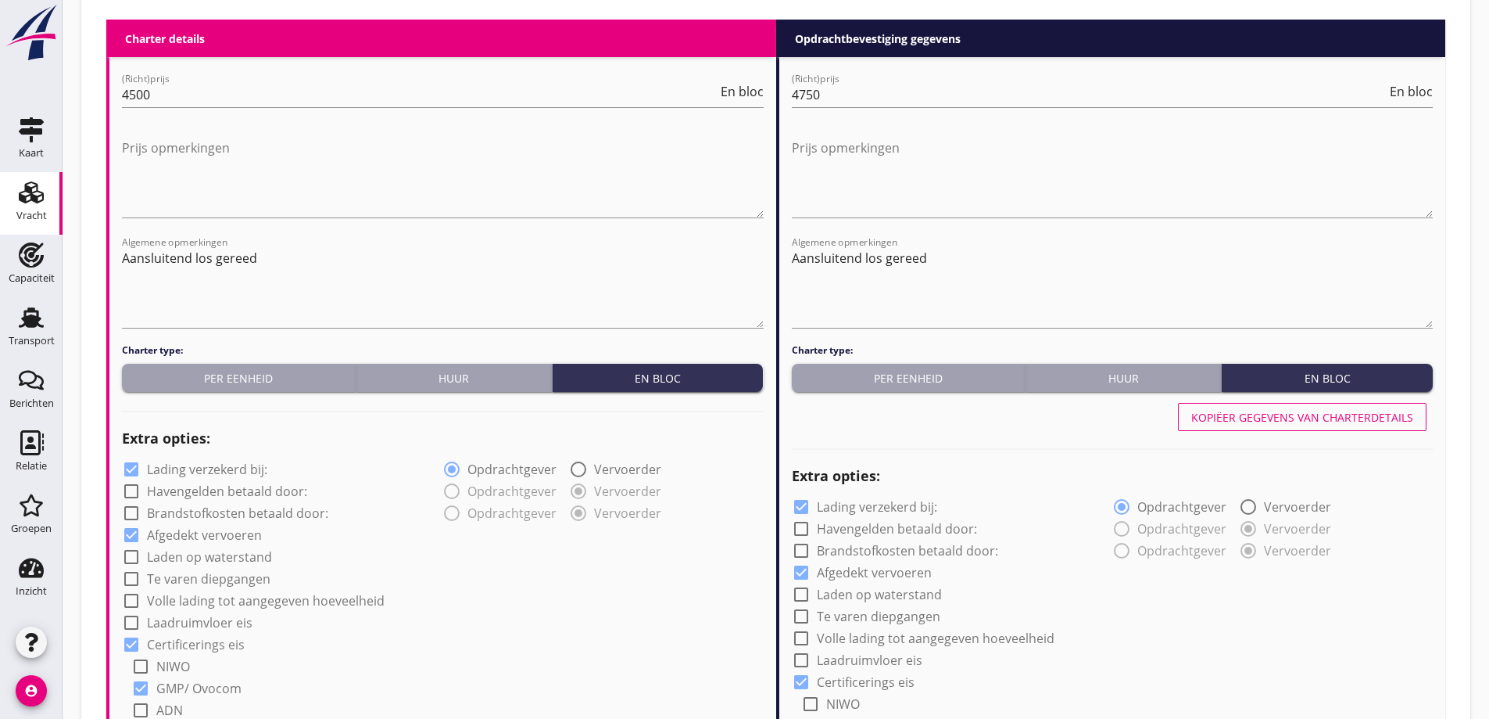
click at [1334, 425] on div "Kopiëer gegevens van charterdetails" at bounding box center [1303, 417] width 222 height 16
type input "Tarwe (110)"
type input "a"
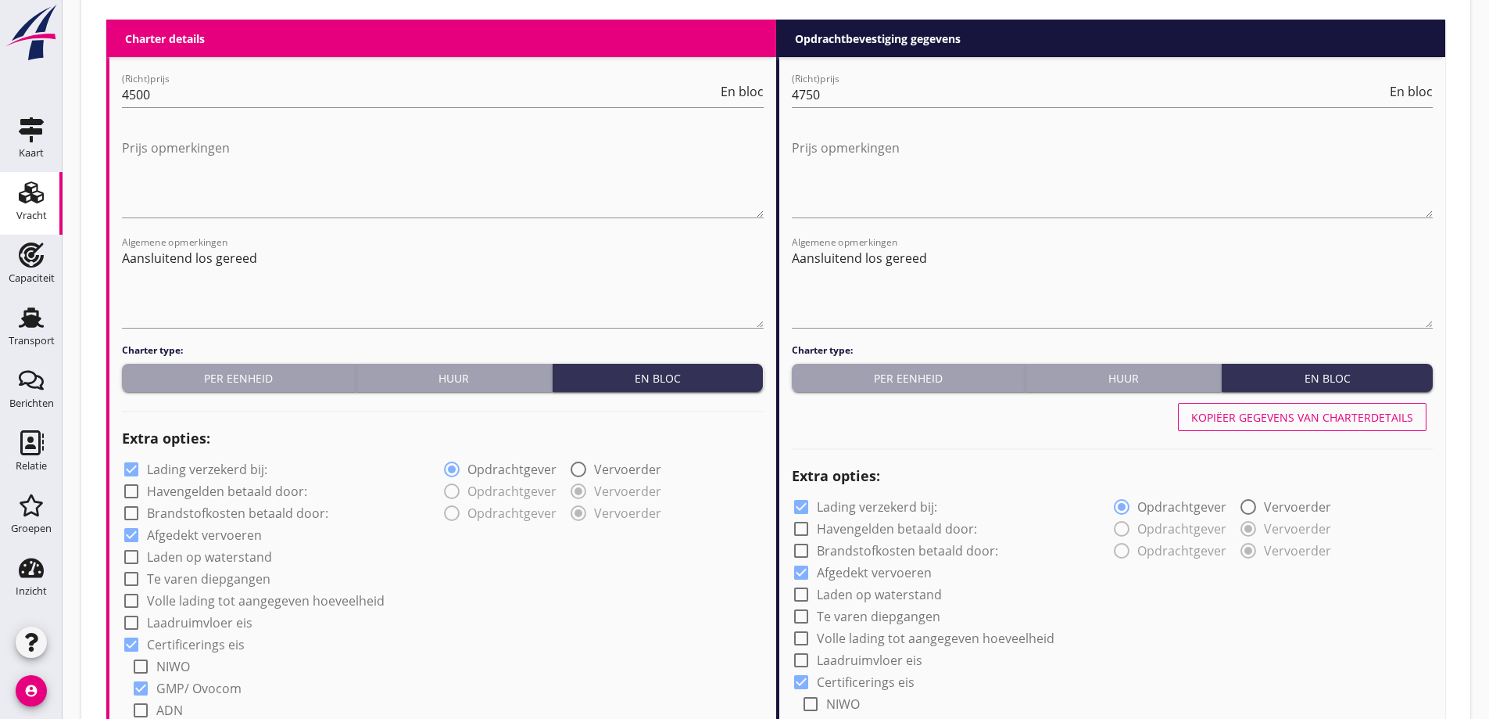
radio input "false"
radio input "true"
radio input "false"
radio input "true"
click at [1326, 426] on button "Kopiëer gegevens van charterdetails" at bounding box center [1302, 417] width 249 height 28
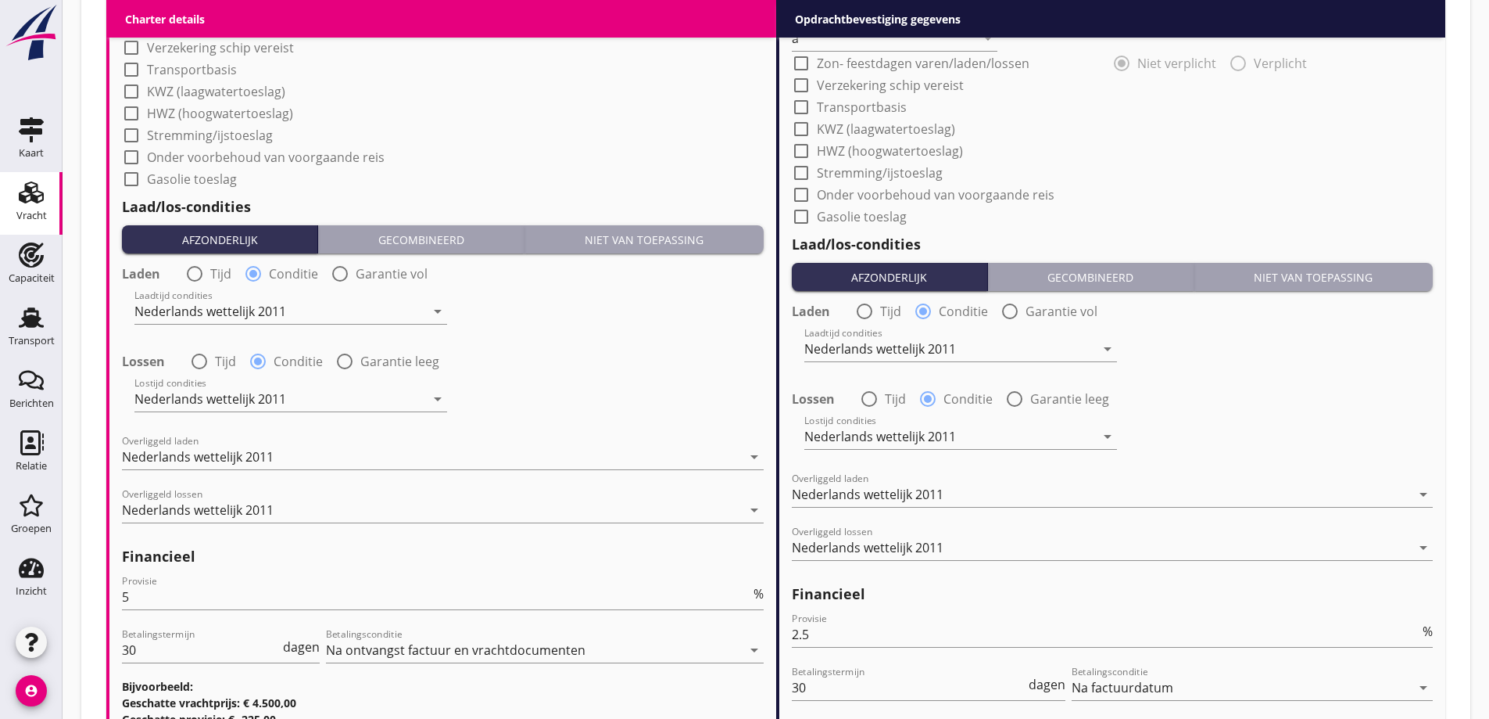
scroll to position [1830, 0]
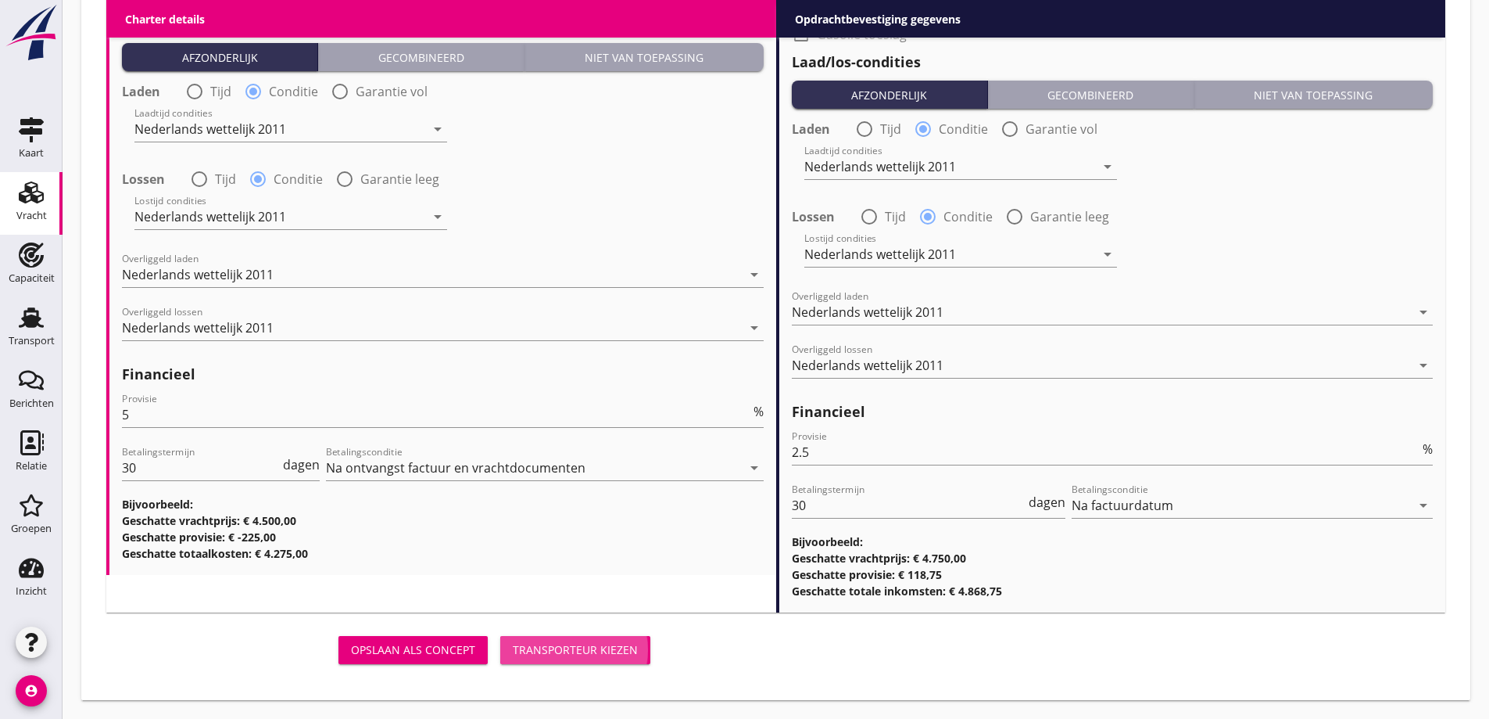
click at [596, 655] on div "Transporteur kiezen" at bounding box center [575, 649] width 125 height 16
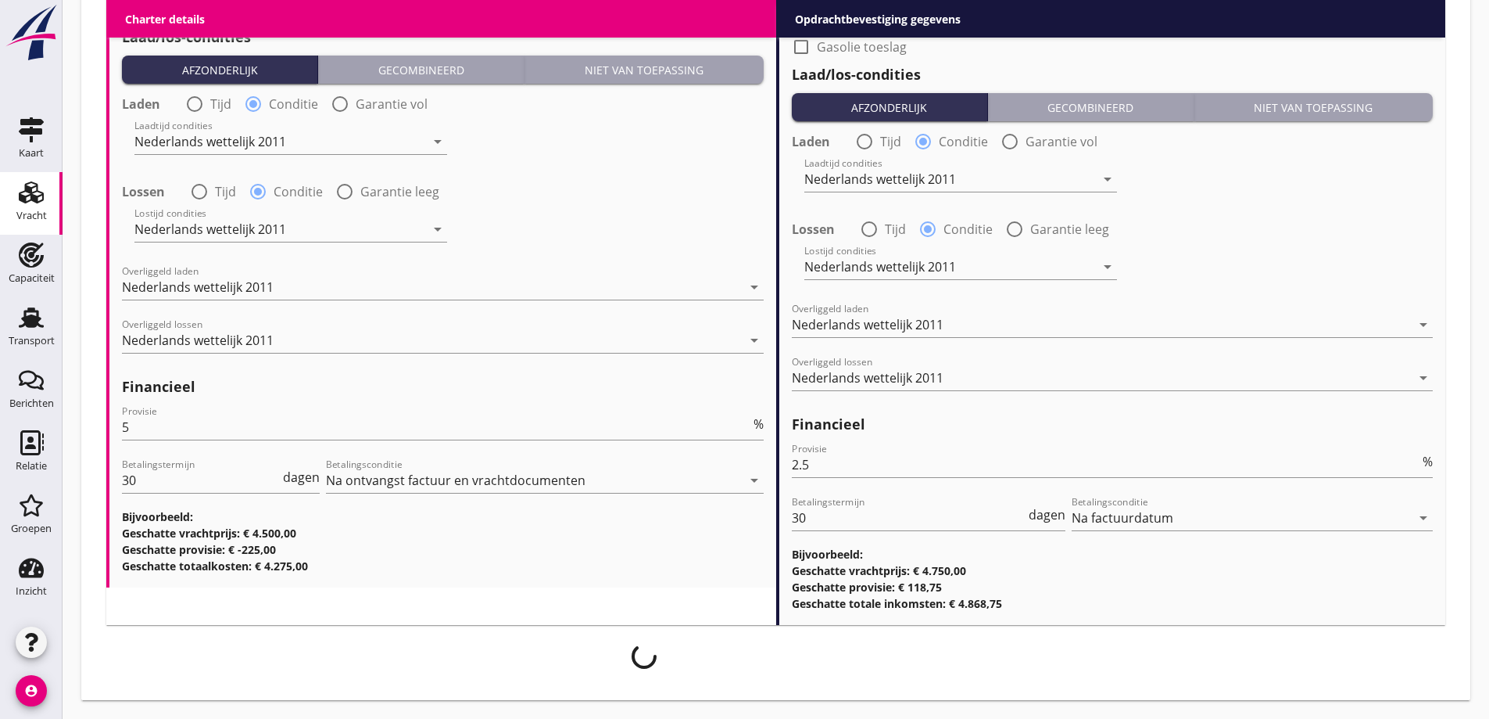
scroll to position [1818, 0]
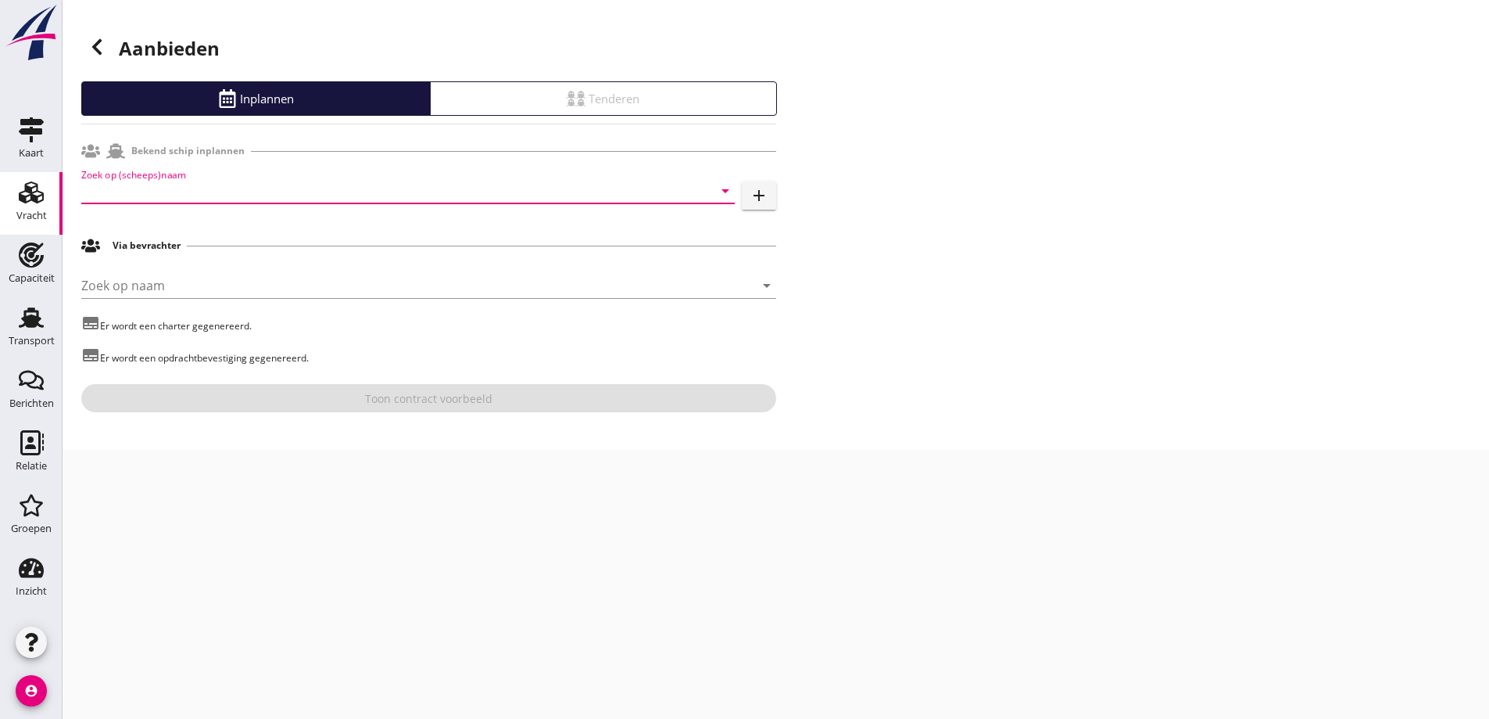
click at [185, 194] on input "Zoek op (scheeps)naam" at bounding box center [386, 190] width 610 height 25
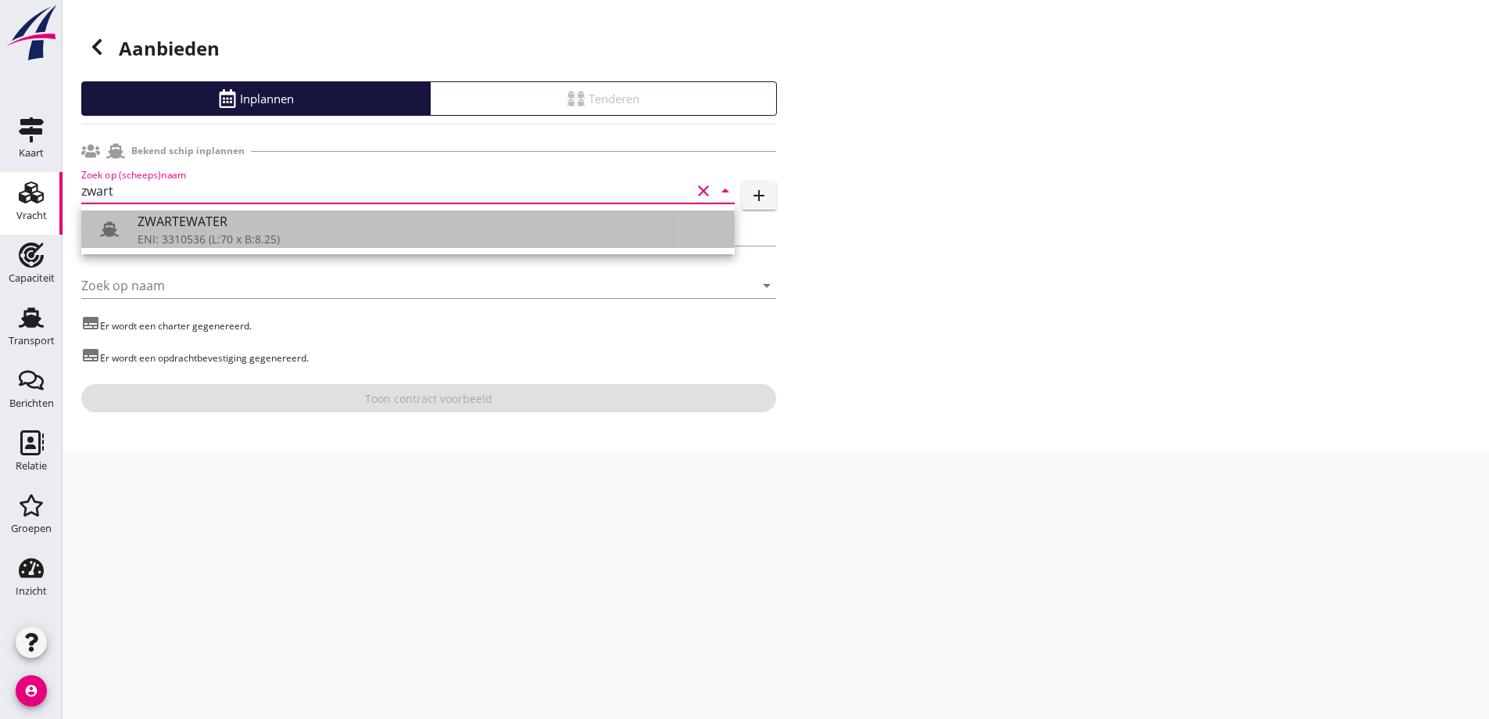
click at [296, 228] on div "ZWARTEWATER" at bounding box center [430, 221] width 585 height 19
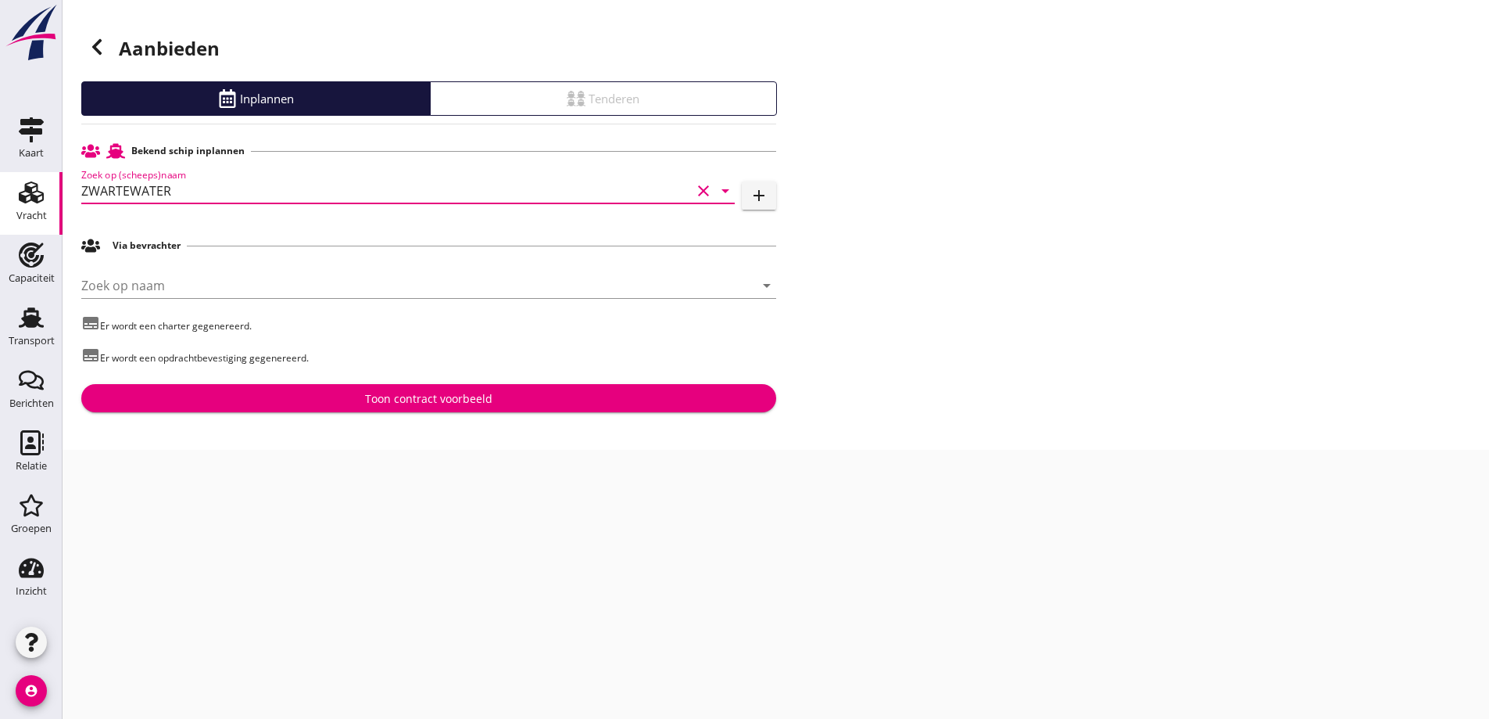
type input "ZWARTEWATER"
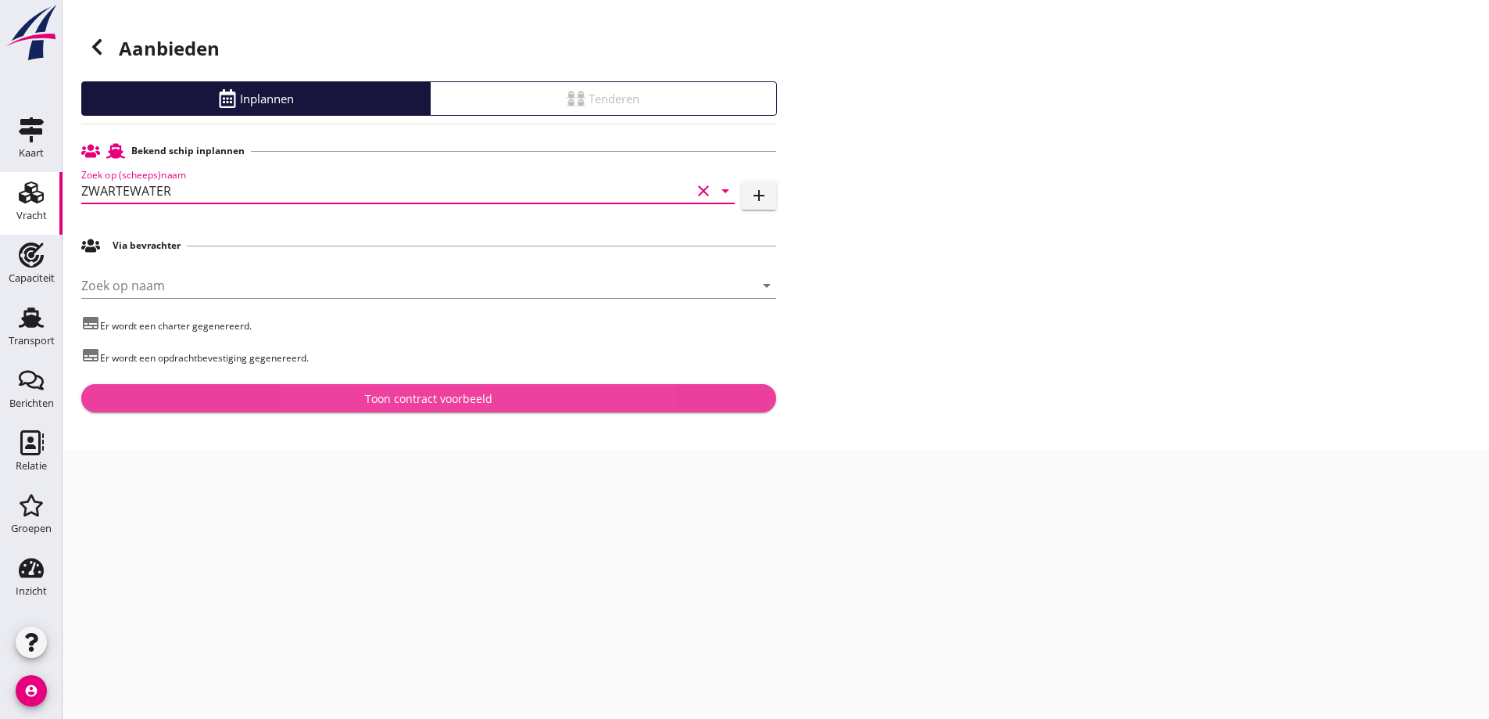
click at [419, 407] on button "Toon contract voorbeeld" at bounding box center [428, 398] width 695 height 28
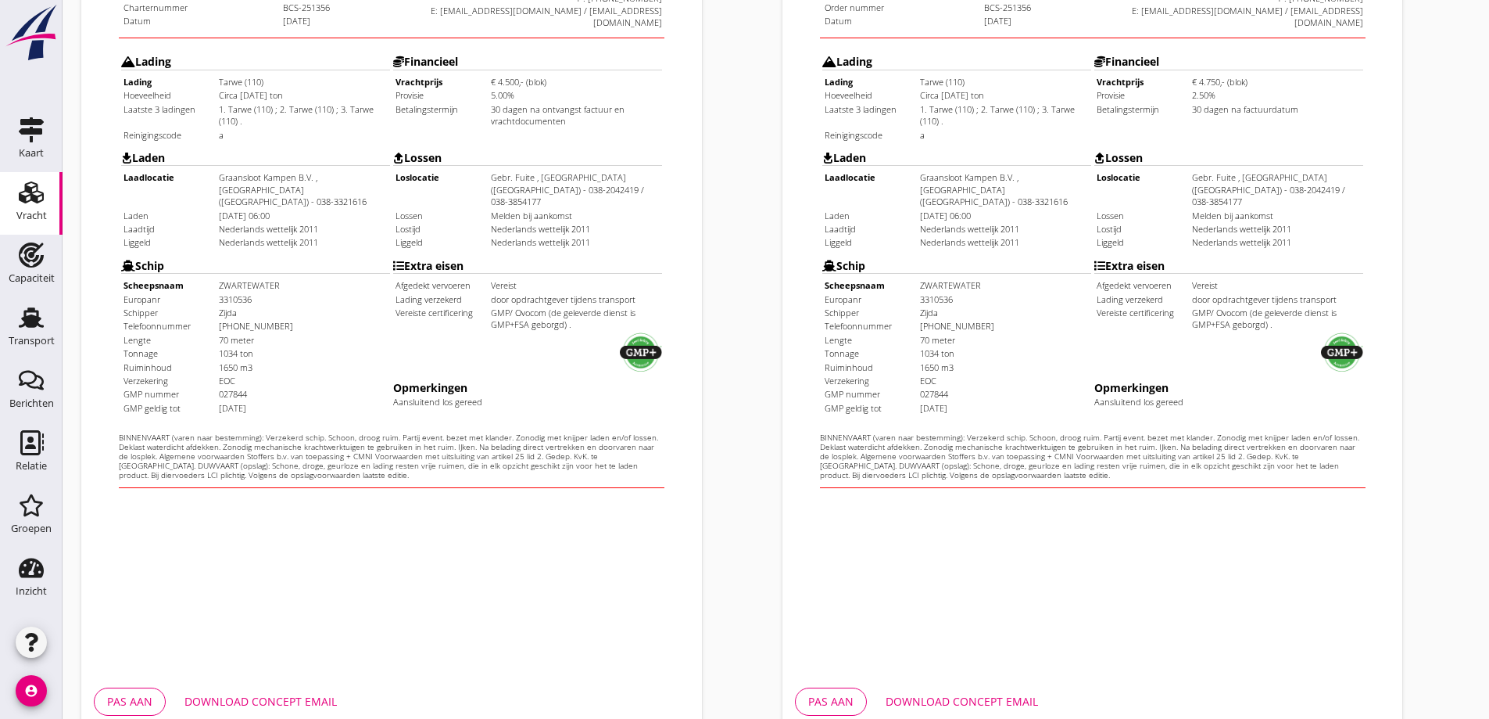
scroll to position [439, 0]
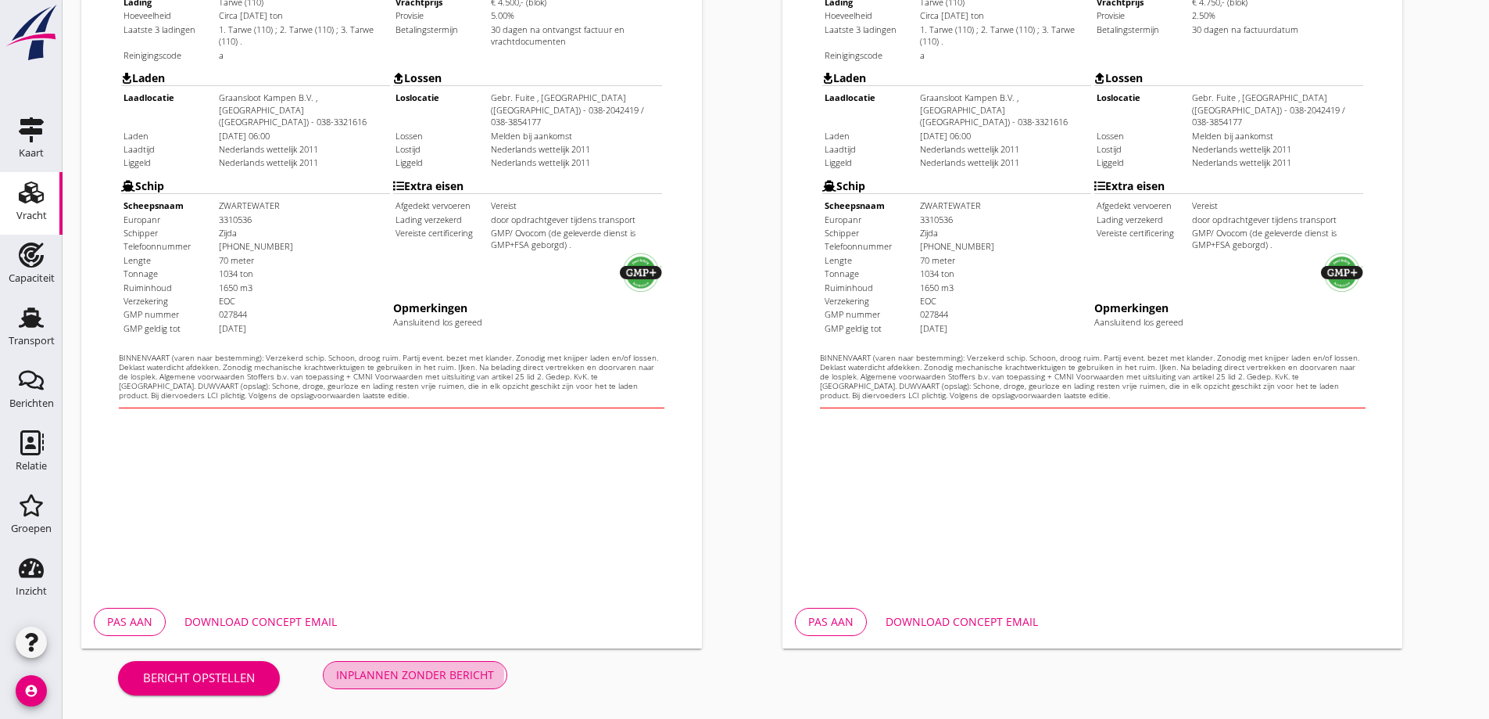
click at [436, 669] on div "Inplannen zonder bericht" at bounding box center [415, 674] width 158 height 16
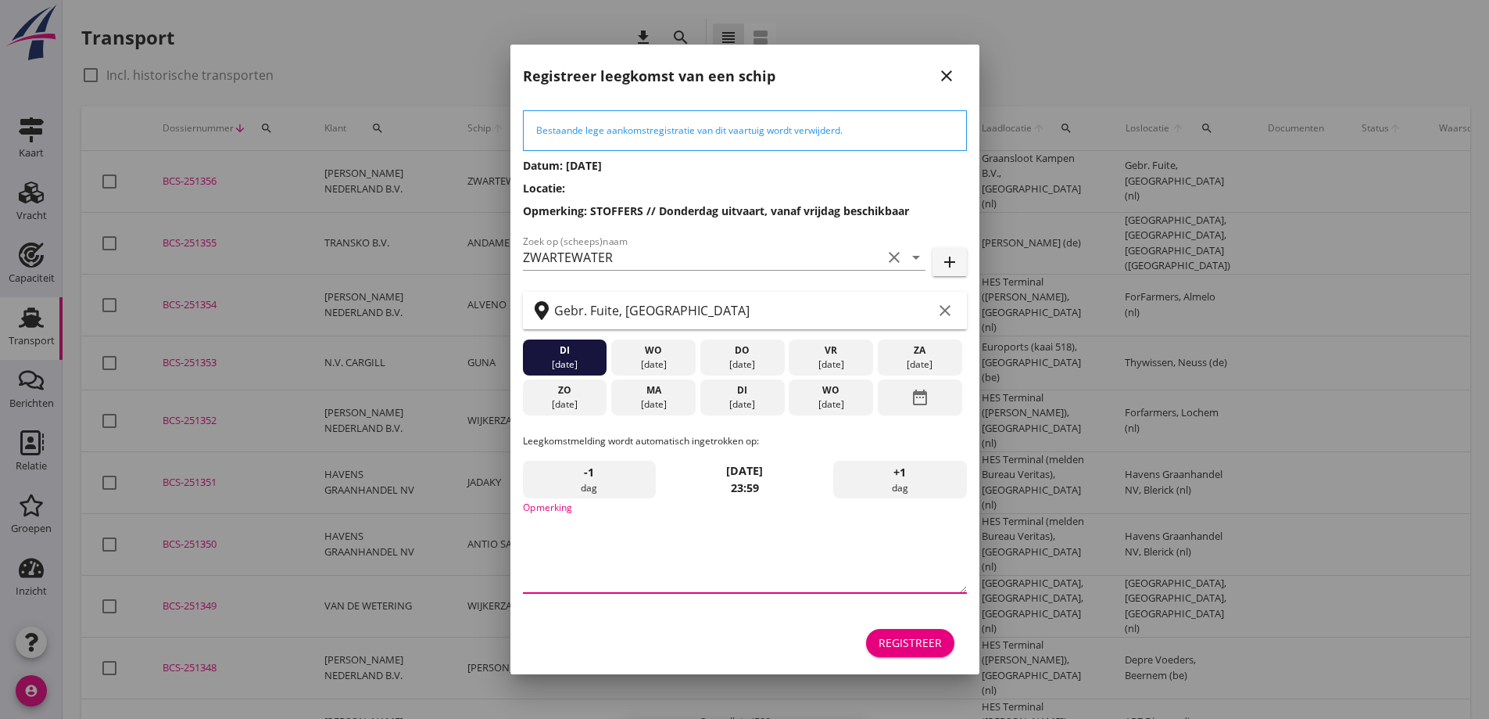
click at [622, 520] on textarea "Opmerking" at bounding box center [745, 552] width 444 height 82
type textarea "s"
type textarea "STOFFERS"
click at [838, 357] on div "[DATE]" at bounding box center [831, 364] width 77 height 14
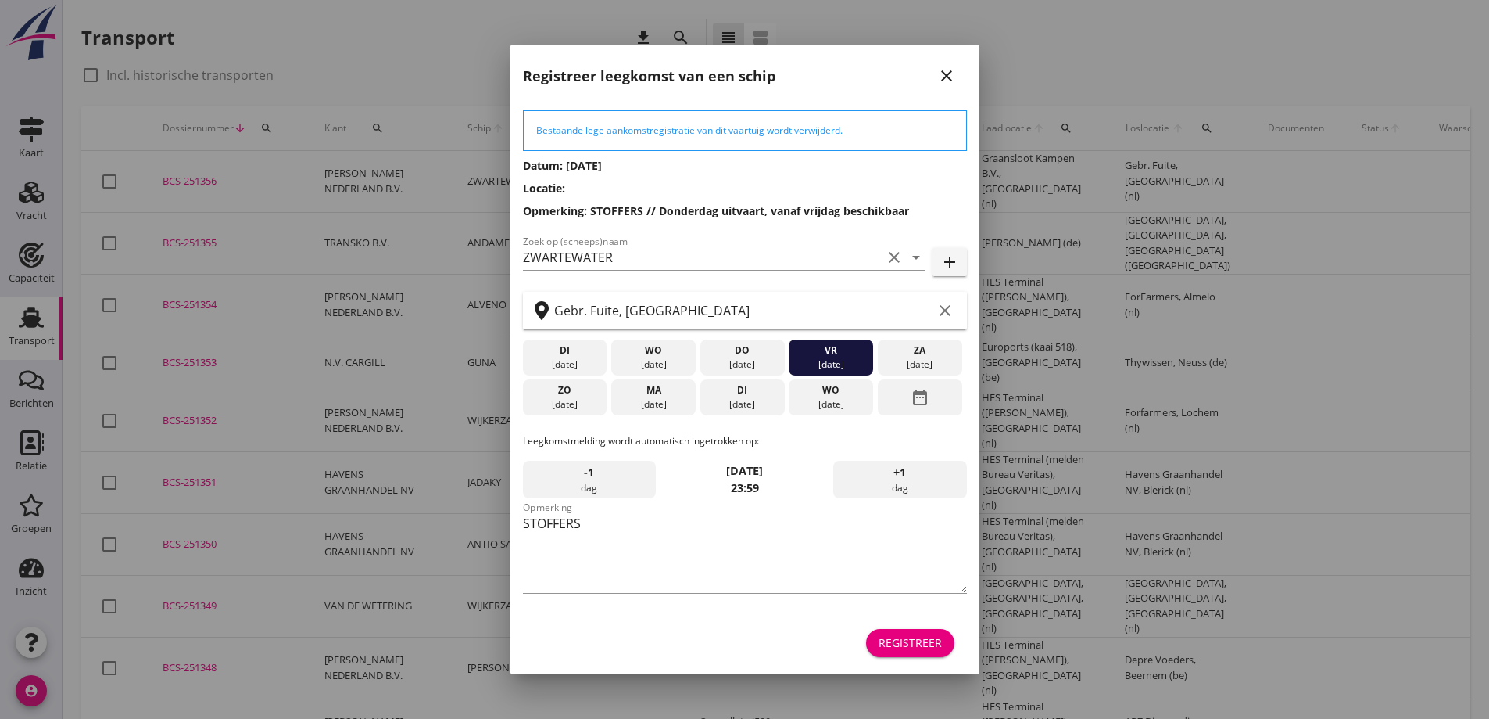
click at [902, 644] on div "Registreer" at bounding box center [910, 642] width 63 height 16
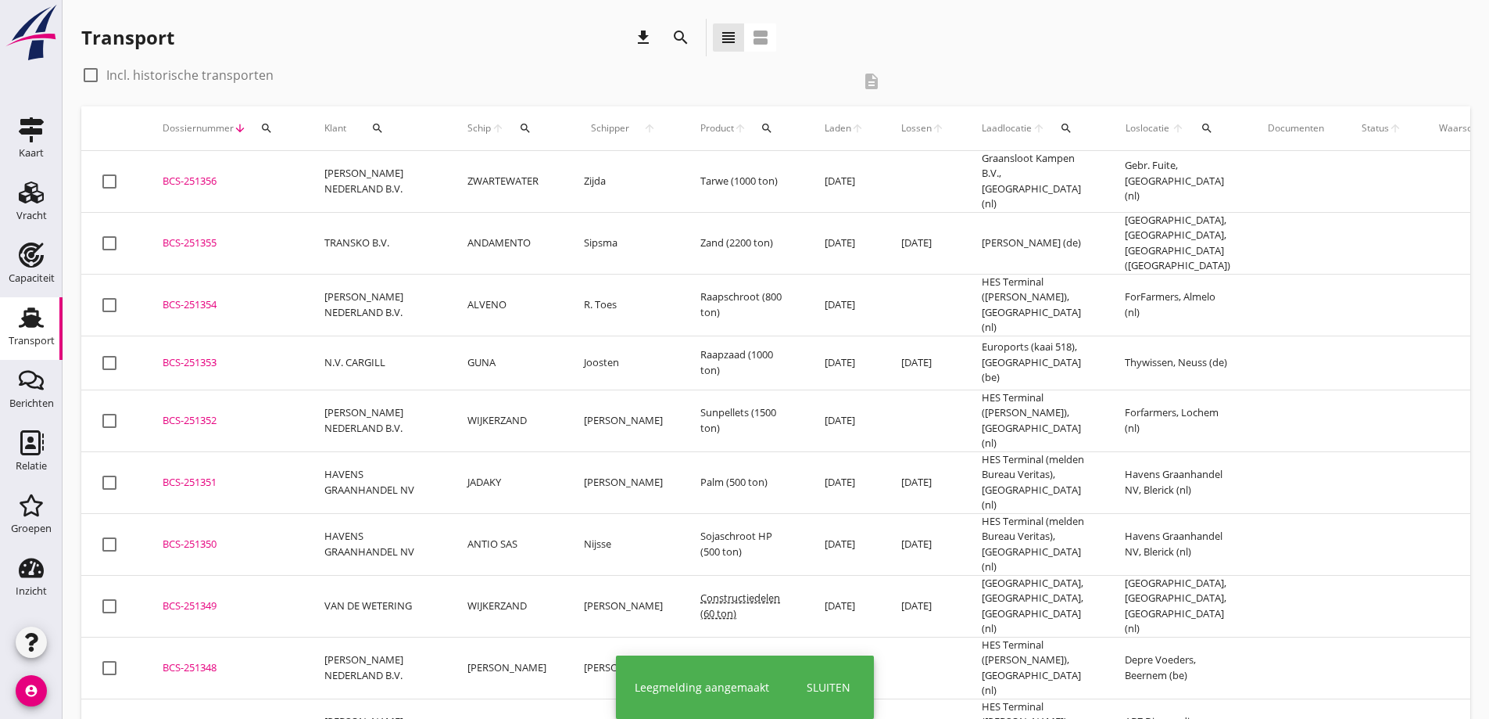
click at [208, 177] on div "BCS-251356" at bounding box center [225, 182] width 124 height 16
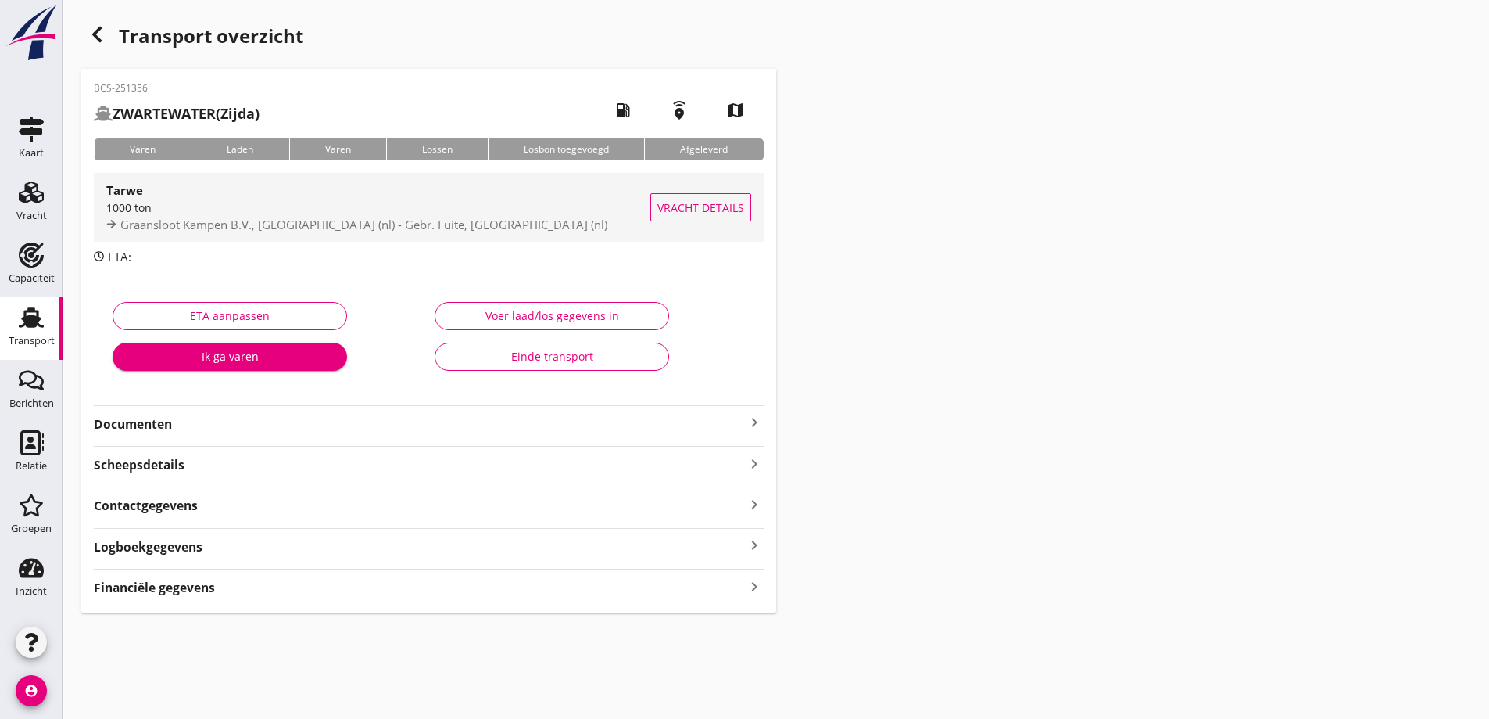
click at [704, 199] on span "Vracht details" at bounding box center [701, 207] width 87 height 16
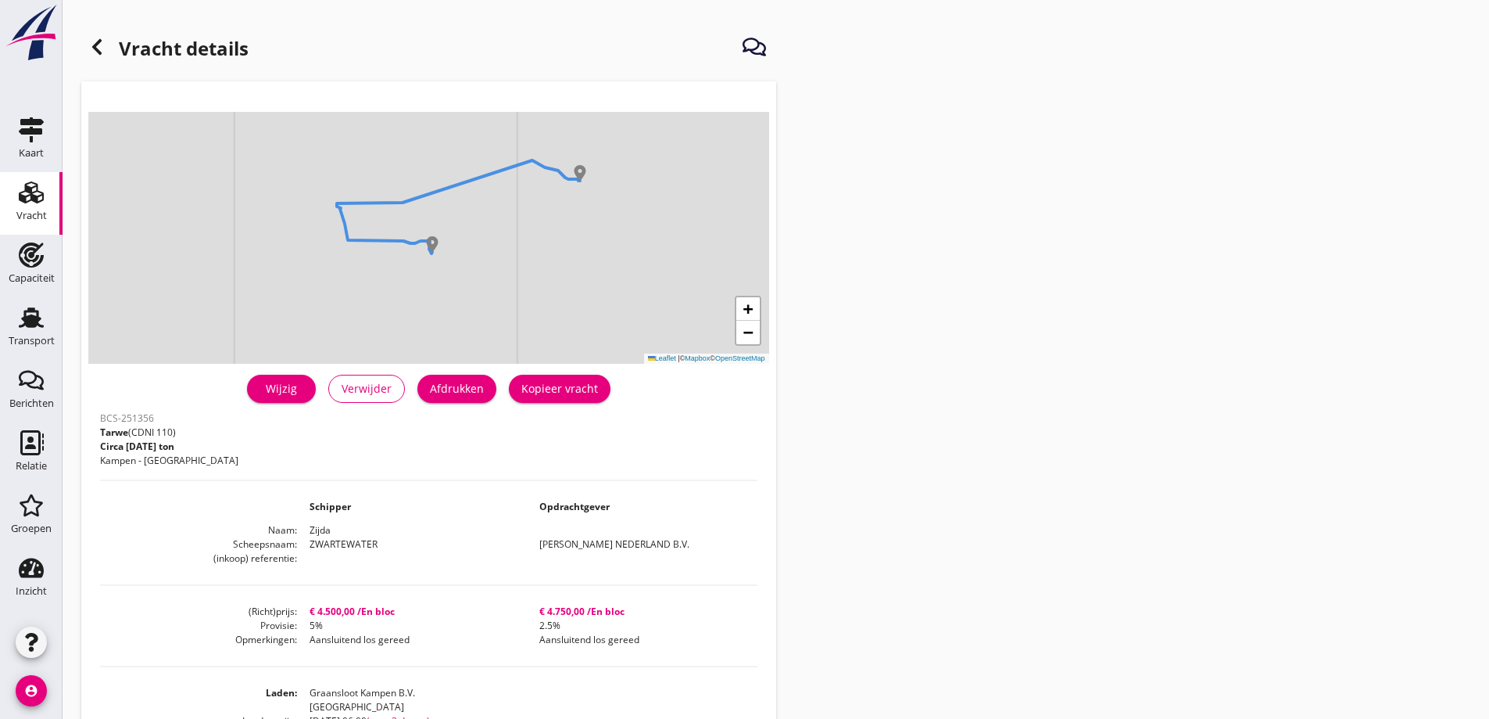
click at [484, 391] on button "Afdrukken" at bounding box center [457, 389] width 79 height 28
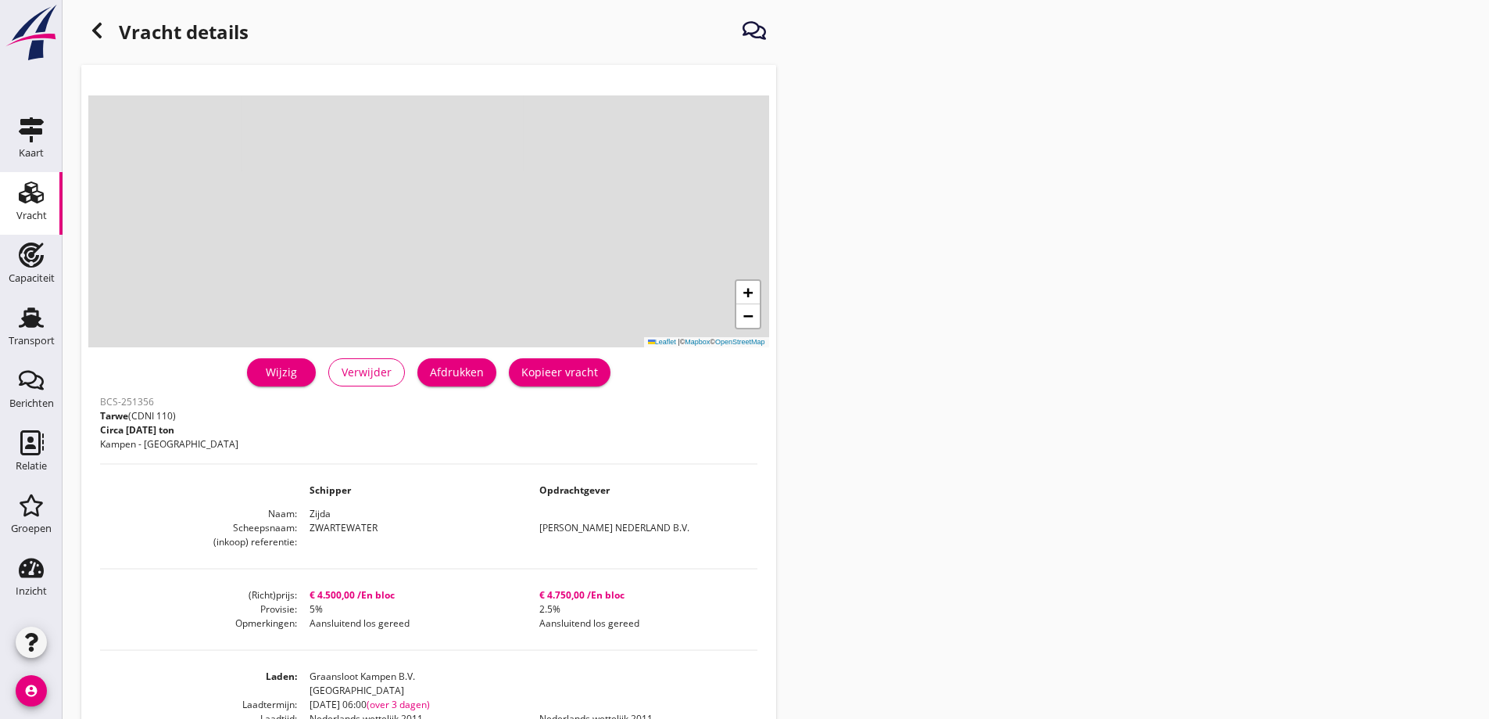
scroll to position [2, 0]
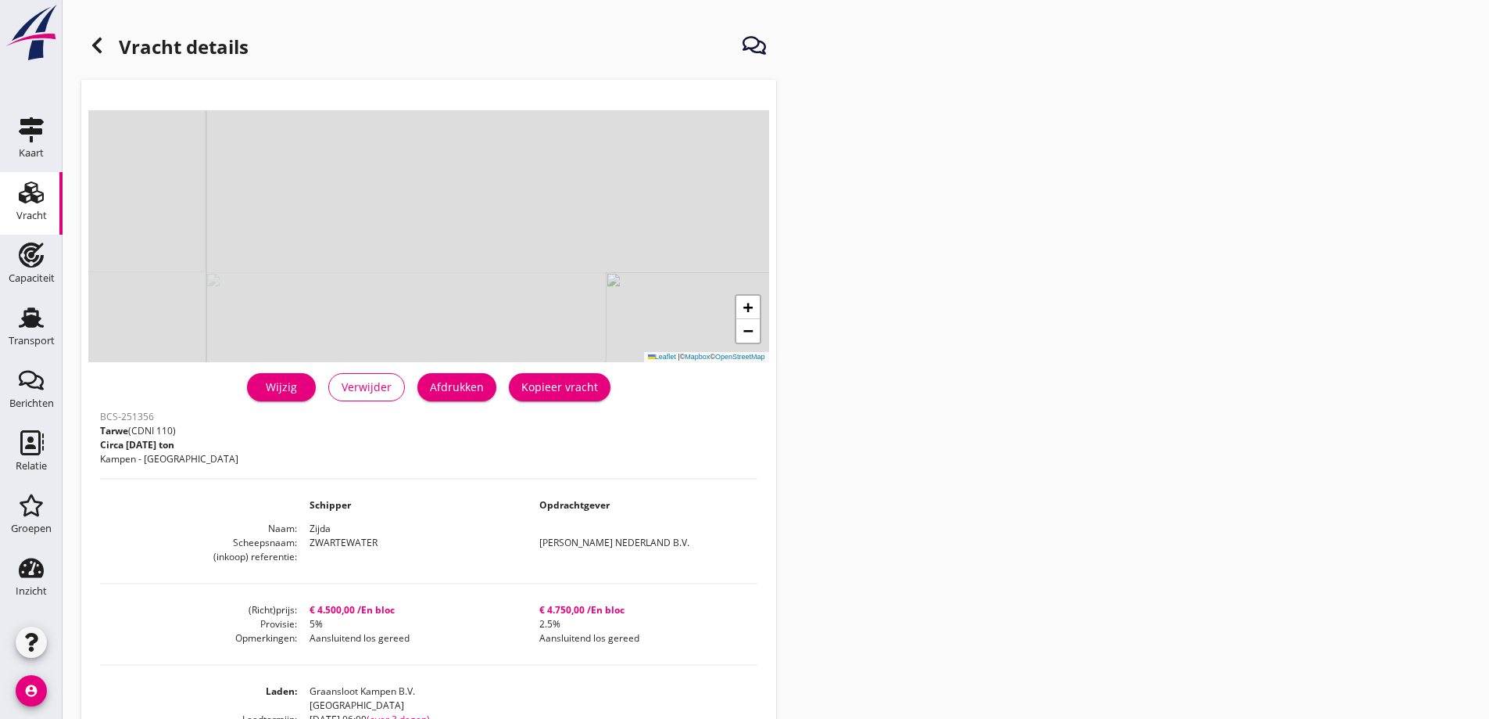
click at [84, 34] on div at bounding box center [96, 45] width 31 height 31
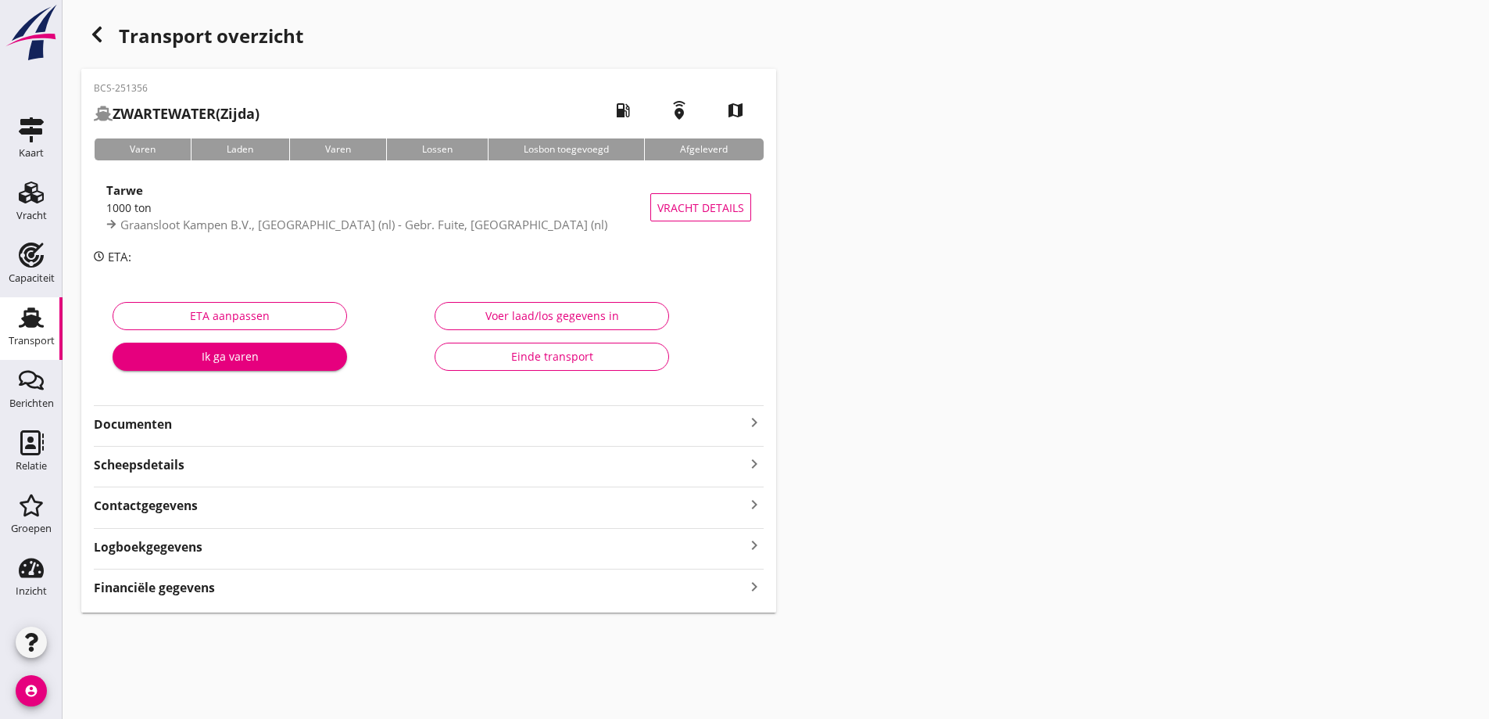
click at [289, 422] on strong "Documenten" at bounding box center [419, 424] width 651 height 18
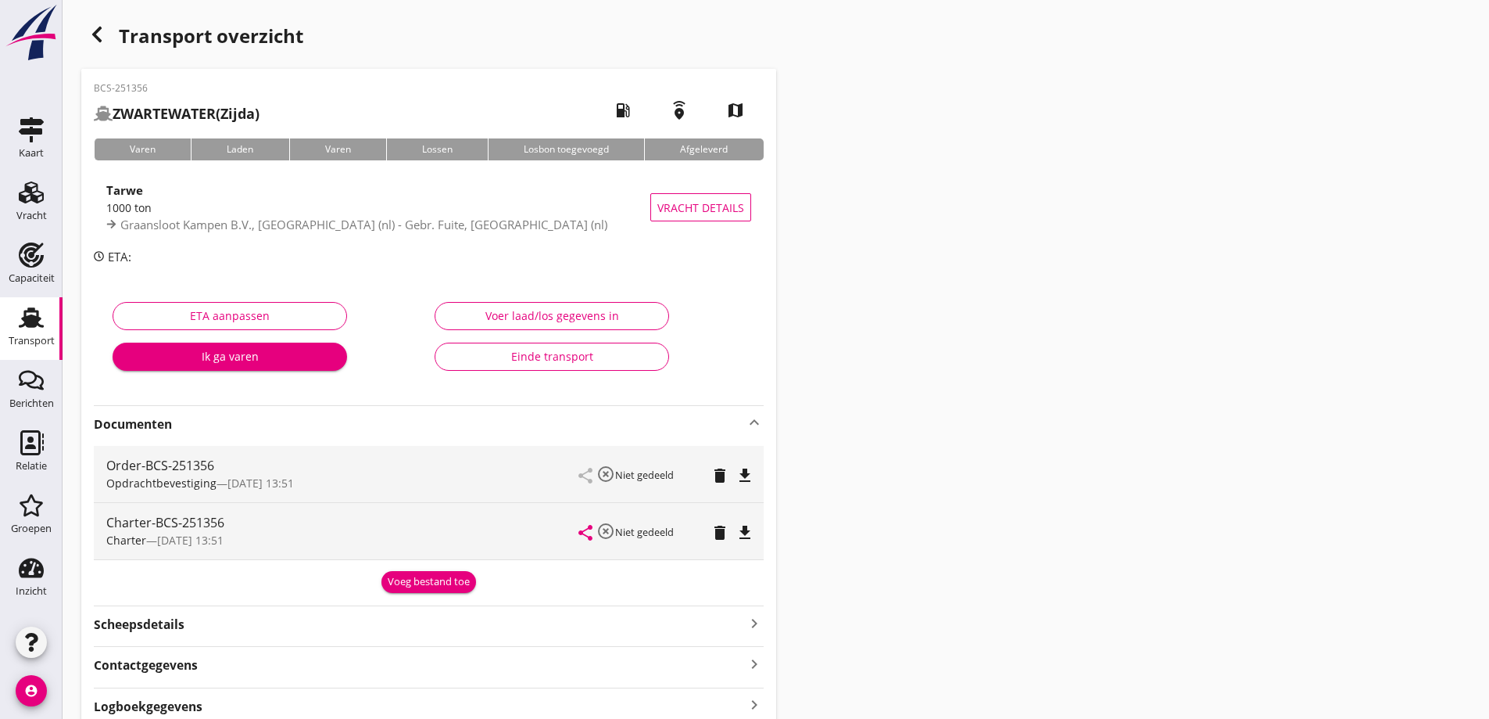
click at [739, 475] on icon "file_download" at bounding box center [745, 475] width 19 height 19
click at [748, 532] on icon "file_download" at bounding box center [745, 532] width 19 height 19
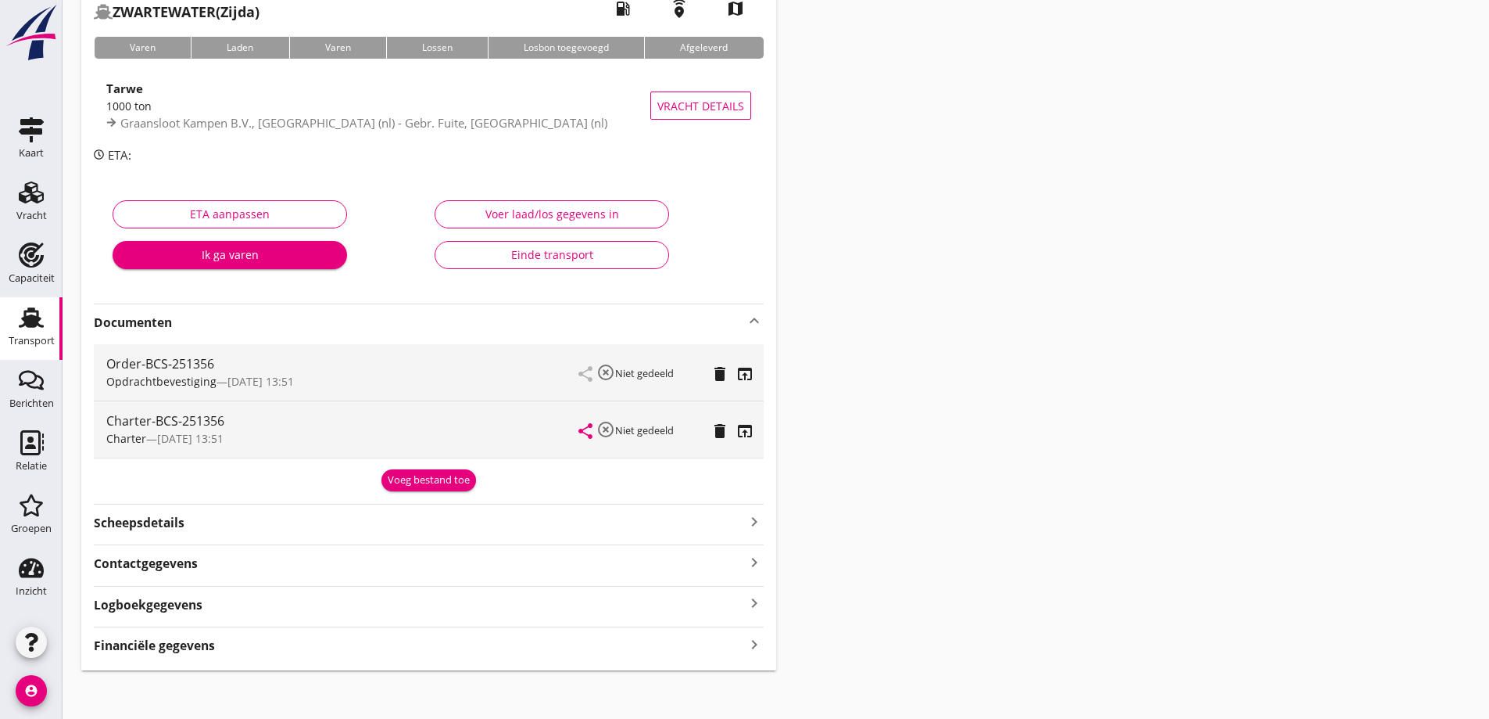
scroll to position [109, 0]
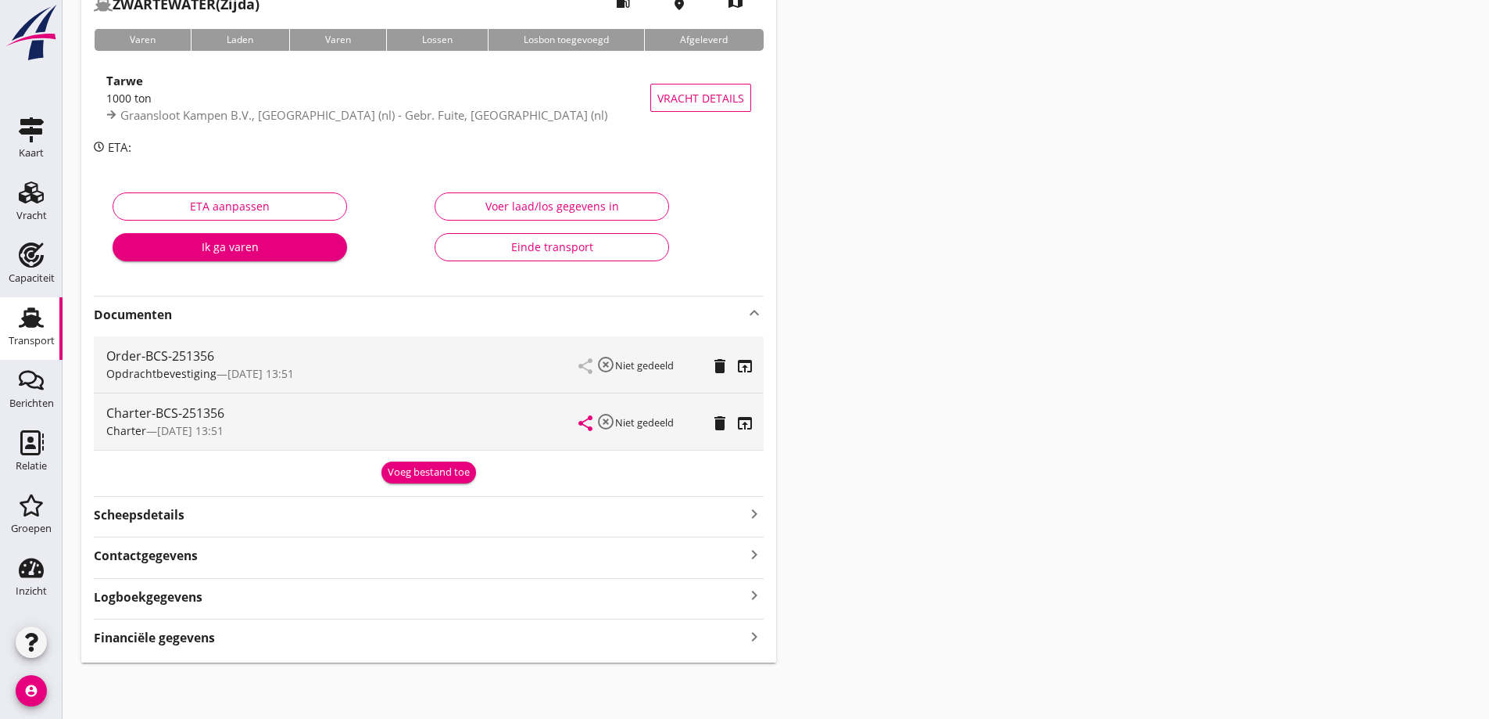
click at [203, 642] on strong "Financiële gegevens" at bounding box center [154, 638] width 121 height 18
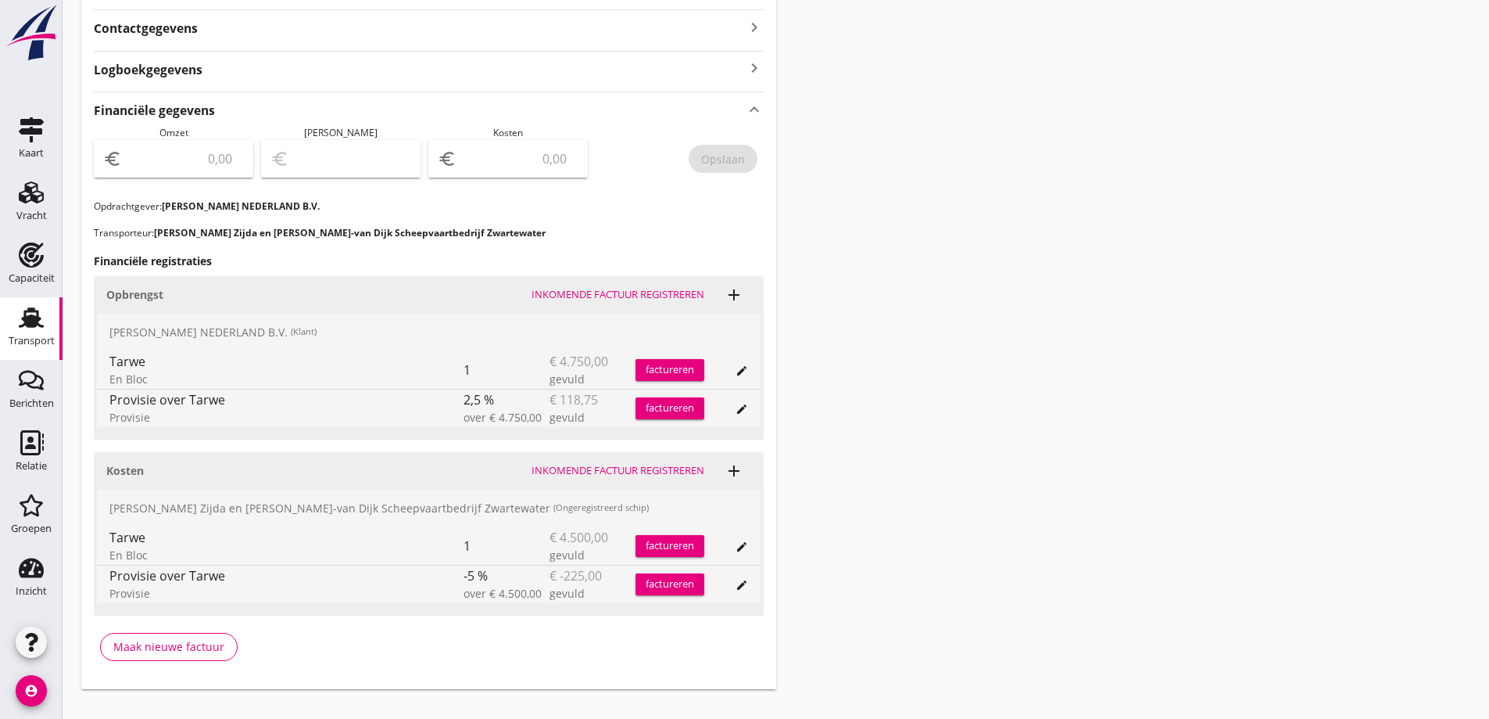
scroll to position [657, 0]
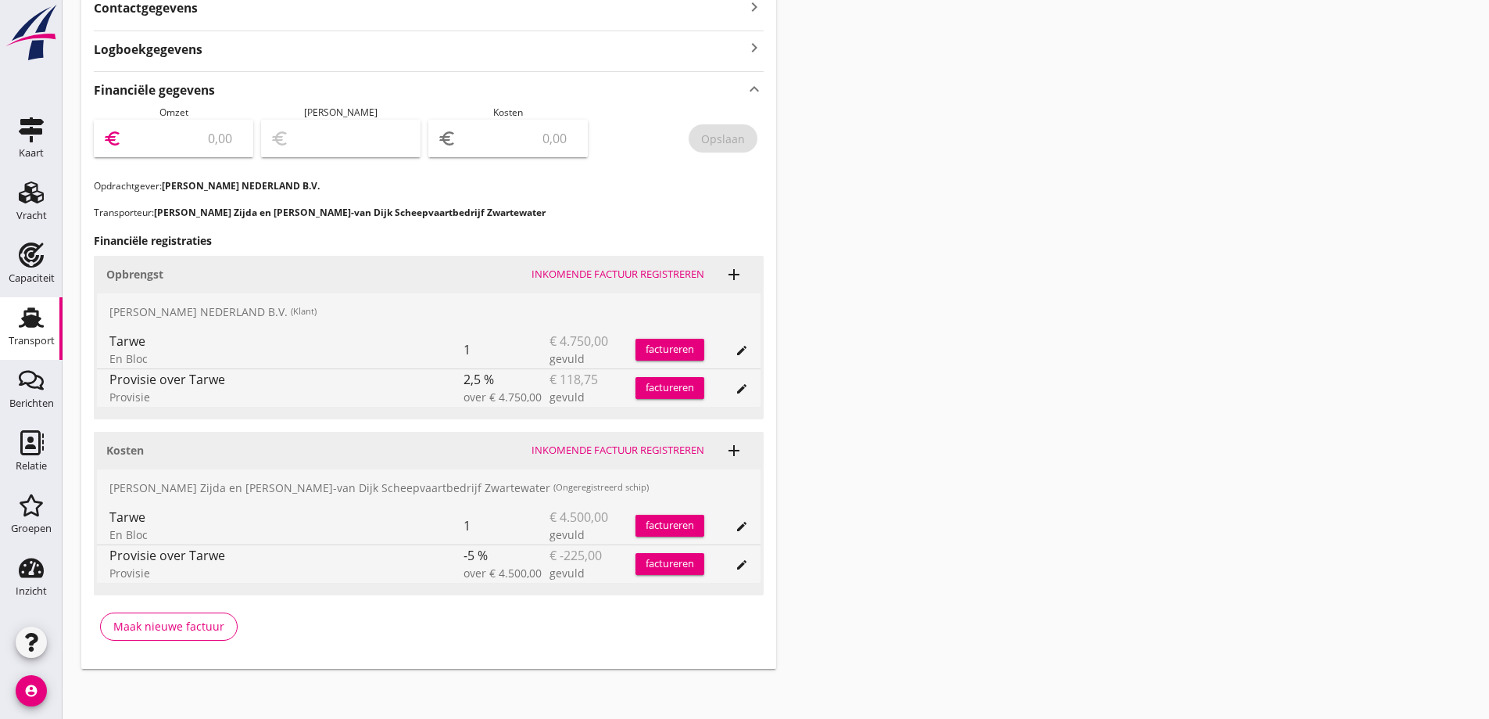
click at [212, 133] on input "number" at bounding box center [184, 138] width 119 height 25
type input "4631"
type input "4631.25"
click at [548, 148] on input "number" at bounding box center [519, 138] width 119 height 25
type input "4627.25"
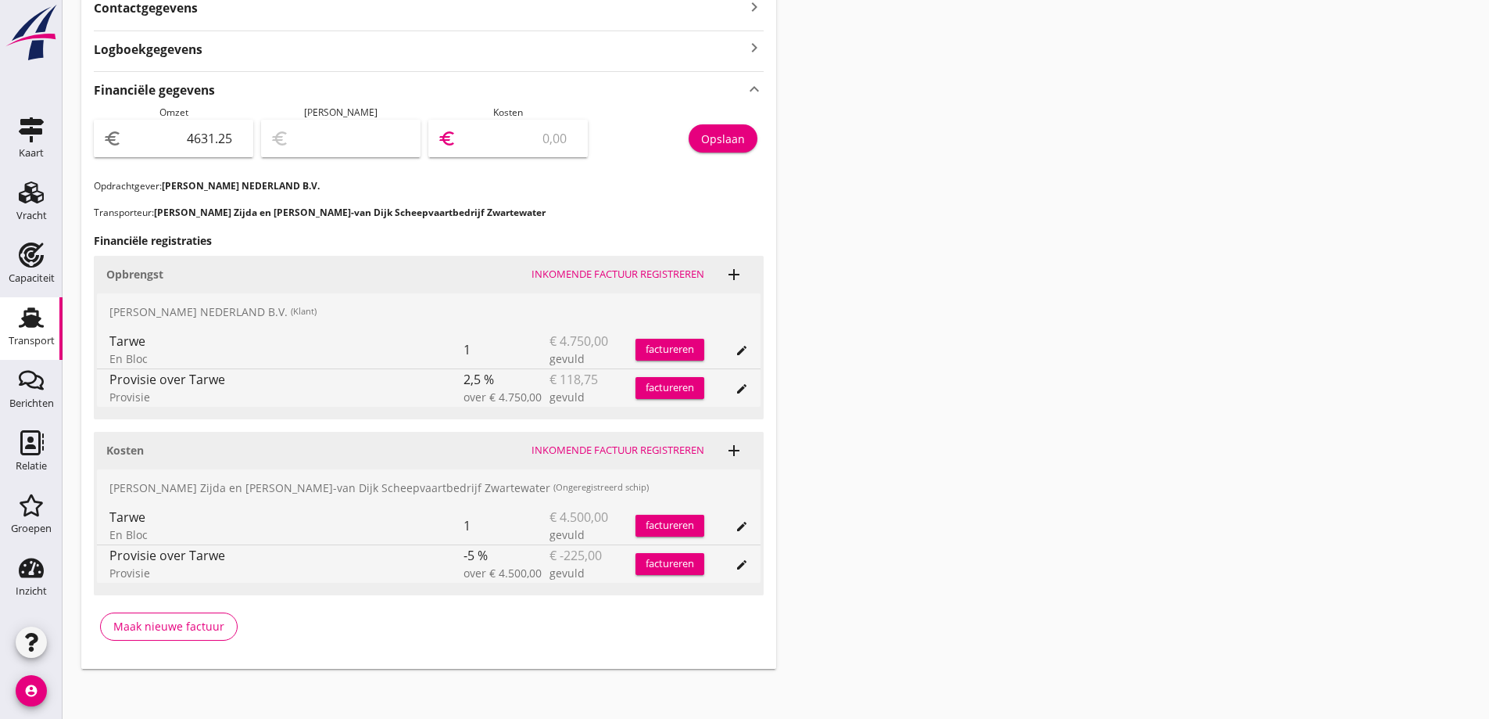
type input "4"
type input "4589.25"
type input "42"
type input "4204.25"
type input "427"
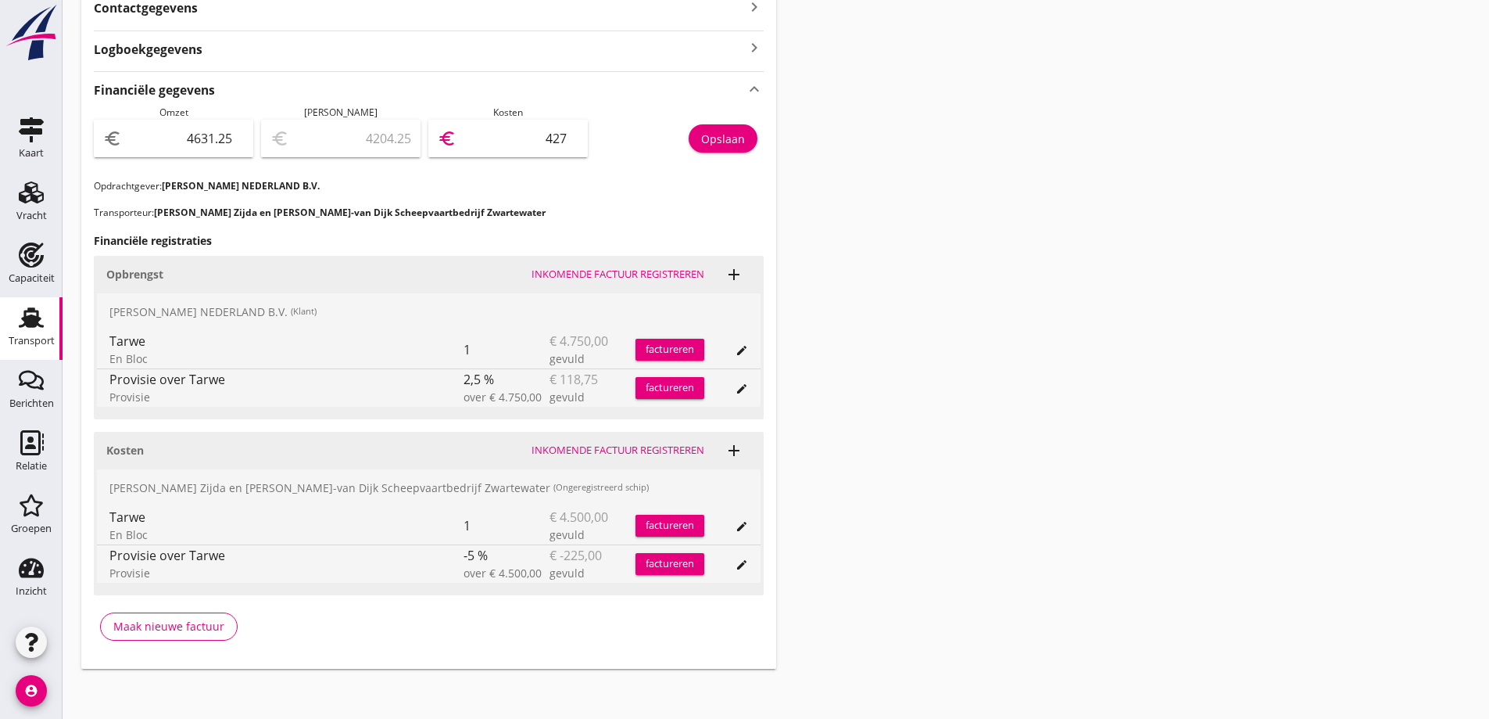
type input "356.25"
type input "4275"
drag, startPoint x: 541, startPoint y: 199, endPoint x: 550, endPoint y: 167, distance: 32.7
click at [542, 198] on div "Financiële gegevens keyboard_arrow_up Omzet euro 4631.25 Marge euro 356.25 Kost…" at bounding box center [429, 361] width 670 height 581
click at [725, 143] on div "Opslaan" at bounding box center [723, 139] width 44 height 16
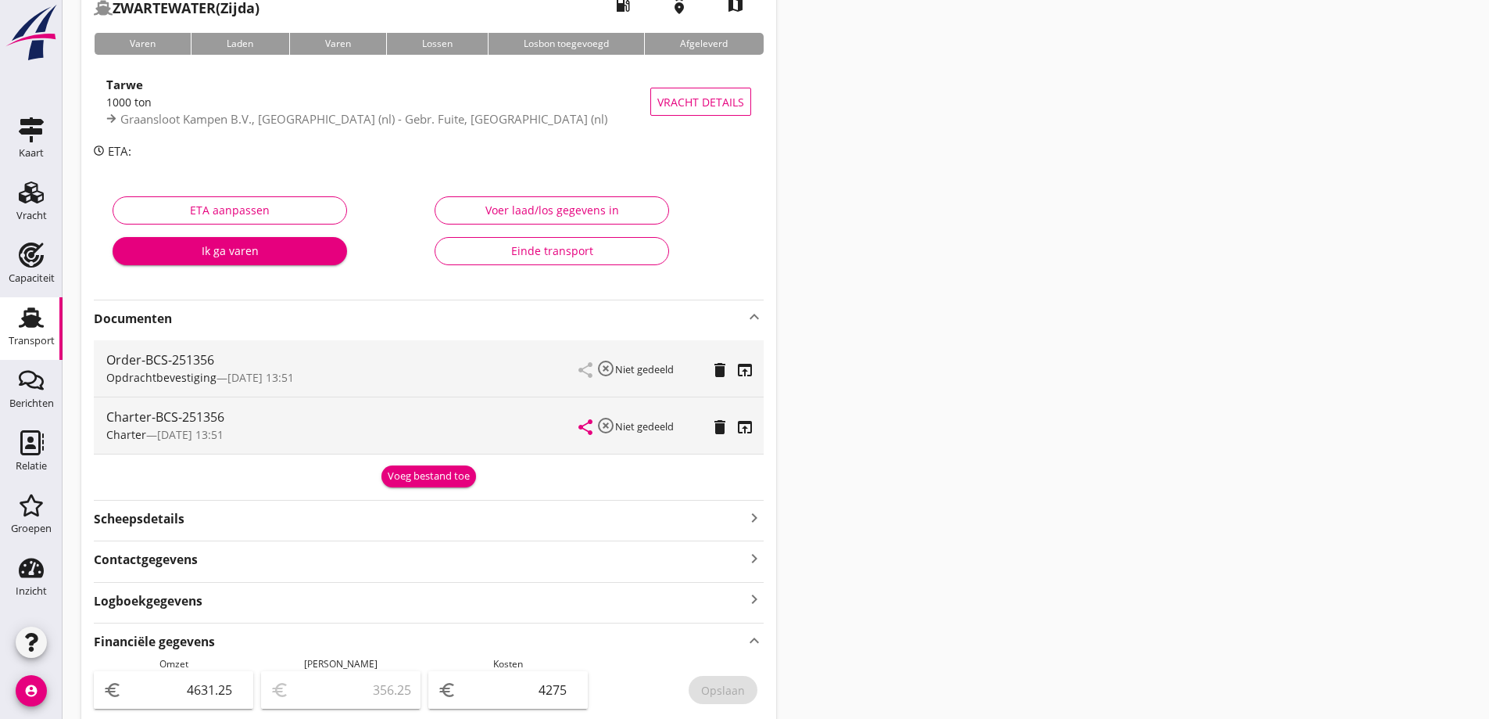
scroll to position [156, 0]
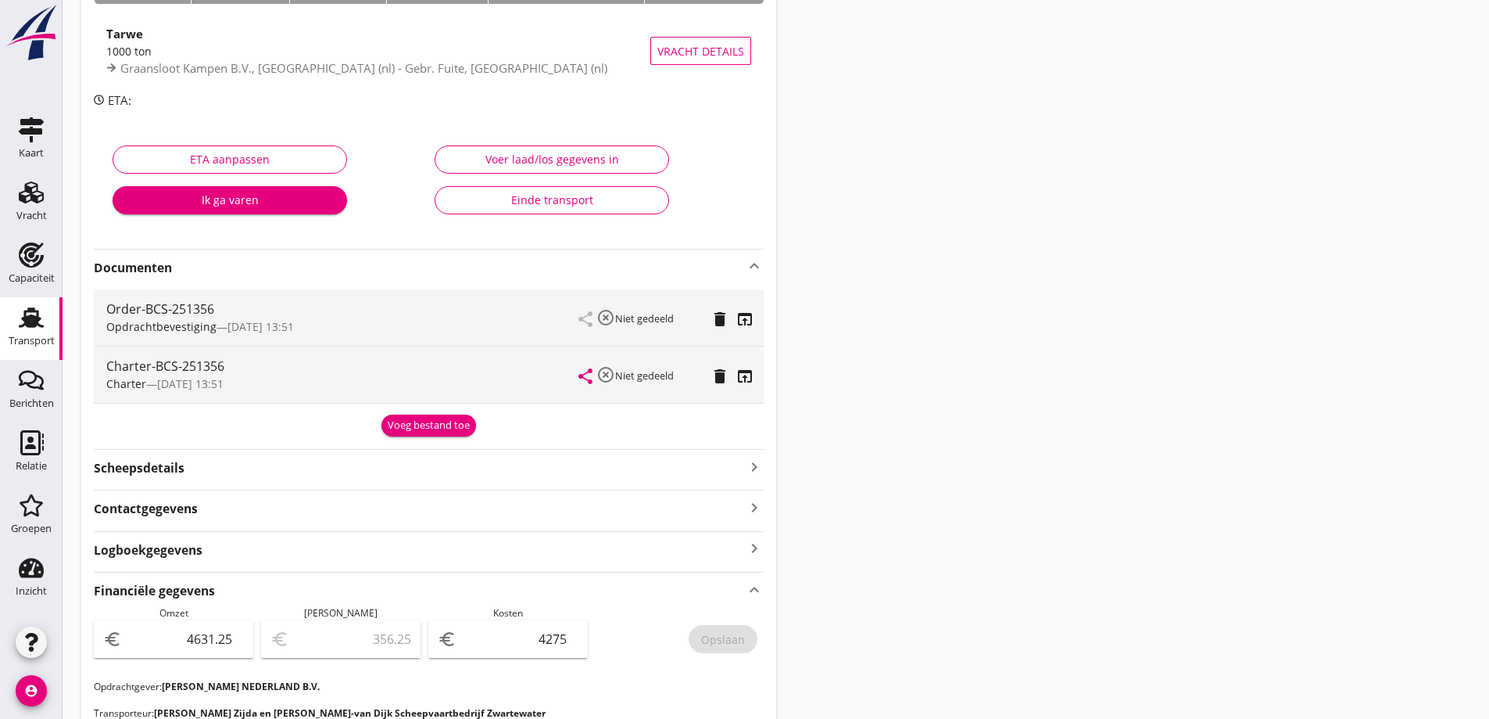
click at [178, 320] on span "Opdrachtbevestiging" at bounding box center [161, 326] width 110 height 15
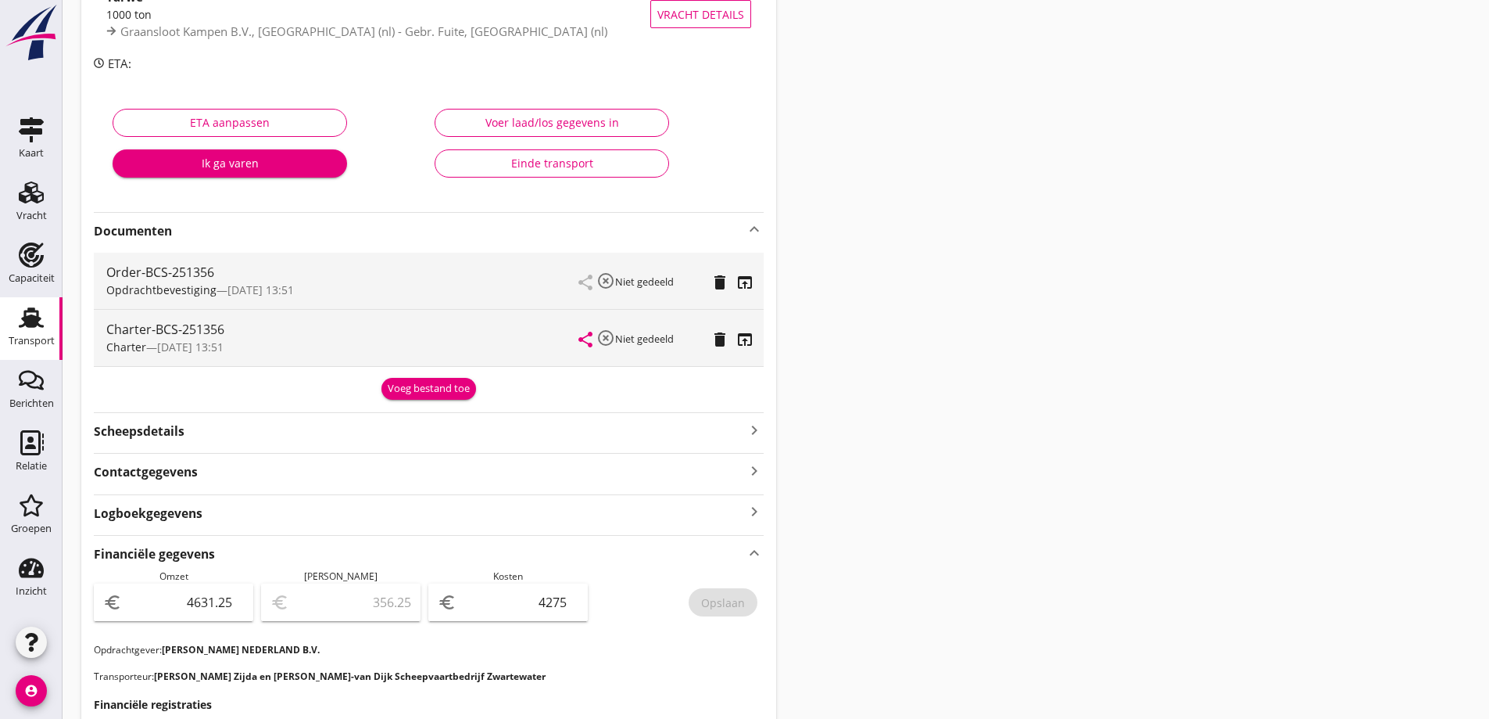
scroll to position [235, 0]
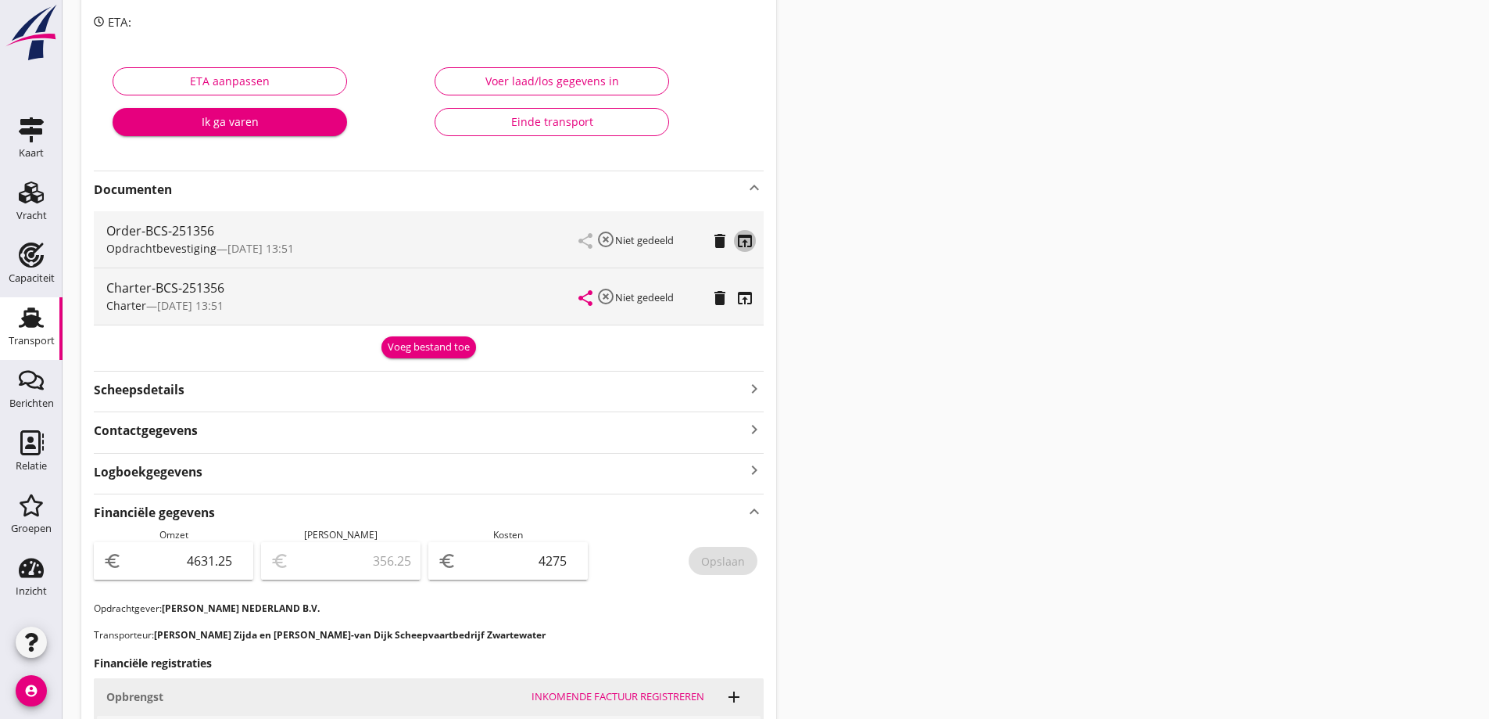
click at [736, 236] on icon "open_in_browser" at bounding box center [745, 240] width 19 height 19
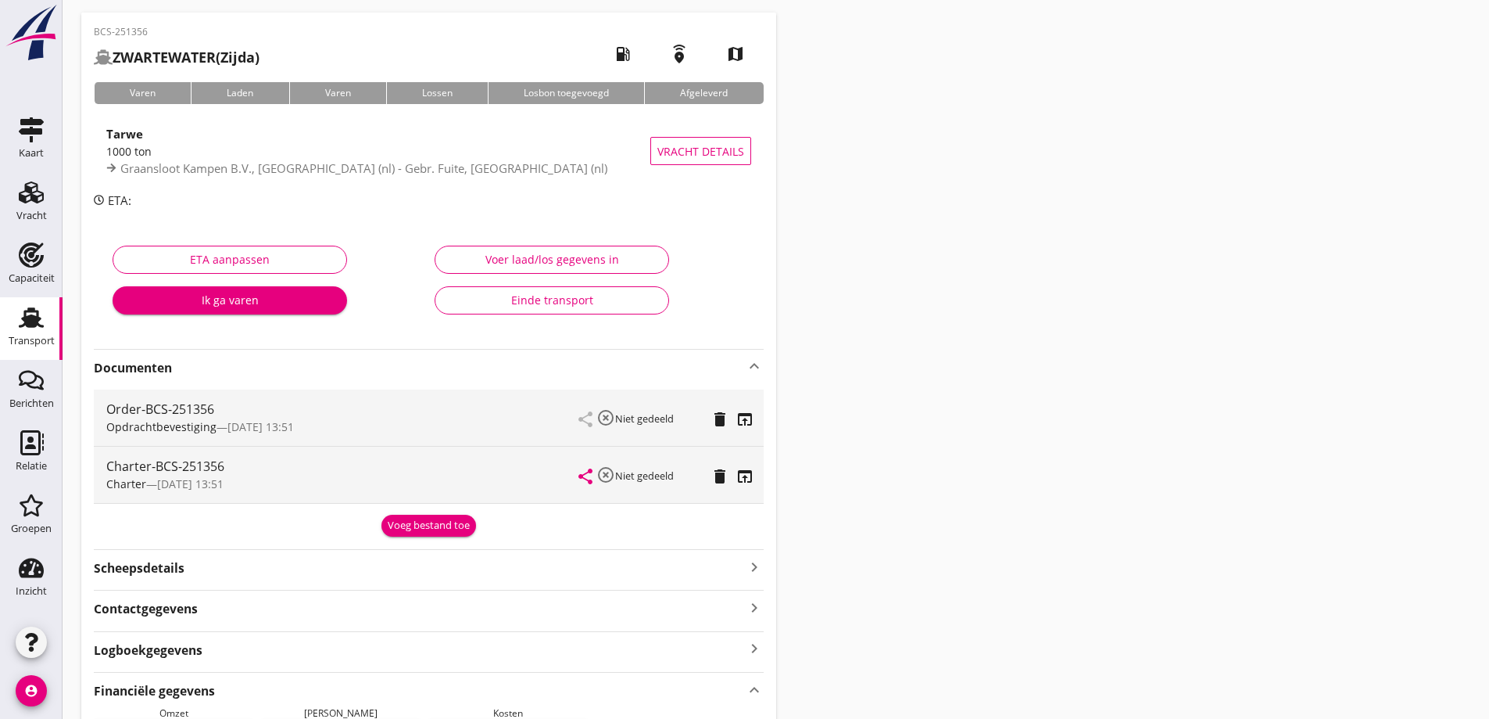
scroll to position [0, 0]
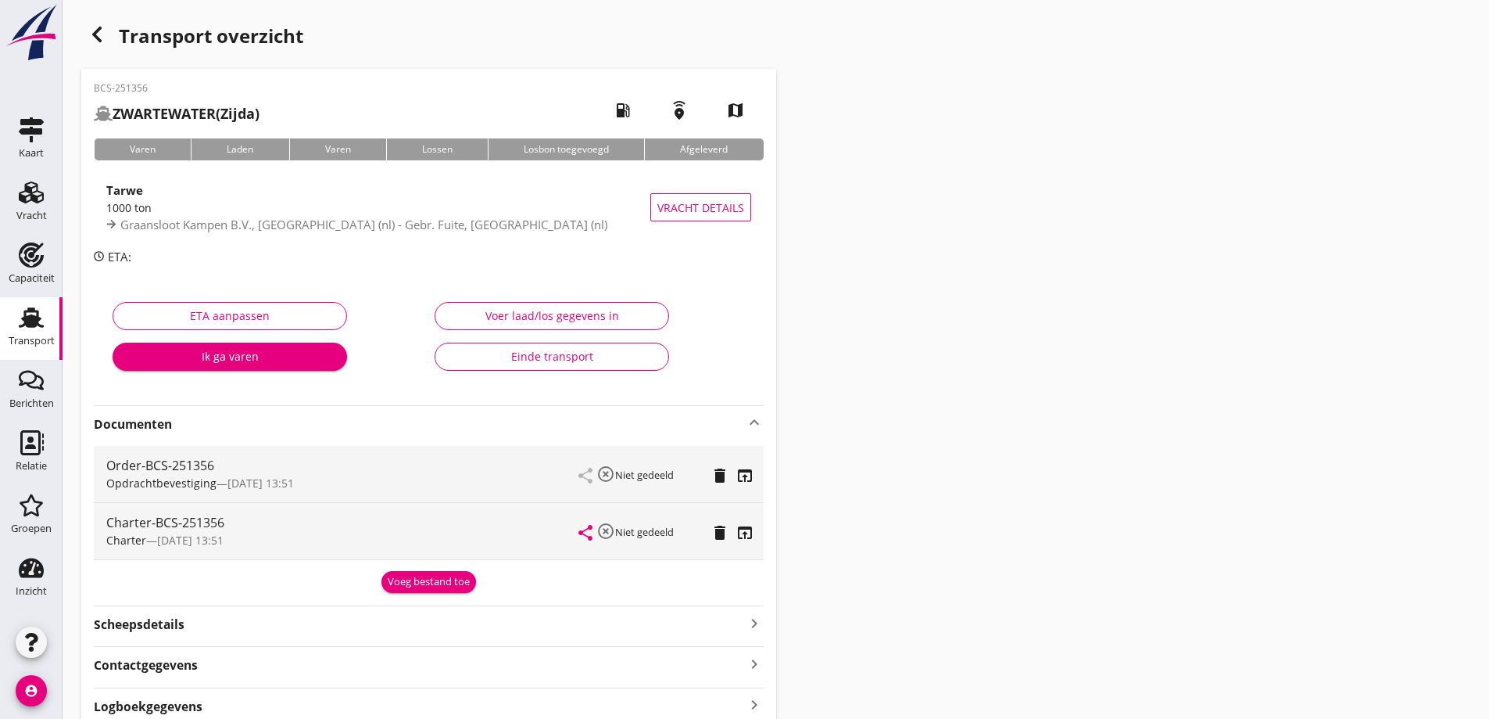
click at [23, 328] on icon "Transport" at bounding box center [31, 317] width 25 height 25
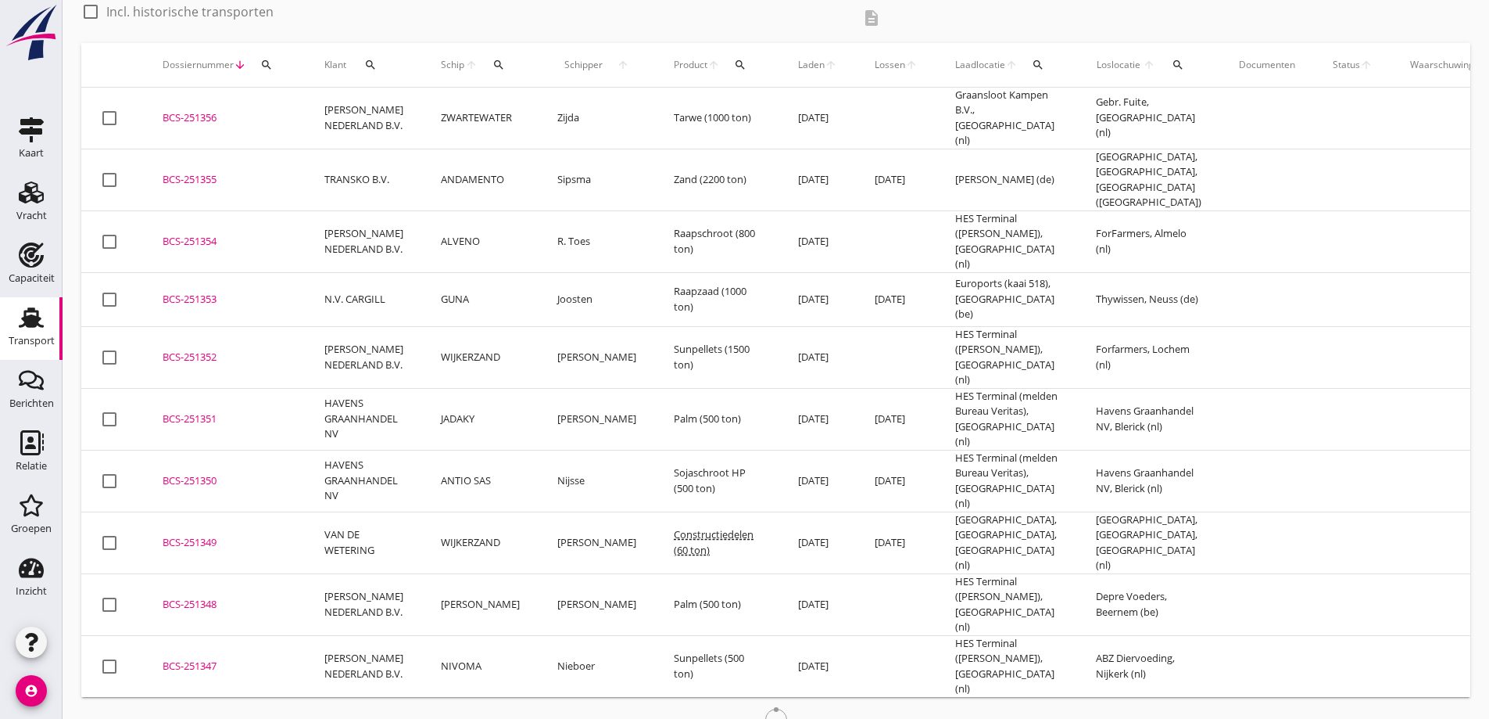
scroll to position [66, 0]
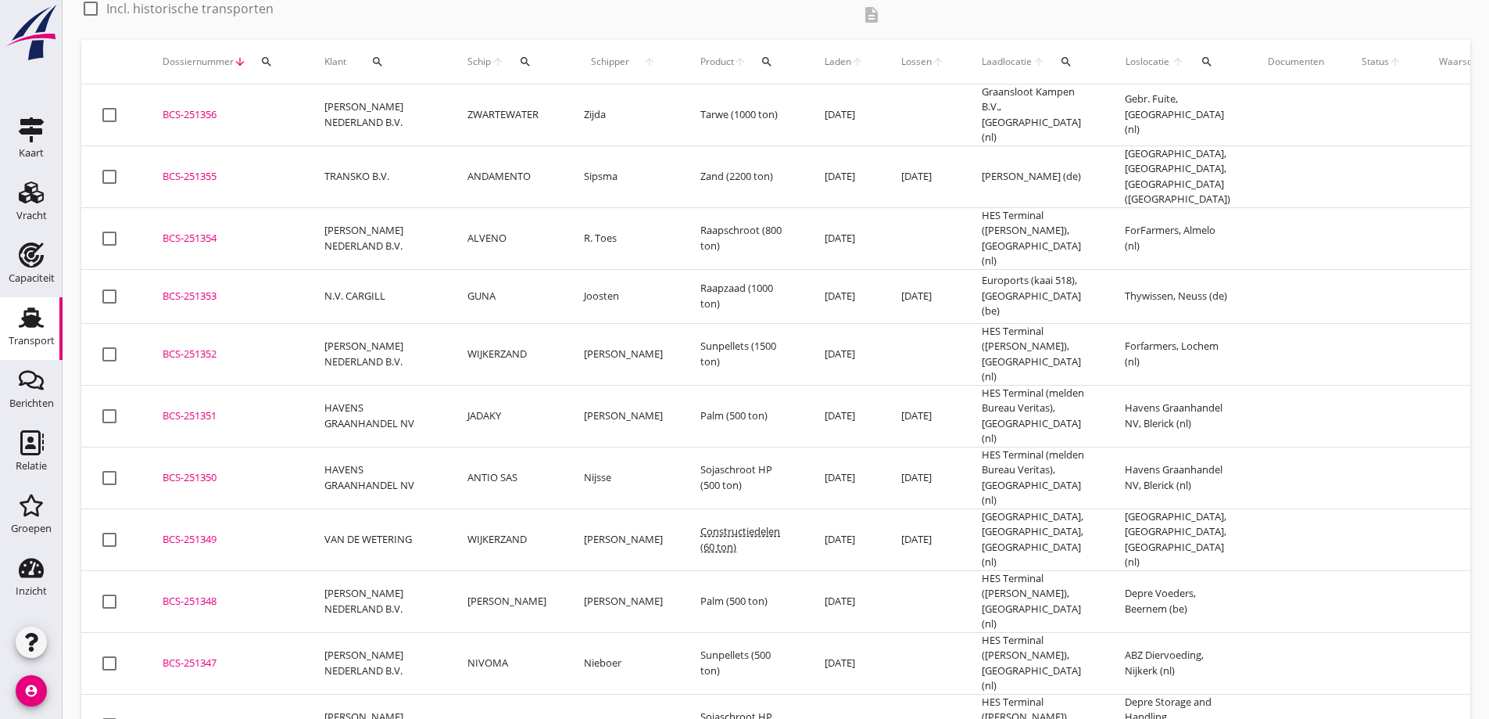
click at [409, 163] on td "TRANSKO B.V." at bounding box center [377, 176] width 143 height 62
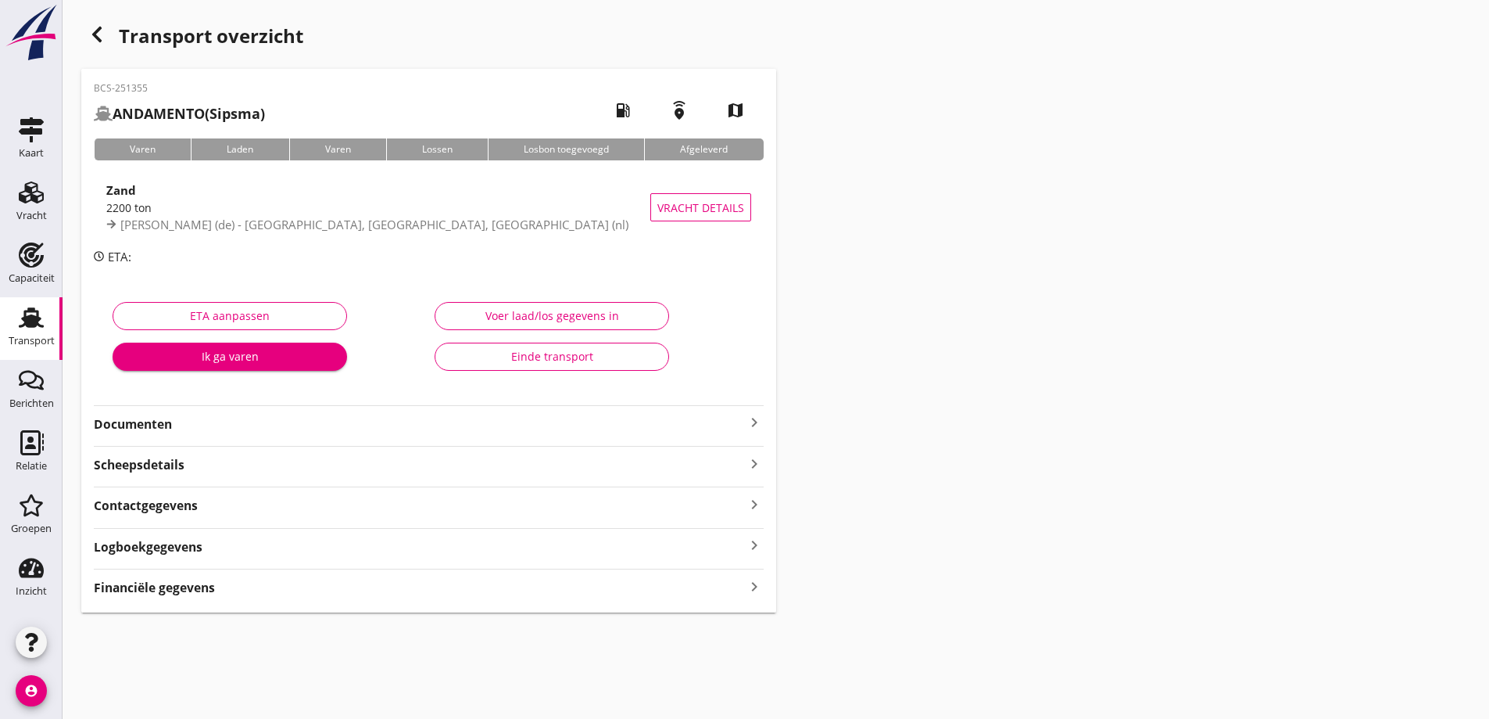
click at [516, 418] on strong "Documenten" at bounding box center [419, 424] width 651 height 18
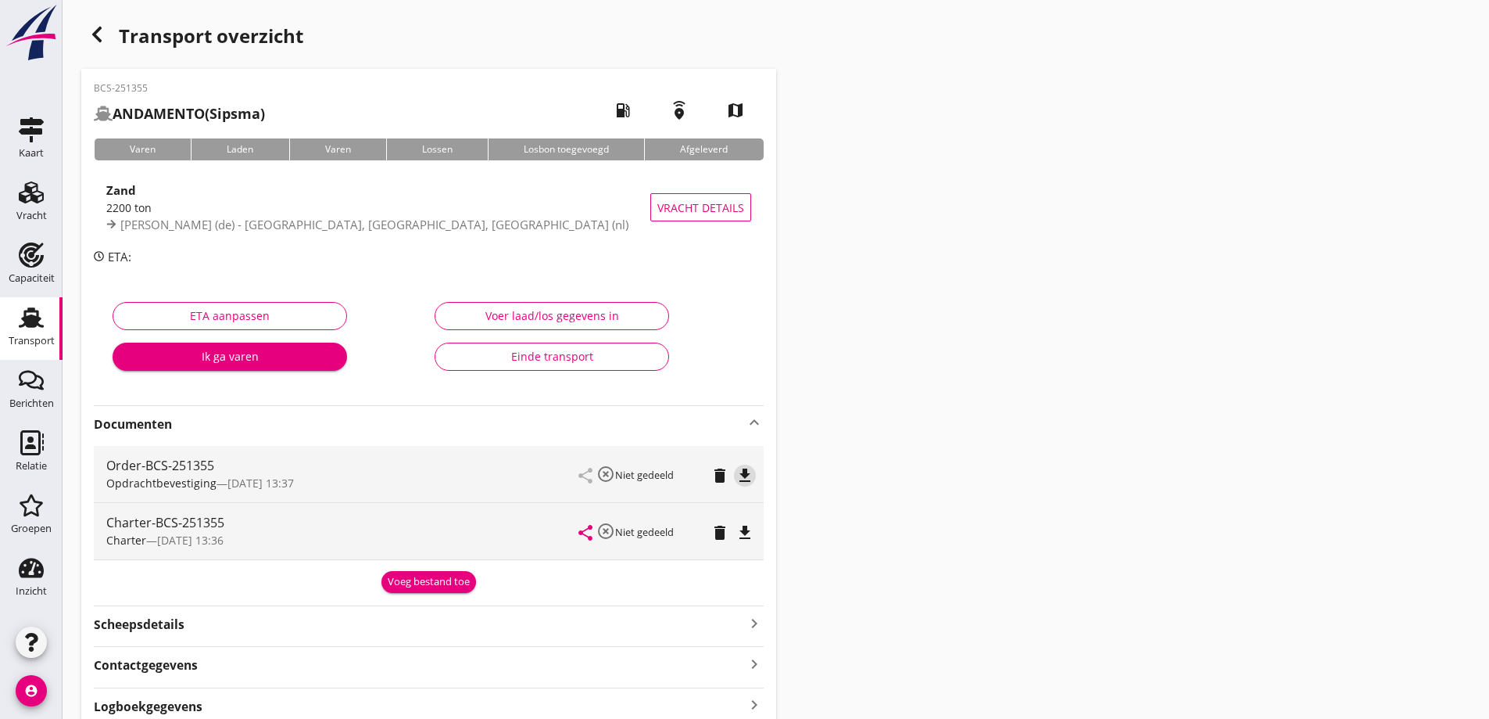
drag, startPoint x: 746, startPoint y: 473, endPoint x: 751, endPoint y: 486, distance: 14.4
click at [746, 475] on icon "file_download" at bounding box center [745, 475] width 19 height 19
click at [747, 529] on icon "file_download" at bounding box center [745, 532] width 19 height 19
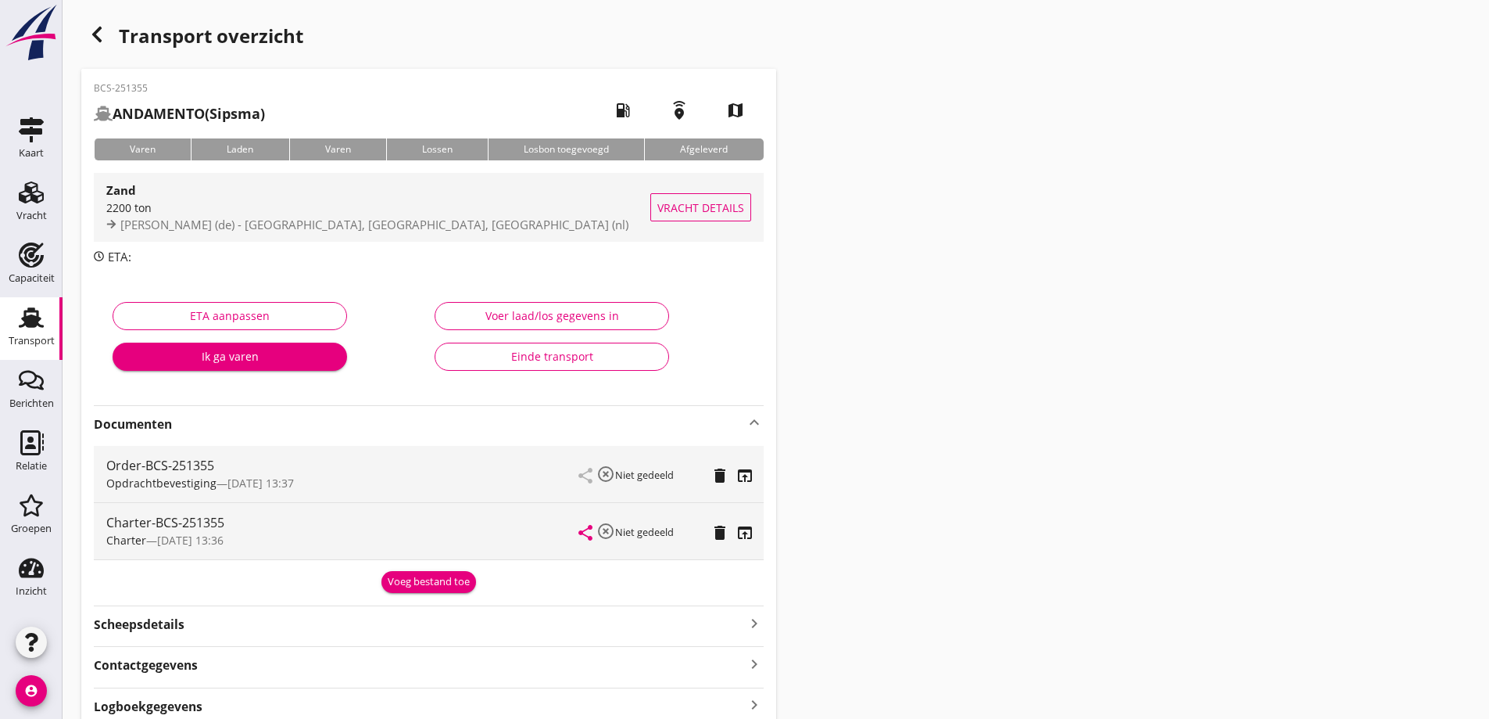
click at [736, 214] on span "Vracht details" at bounding box center [701, 207] width 87 height 16
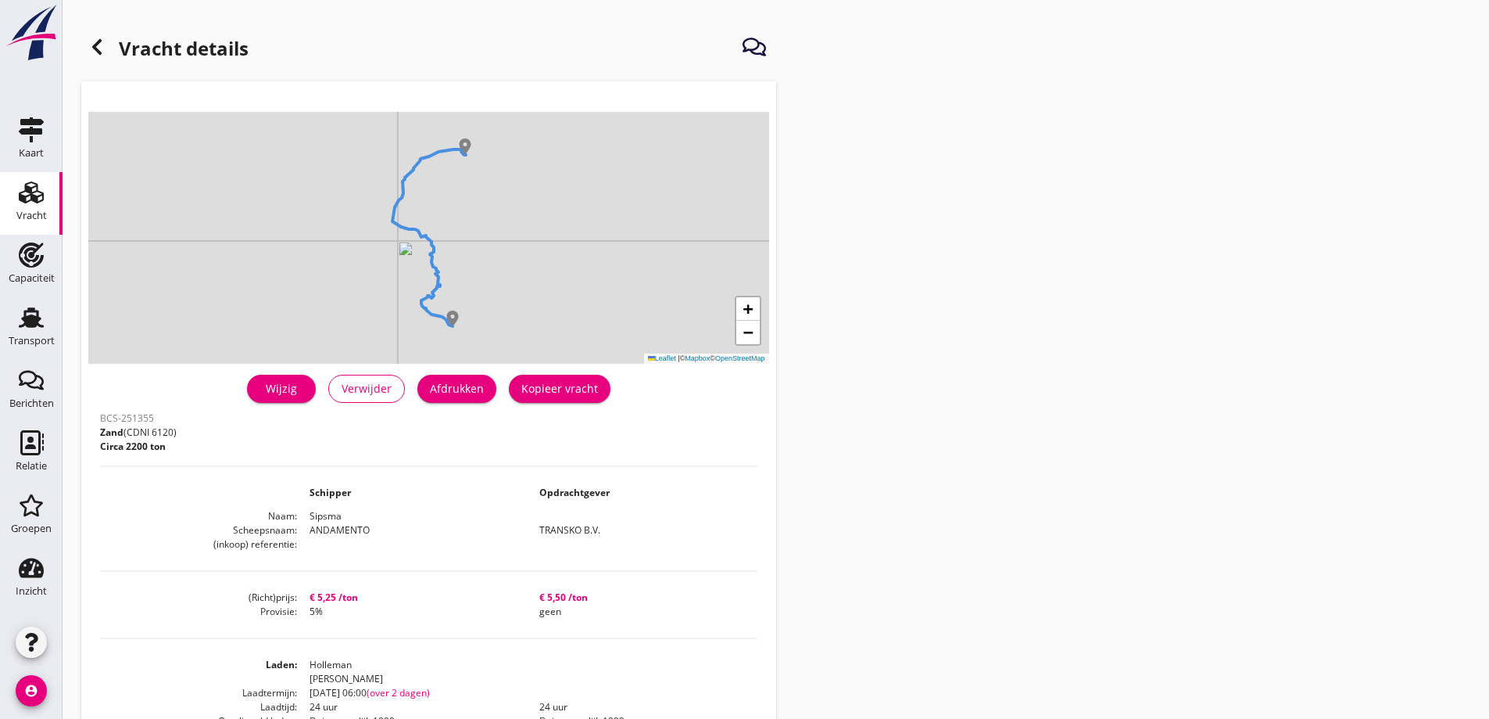
click at [478, 390] on div "Afdrukken" at bounding box center [457, 388] width 54 height 16
click at [0, 200] on link "Vracht Vracht" at bounding box center [31, 203] width 63 height 63
